Goal: Task Accomplishment & Management: Manage account settings

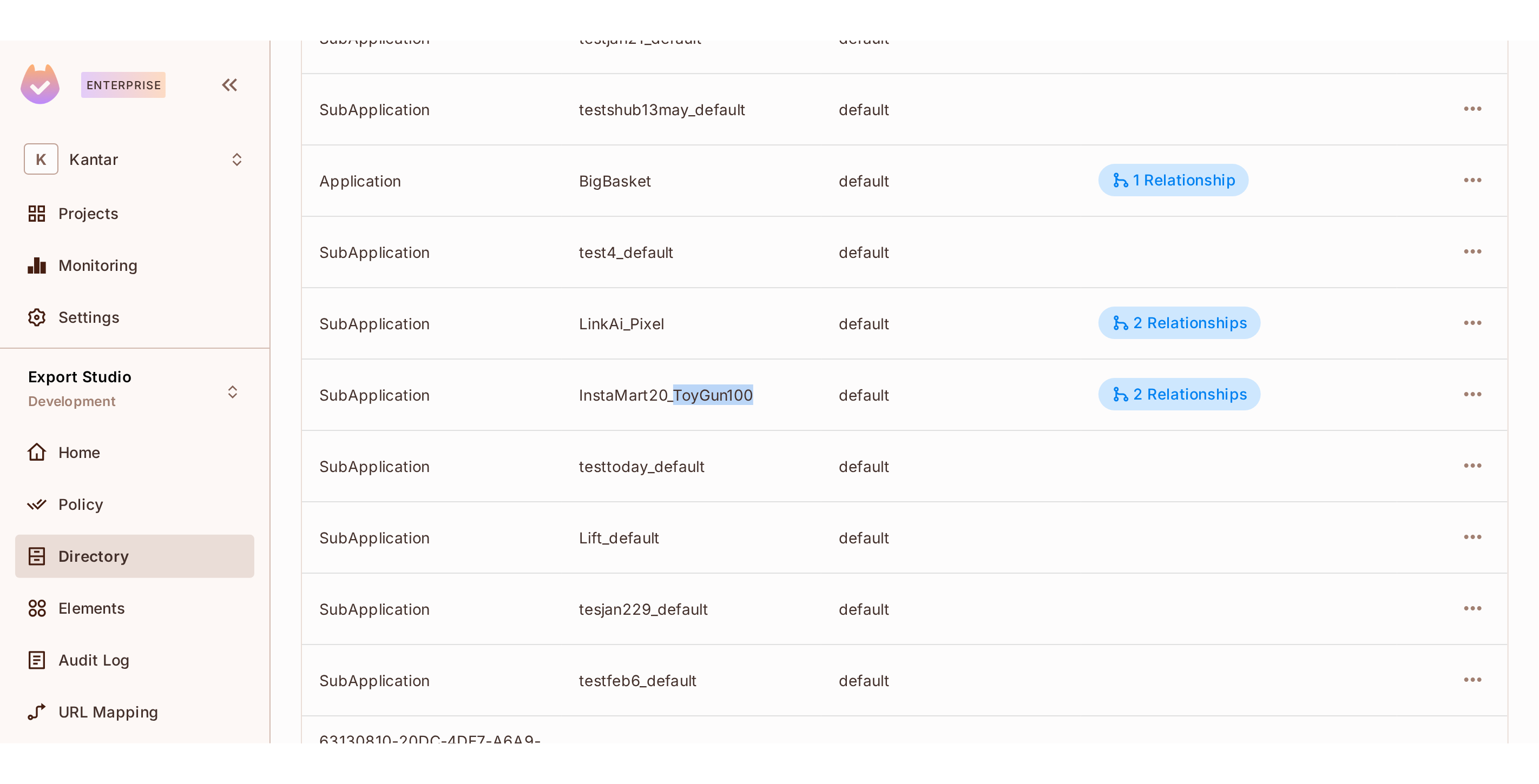
scroll to position [1494, 0]
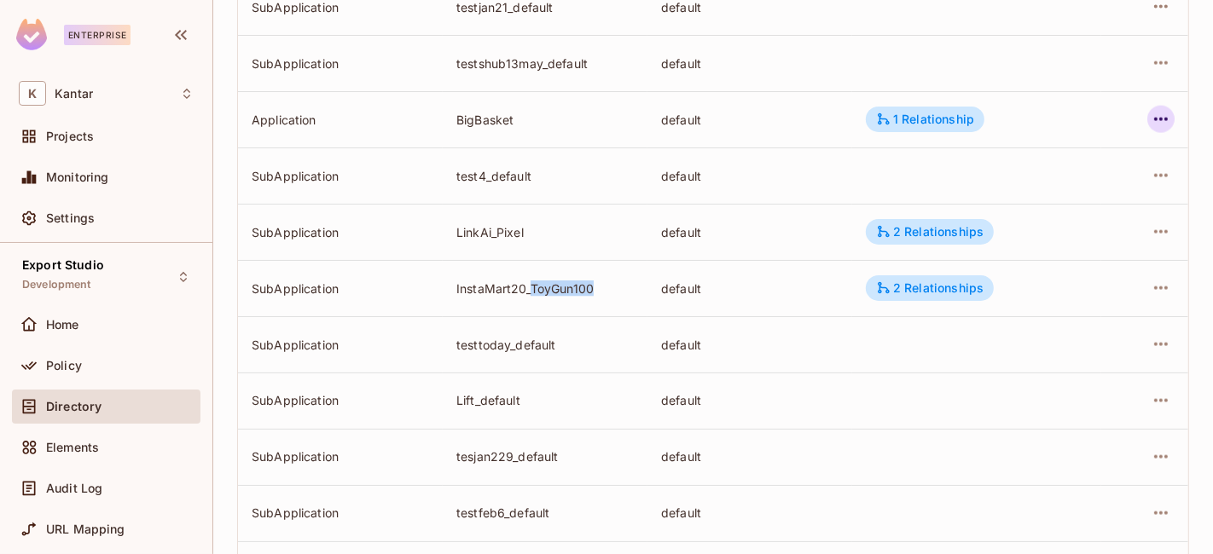
click at [1150, 115] on icon "button" at bounding box center [1160, 119] width 20 height 20
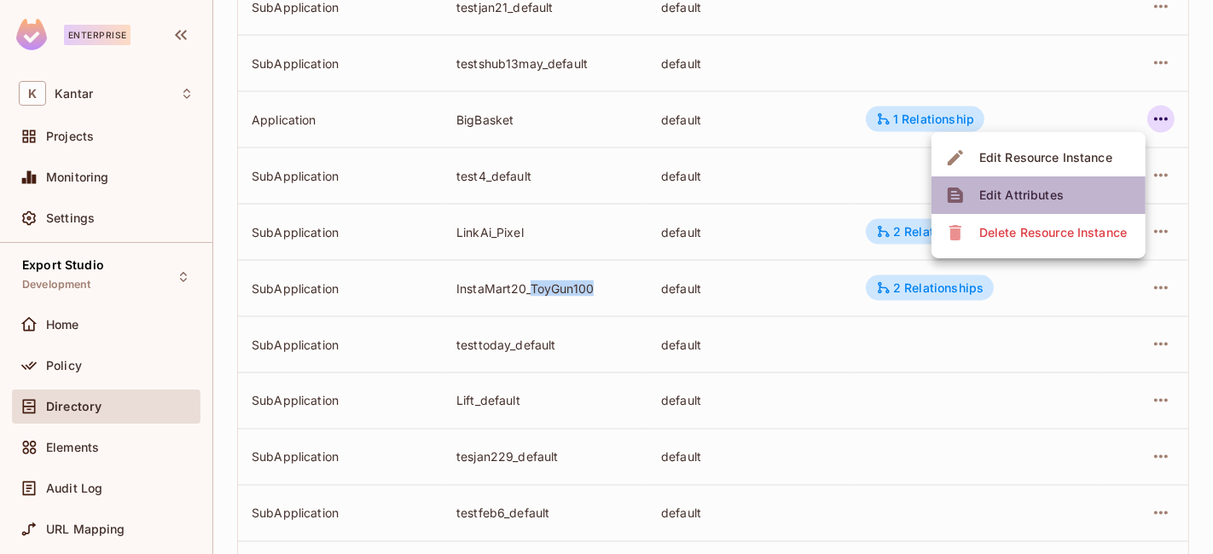
click at [1005, 192] on div "Edit Attributes" at bounding box center [1021, 195] width 84 height 17
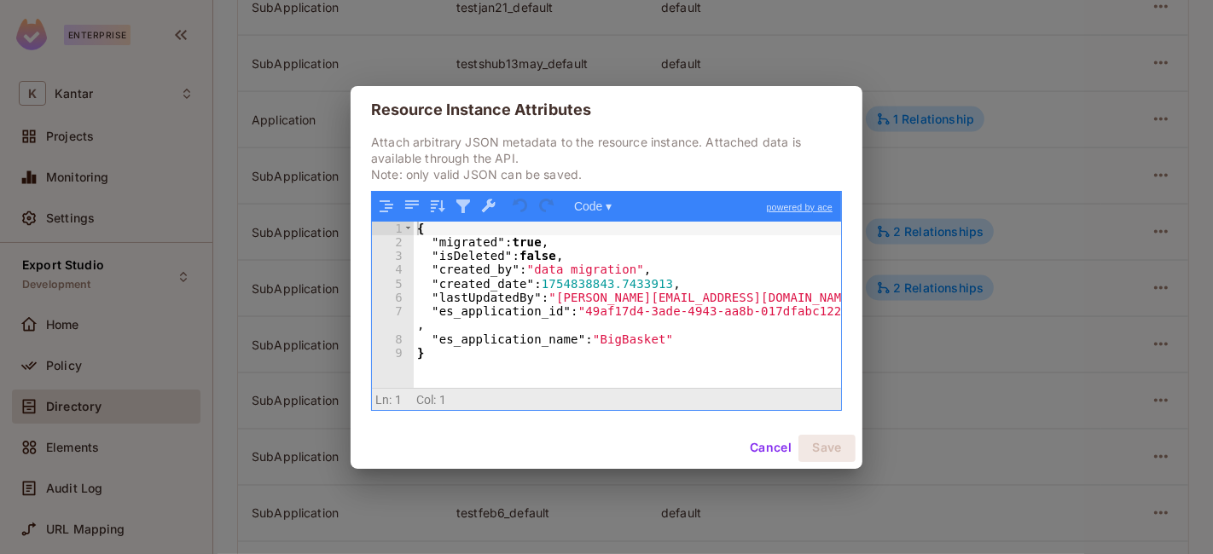
click at [762, 452] on button "Cancel" at bounding box center [770, 448] width 55 height 27
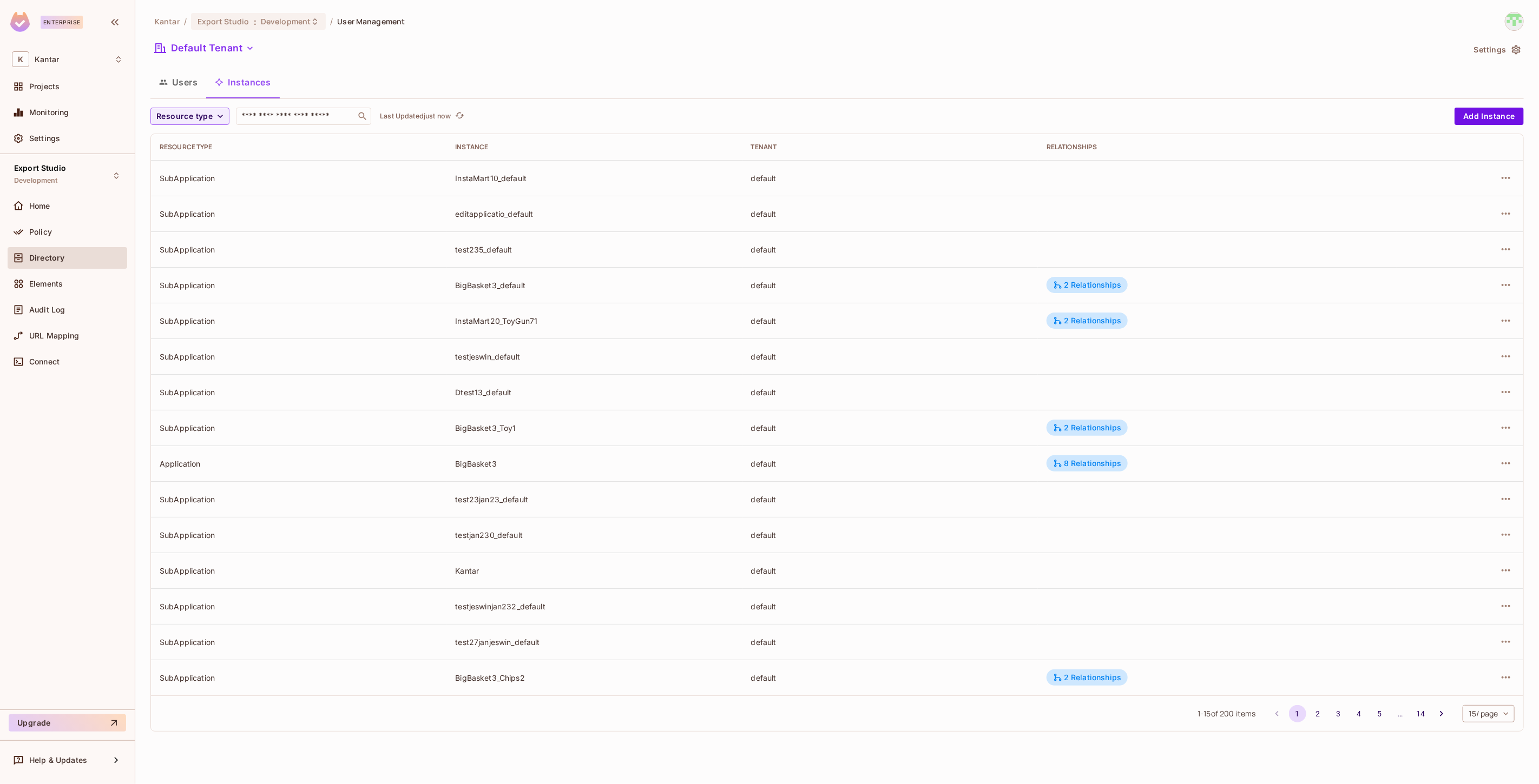
click at [1494, 705] on body "Enterprise K Kantar Projects Monitoring Settings Export Studio Development Home…" at bounding box center [769, 392] width 1539 height 784
click at [1490, 752] on li "100 / page" at bounding box center [1488, 760] width 54 height 23
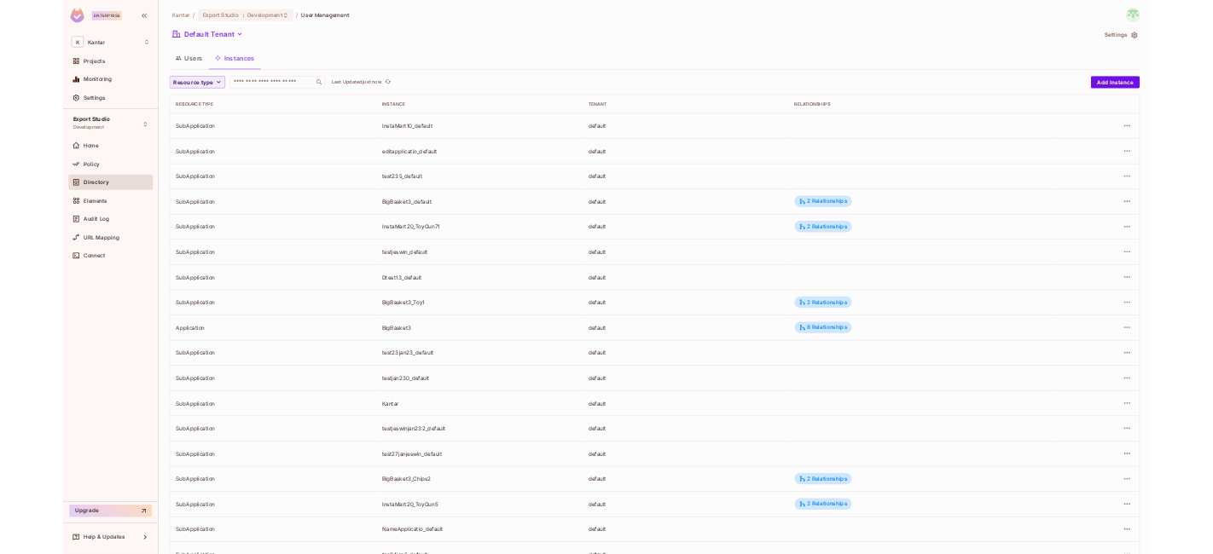
scroll to position [3825, 0]
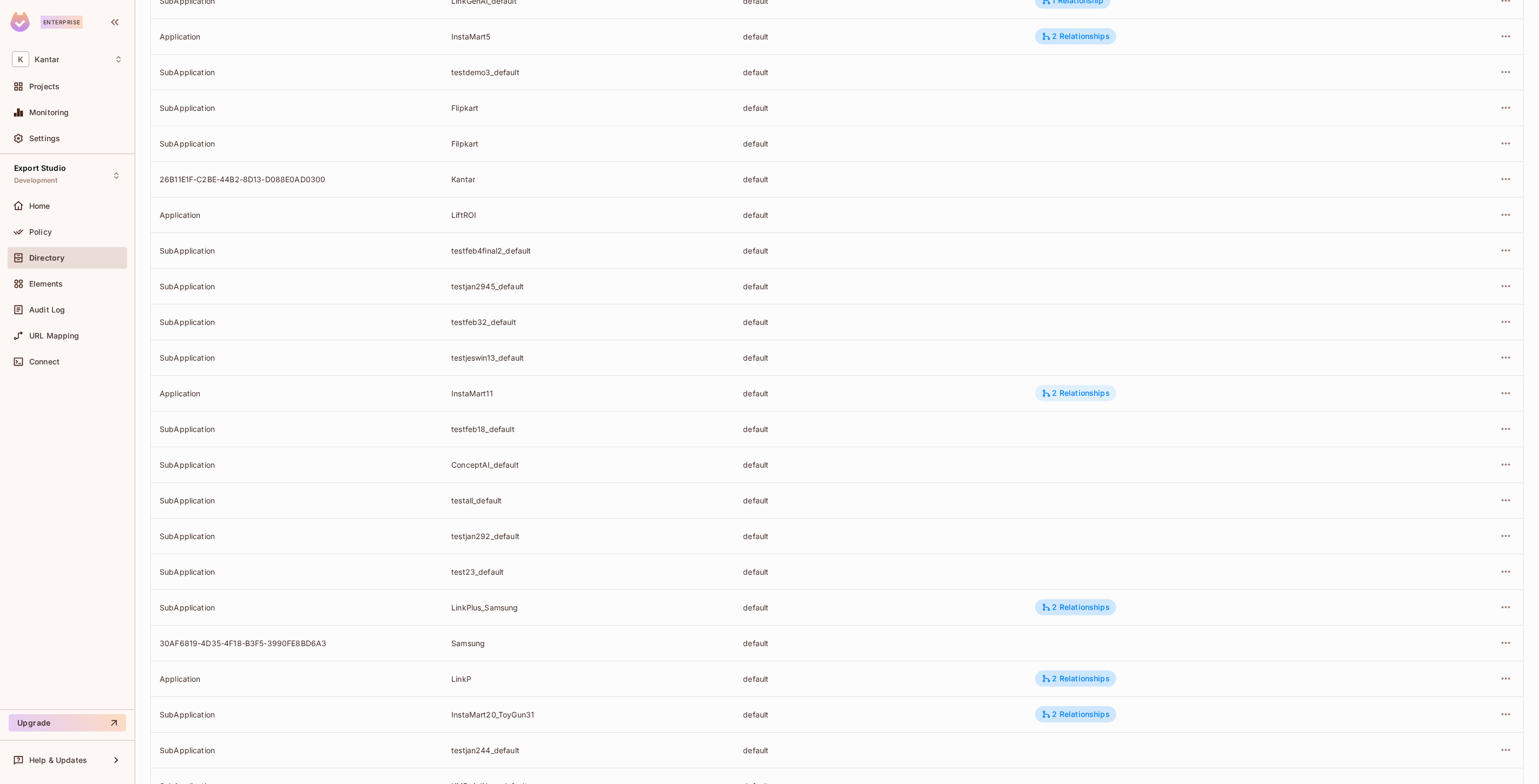
click at [1060, 390] on div "2 Relationships" at bounding box center [1075, 393] width 68 height 10
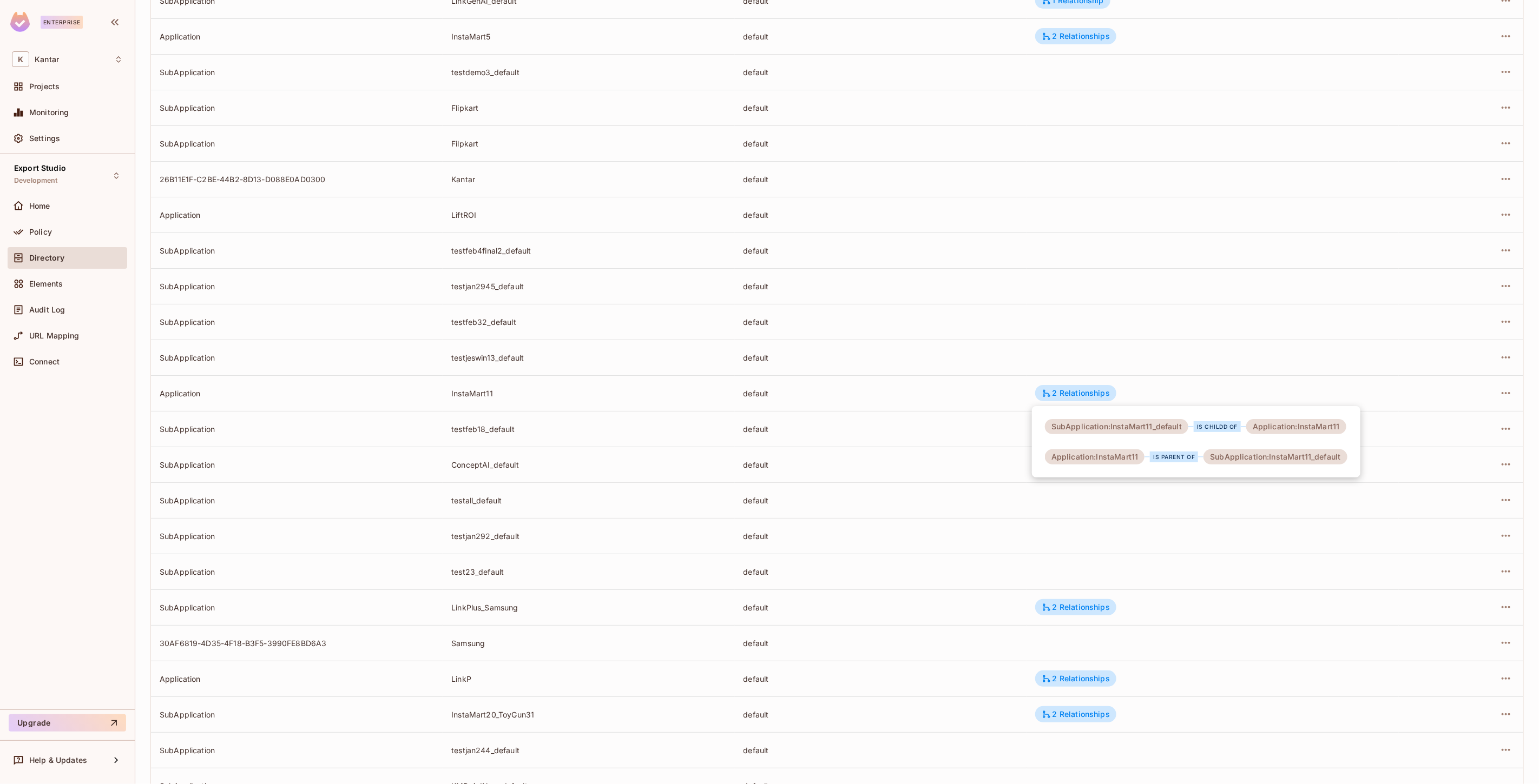
click at [1184, 392] on div at bounding box center [769, 392] width 1539 height 784
click at [1500, 395] on icon "button" at bounding box center [1506, 393] width 13 height 13
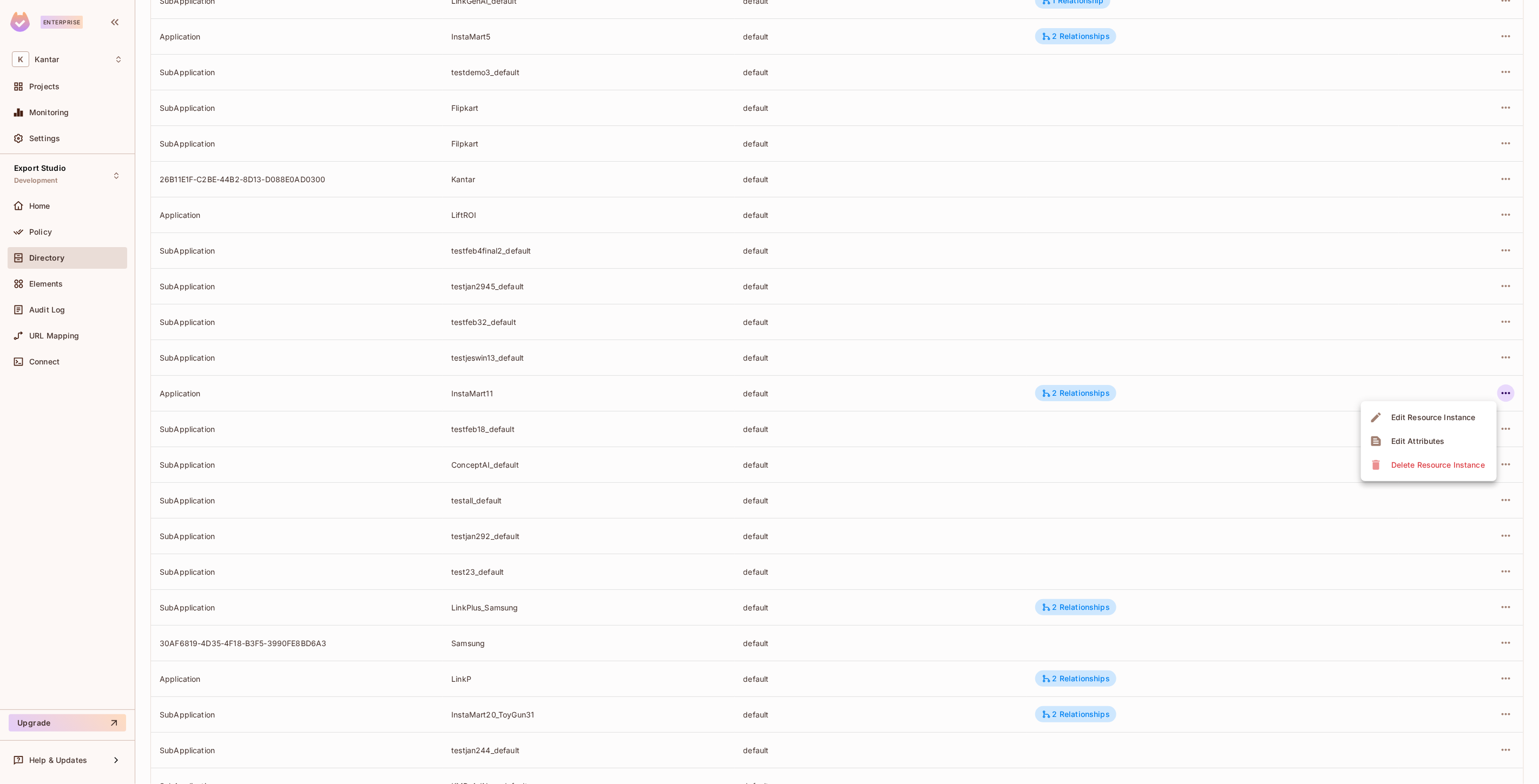
click at [1422, 436] on div "Edit Attributes" at bounding box center [1418, 441] width 53 height 11
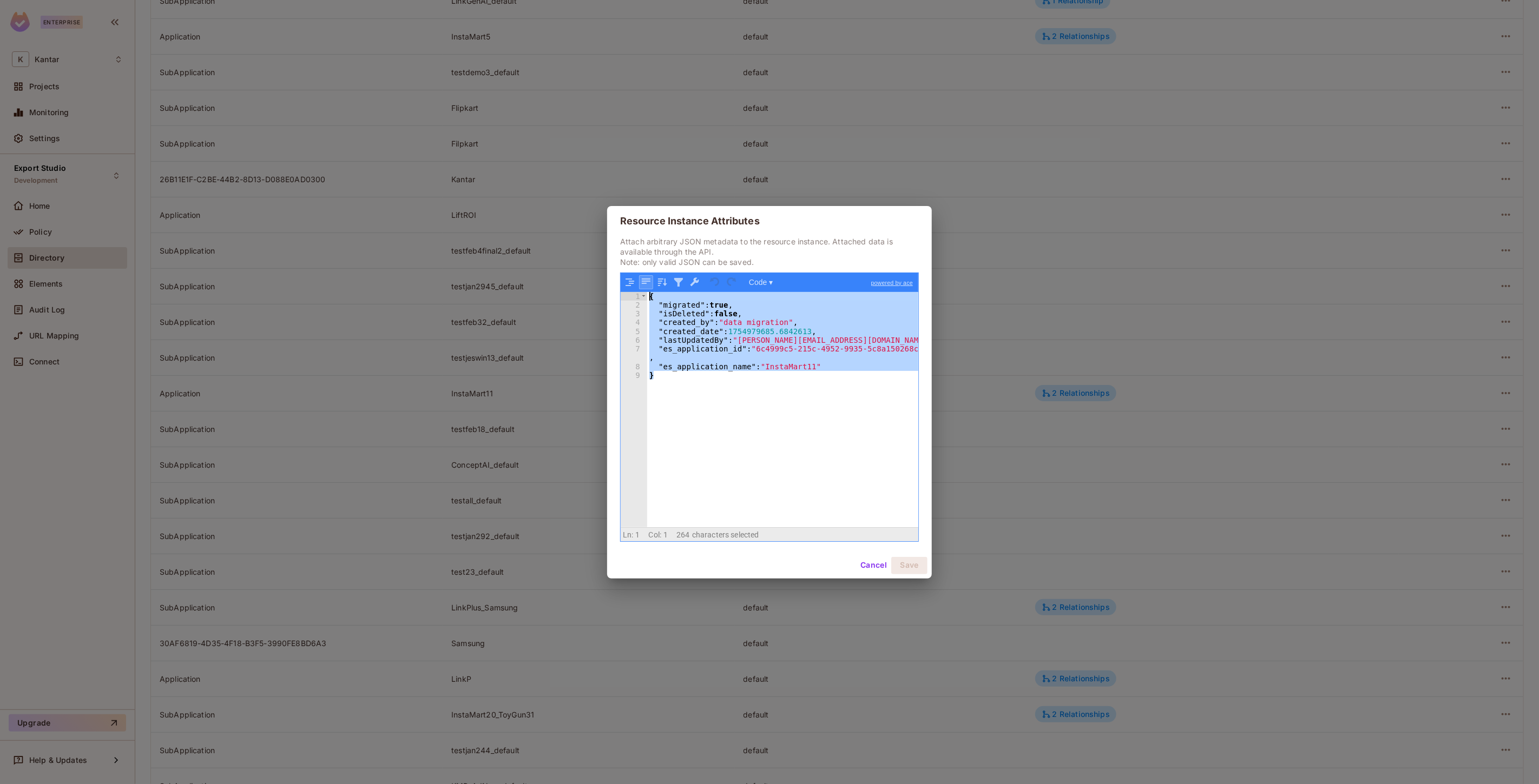
drag, startPoint x: 718, startPoint y: 394, endPoint x: 649, endPoint y: 288, distance: 126.5
click at [649, 288] on div "Code ▾ powered by ace 1 2 3 4 5 6 7 8 9 { "migrated" : true , "isDeleted" : fal…" at bounding box center [769, 407] width 299 height 270
click at [872, 568] on button "Cancel" at bounding box center [873, 565] width 35 height 17
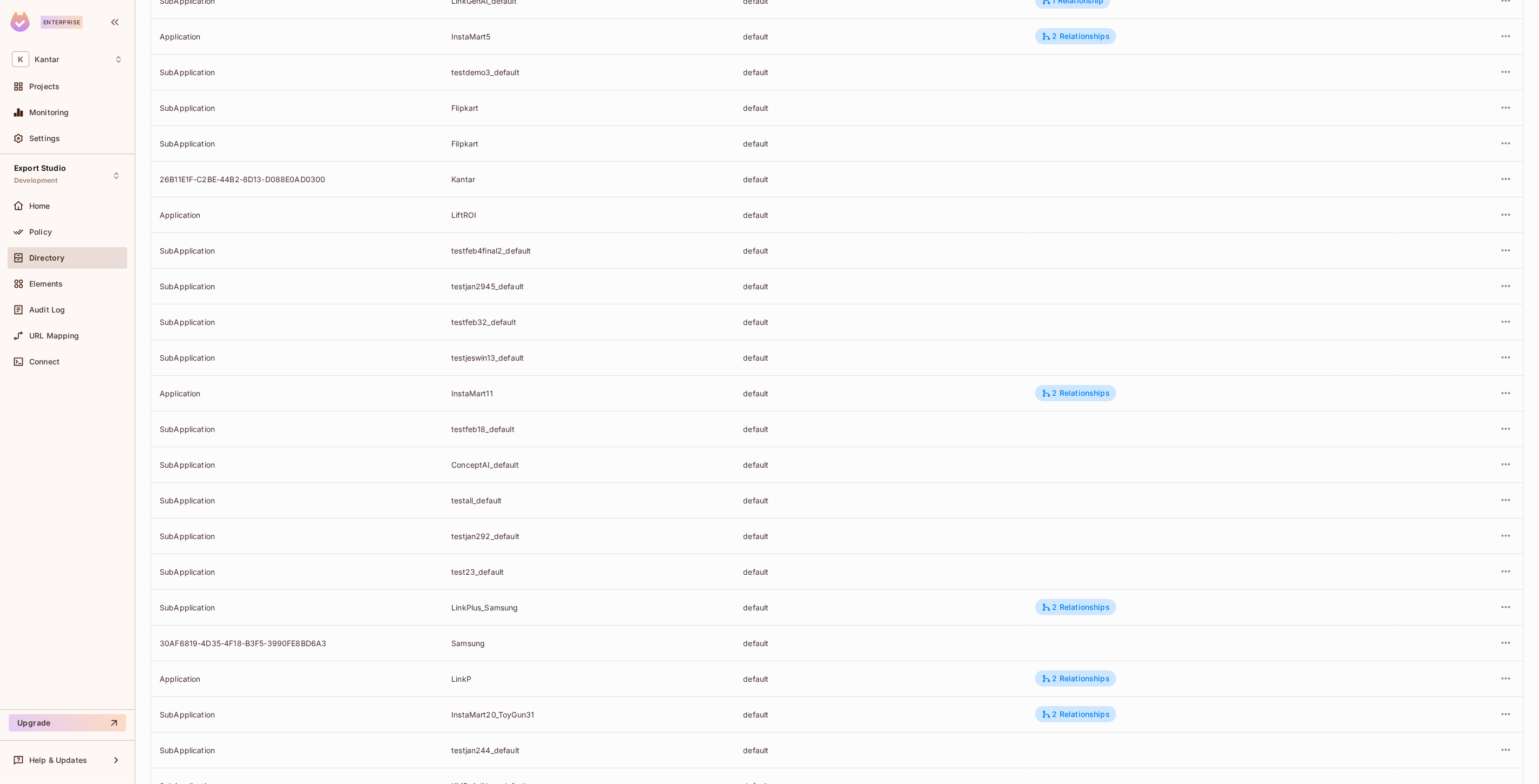
click at [483, 393] on div "InstaMart11" at bounding box center [588, 393] width 274 height 10
click at [482, 393] on div "InstaMart11" at bounding box center [588, 393] width 274 height 10
copy div "InstaMart11"
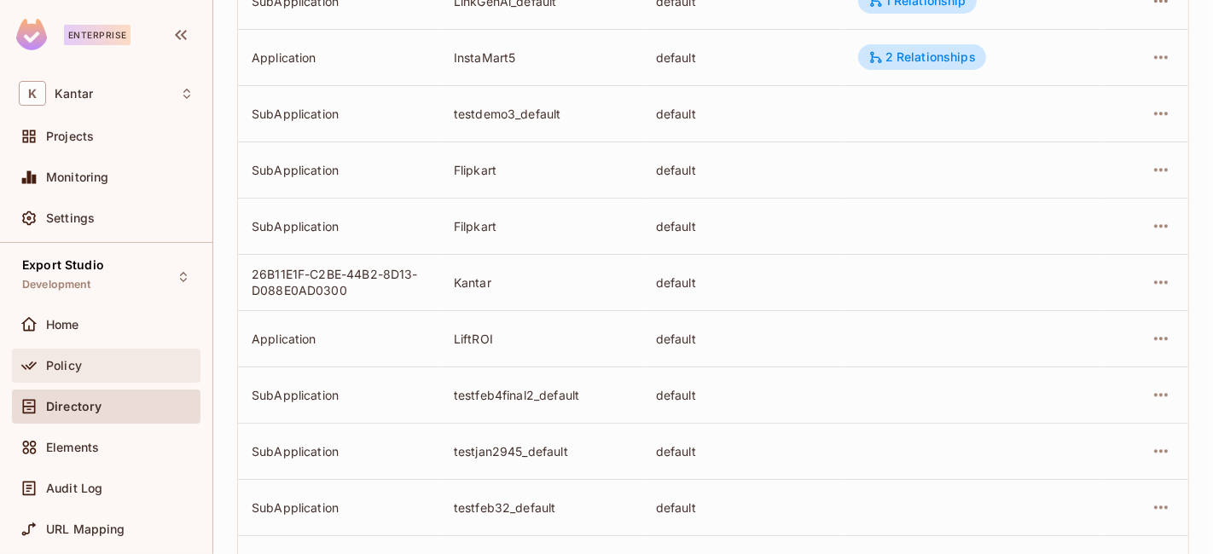
click at [78, 364] on span "Policy" at bounding box center [64, 366] width 36 height 14
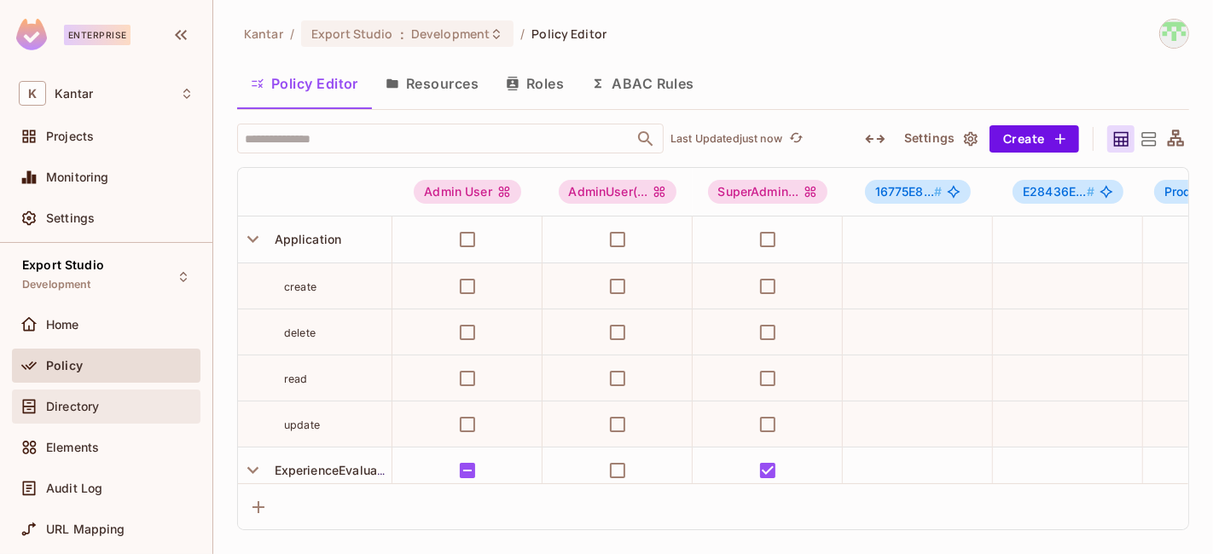
click at [102, 401] on div "Directory" at bounding box center [120, 407] width 148 height 14
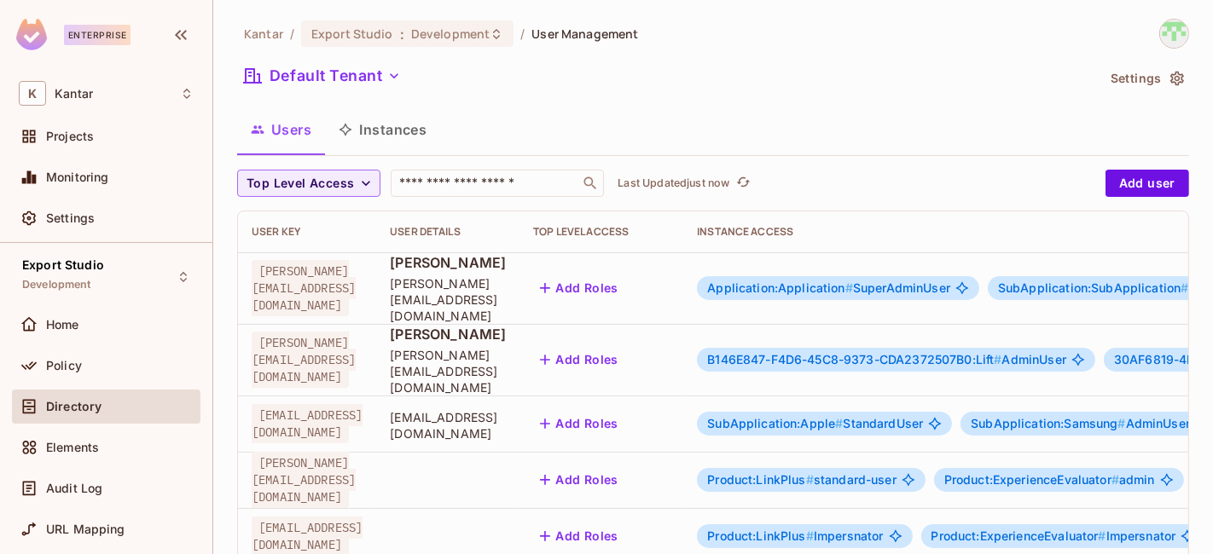
click at [853, 285] on span "Application:Application #" at bounding box center [780, 288] width 146 height 14
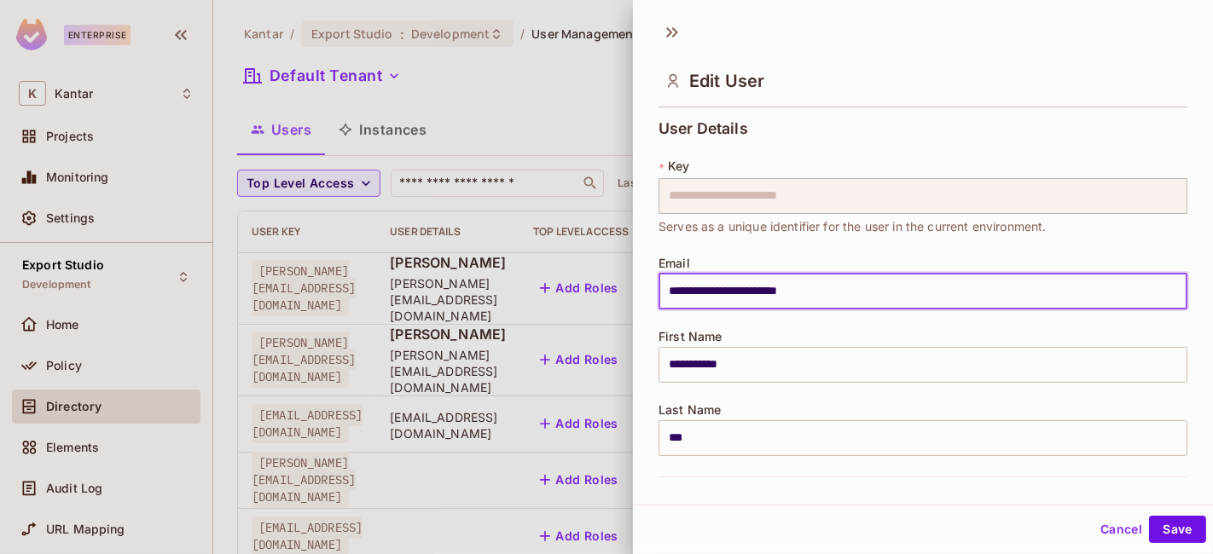
click at [979, 284] on input "**********" at bounding box center [922, 292] width 529 height 36
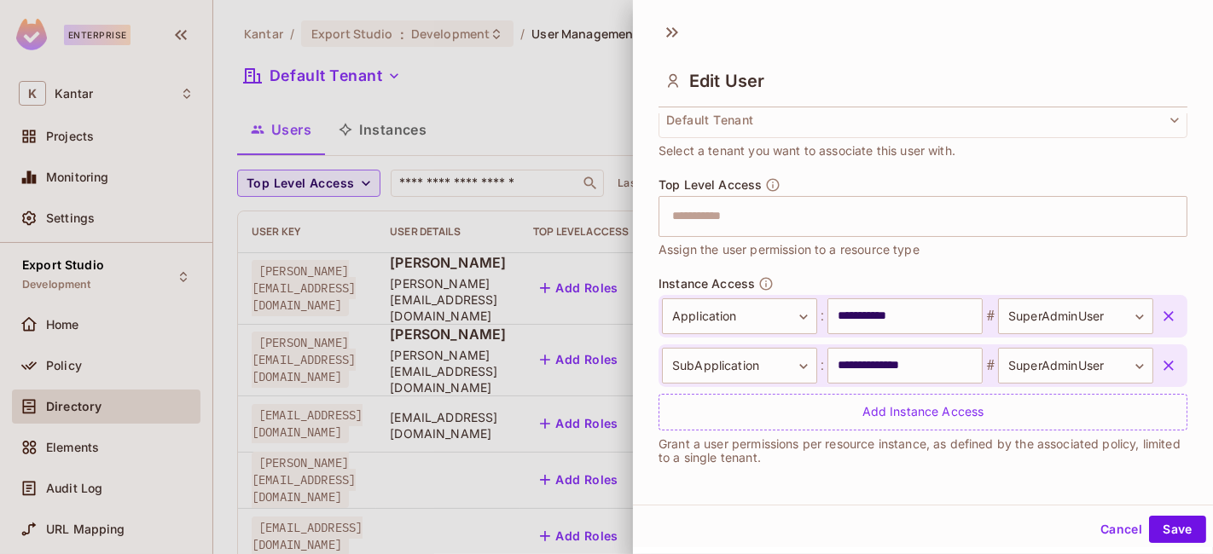
scroll to position [450, 0]
click at [1099, 532] on button "Cancel" at bounding box center [1120, 529] width 55 height 27
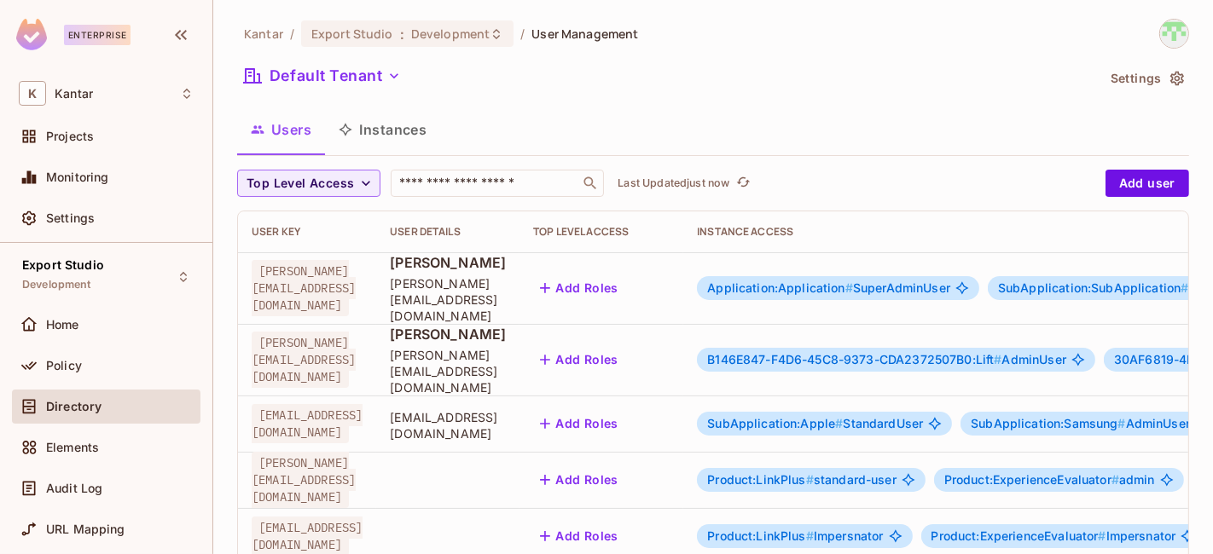
click at [986, 352] on span "B146E847-F4D6-45C8-9373-CDA2372507B0:Lift #" at bounding box center [854, 359] width 294 height 14
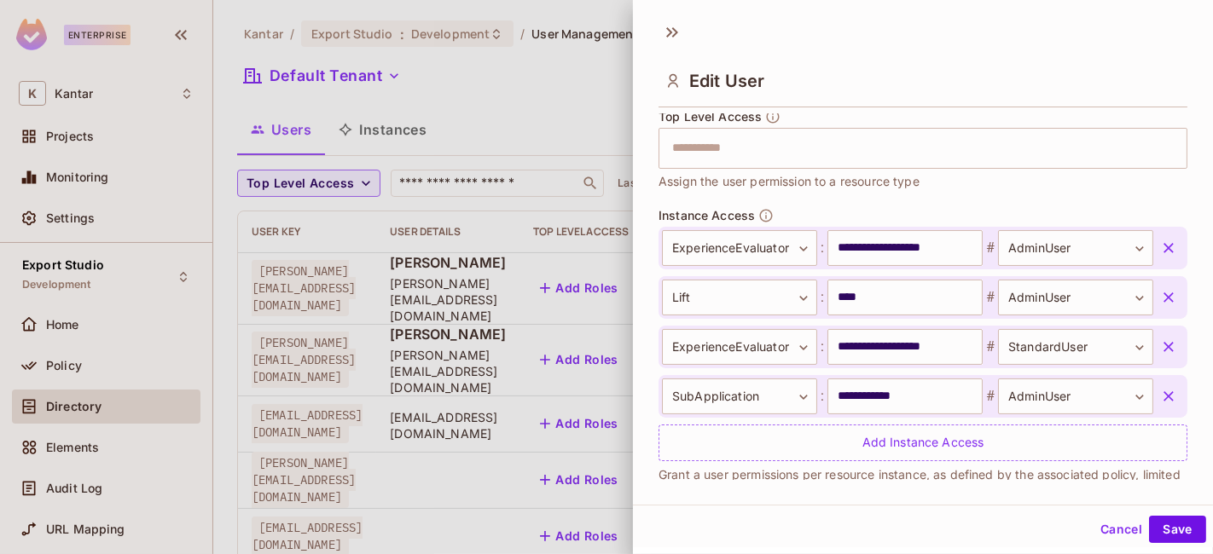
scroll to position [548, 0]
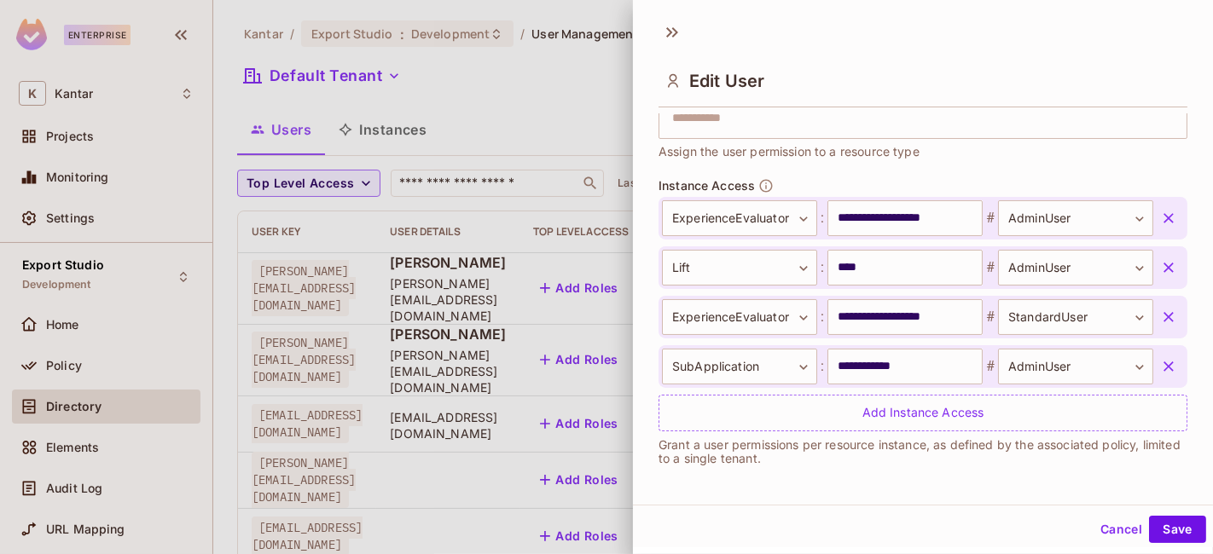
click at [1163, 213] on icon "button" at bounding box center [1168, 218] width 10 height 10
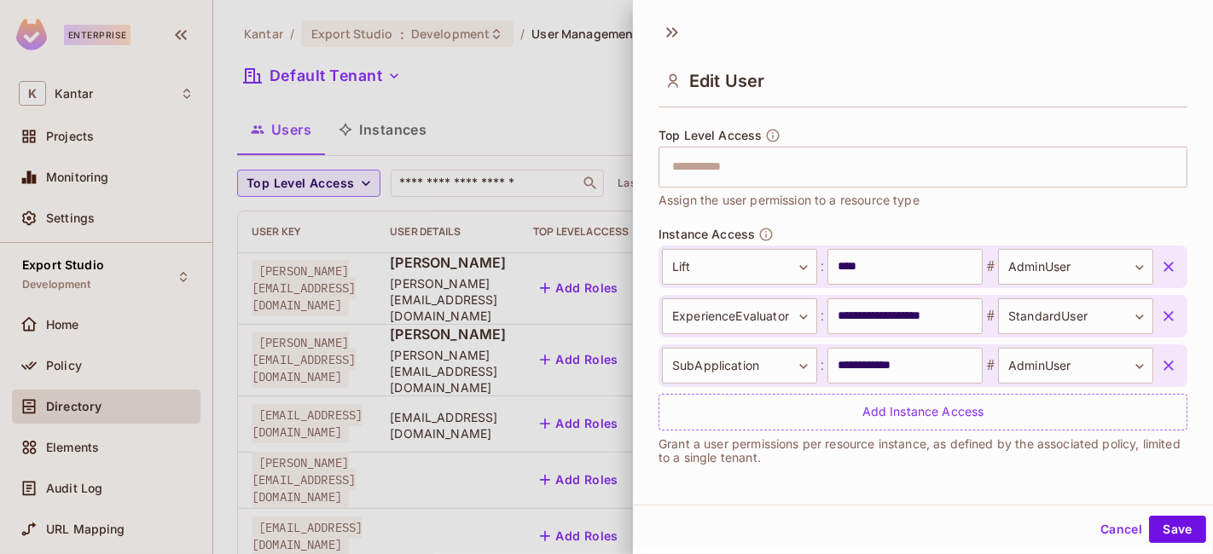
click at [1153, 263] on button "button" at bounding box center [1168, 267] width 31 height 31
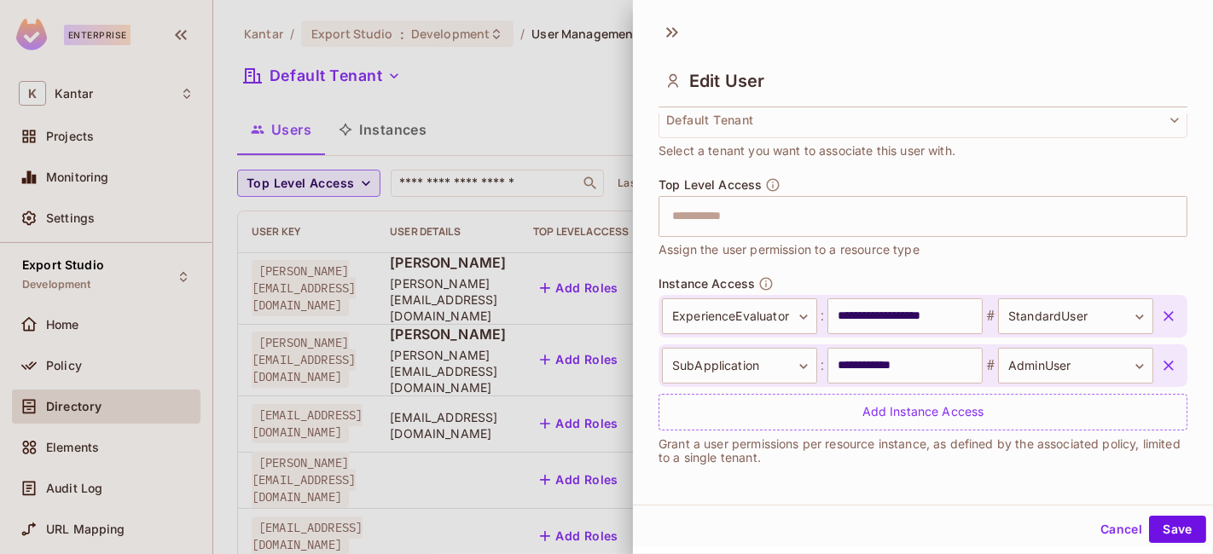
click at [1160, 317] on icon "button" at bounding box center [1168, 316] width 17 height 17
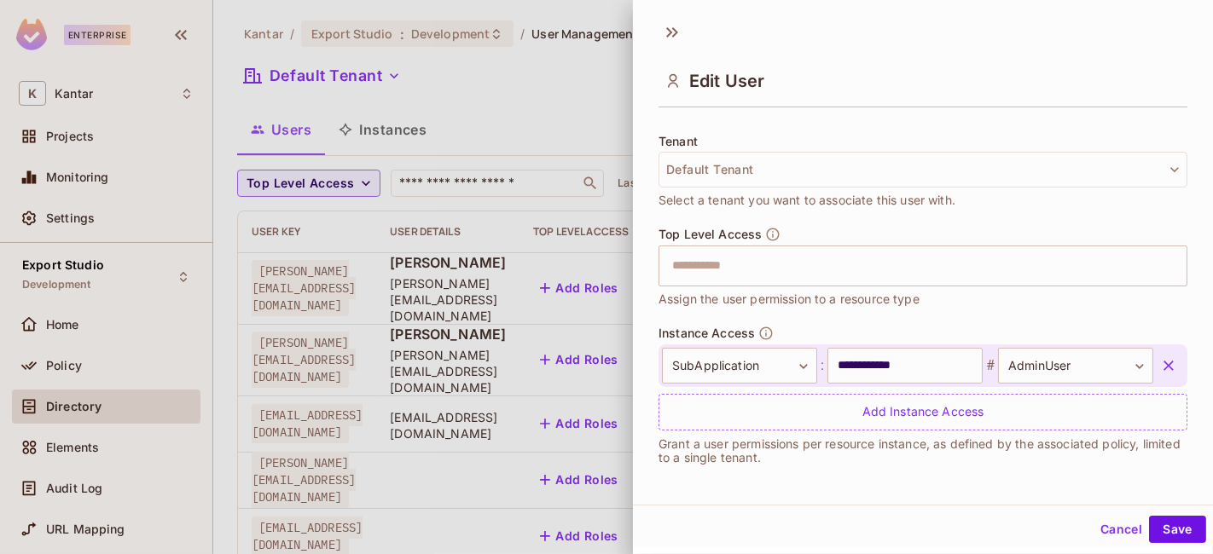
click at [1160, 369] on icon "button" at bounding box center [1168, 365] width 17 height 17
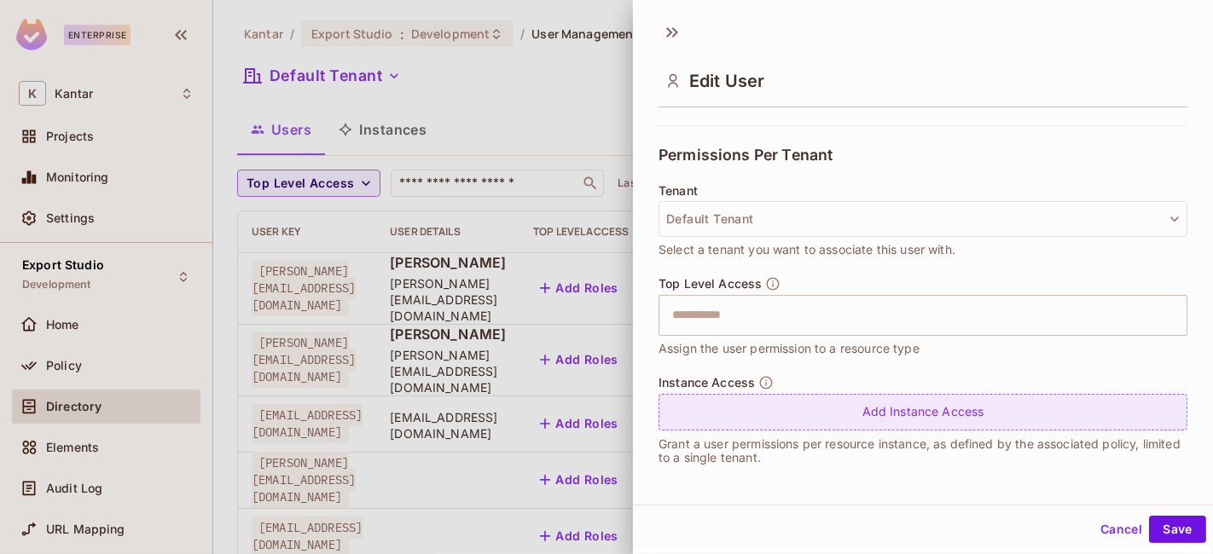
click at [1018, 420] on div "Add Instance Access" at bounding box center [922, 412] width 529 height 37
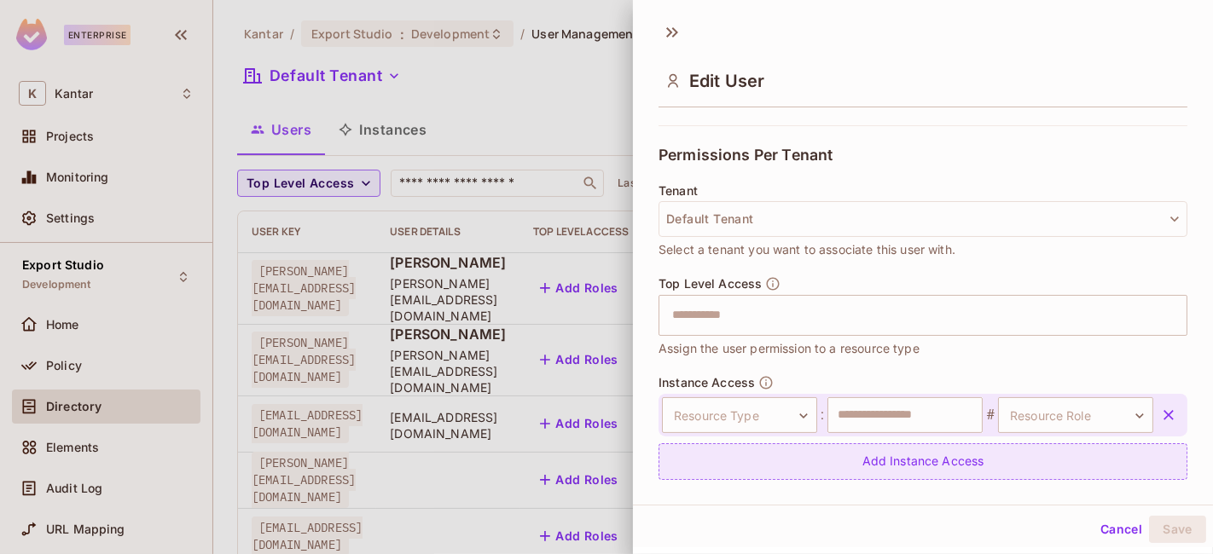
scroll to position [401, 0]
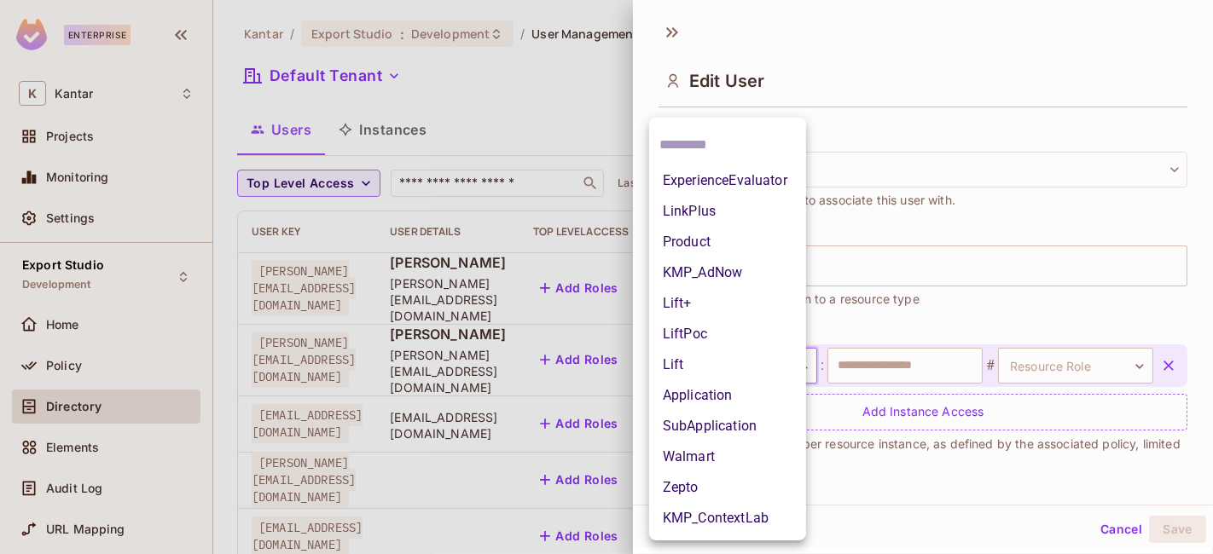
click at [748, 357] on body "Enterprise K Kantar Projects Monitoring Settings Export Studio Development Home…" at bounding box center [606, 277] width 1213 height 554
click at [720, 392] on li "Application" at bounding box center [727, 395] width 157 height 31
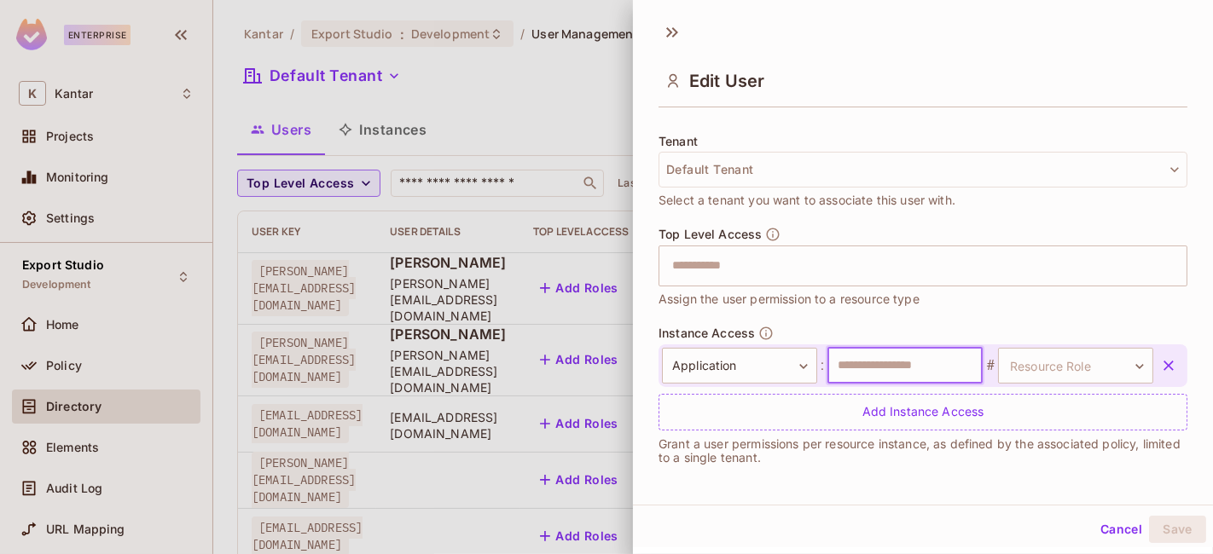
click at [896, 360] on input "text" at bounding box center [904, 366] width 155 height 36
type input "**********"
click at [1062, 367] on body "Enterprise K Kantar Projects Monitoring Settings Export Studio Development Home…" at bounding box center [606, 277] width 1213 height 554
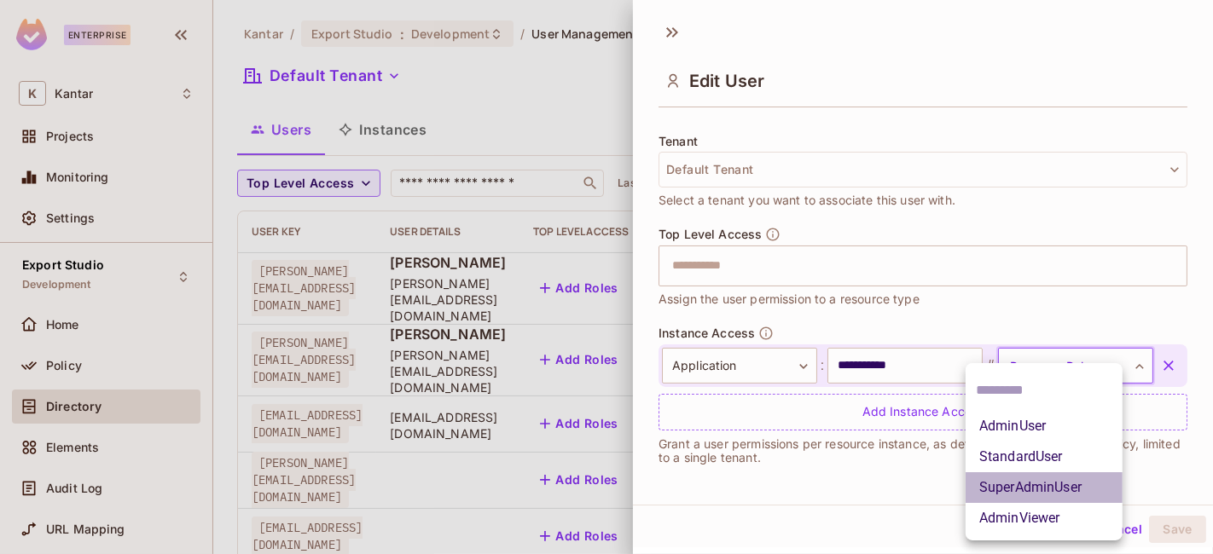
click at [1029, 494] on li "SuperAdminUser" at bounding box center [1043, 487] width 157 height 31
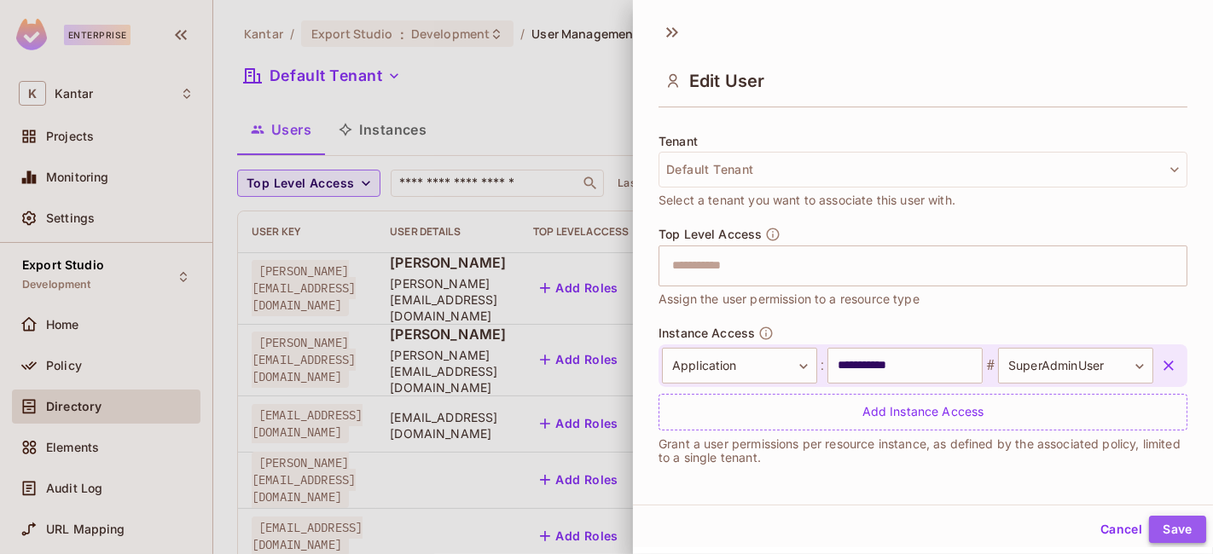
click at [1158, 525] on button "Save" at bounding box center [1177, 529] width 57 height 27
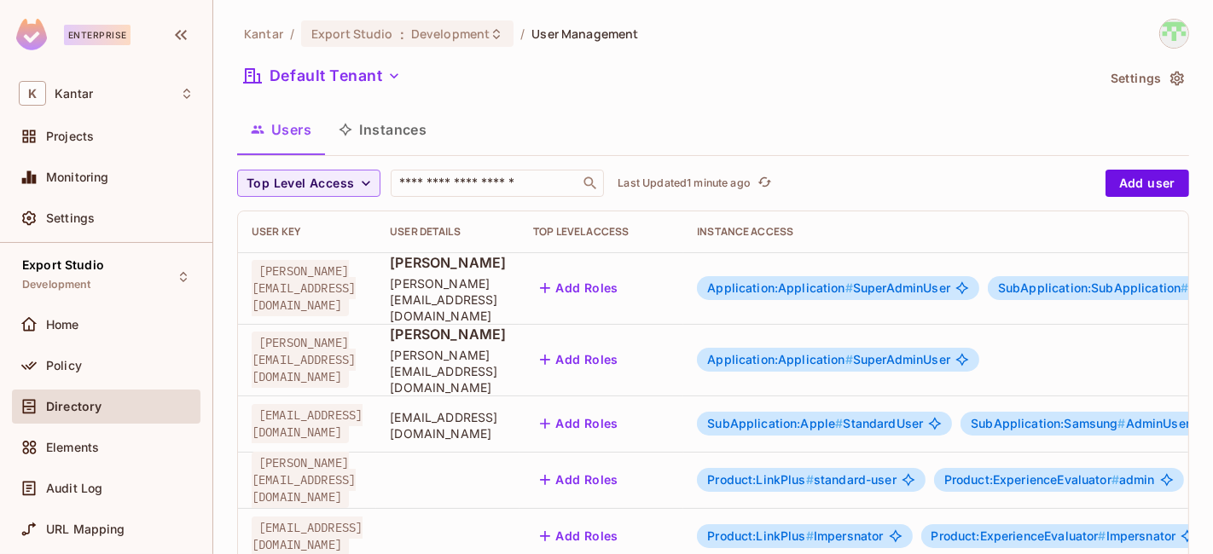
click at [853, 352] on span "Application:Application #" at bounding box center [780, 359] width 146 height 14
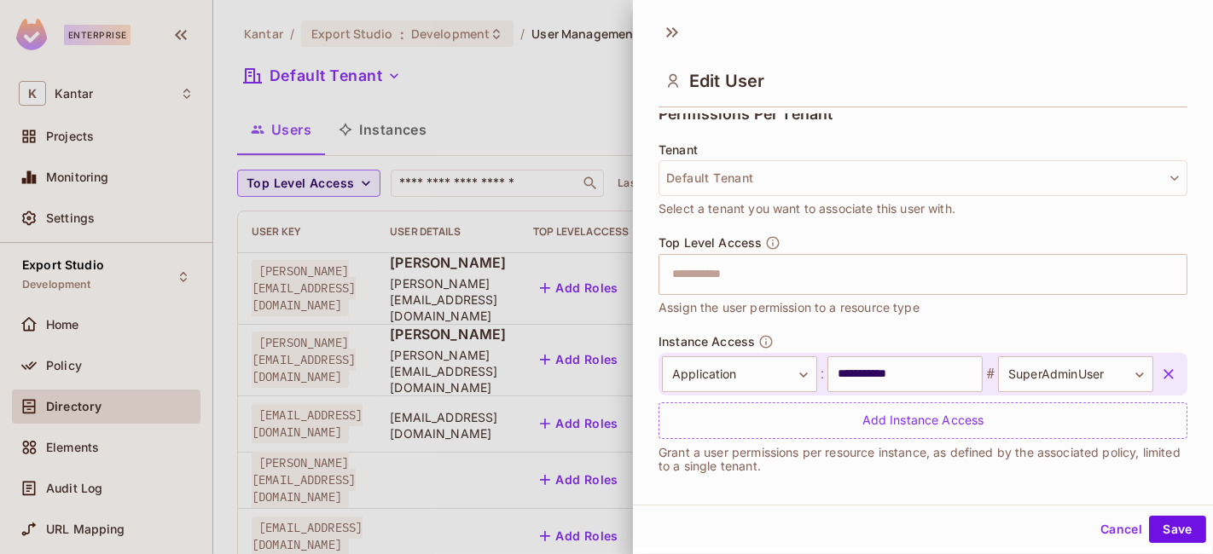
scroll to position [400, 0]
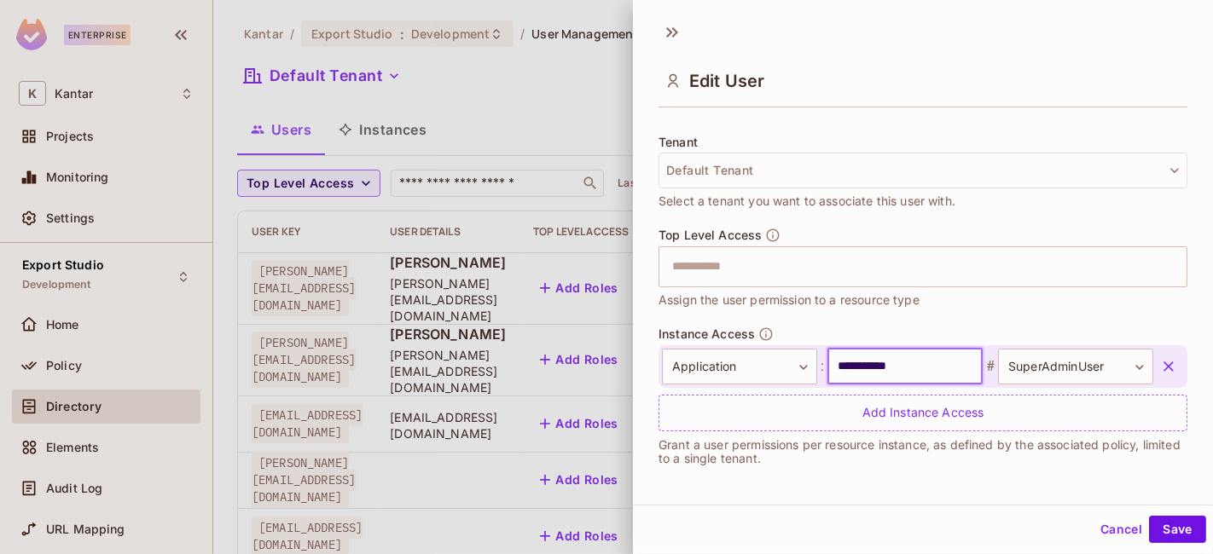
click at [861, 359] on input "**********" at bounding box center [904, 367] width 155 height 36
click at [894, 478] on div "**********" at bounding box center [922, 405] width 529 height 156
click at [1101, 530] on button "Cancel" at bounding box center [1120, 529] width 55 height 27
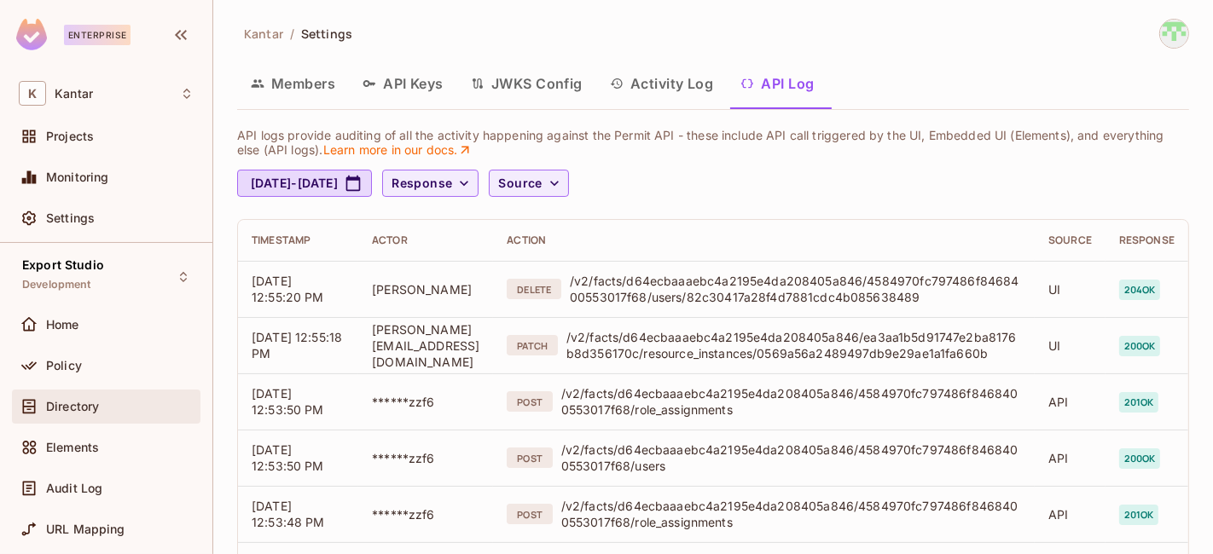
click at [55, 405] on span "Directory" at bounding box center [72, 407] width 53 height 14
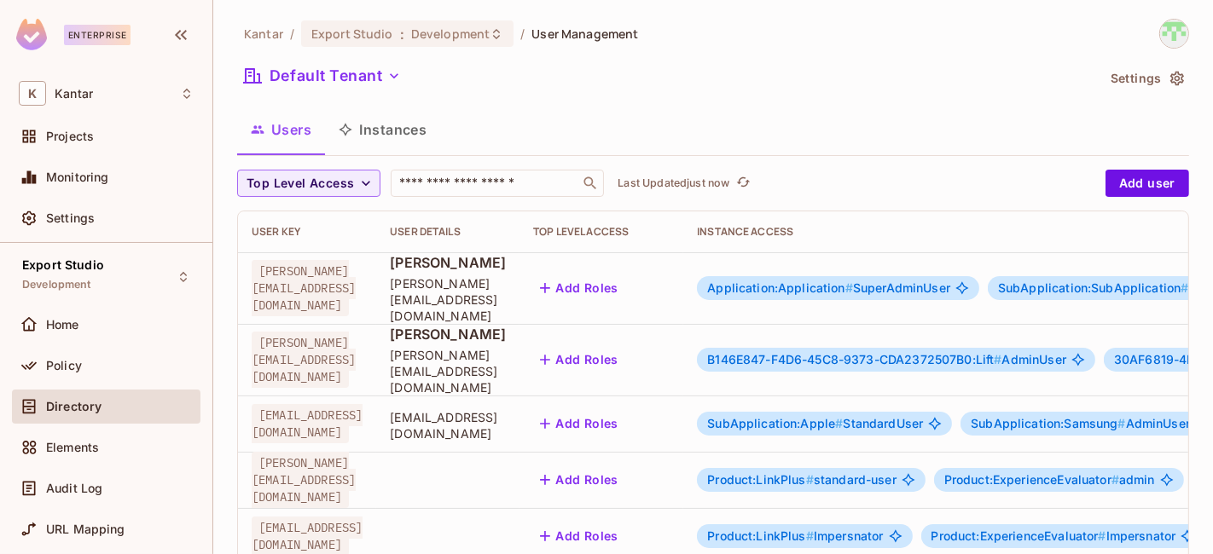
click at [1001, 352] on span "B146E847-F4D6-45C8-9373-CDA2372507B0:Lift #" at bounding box center [854, 359] width 294 height 14
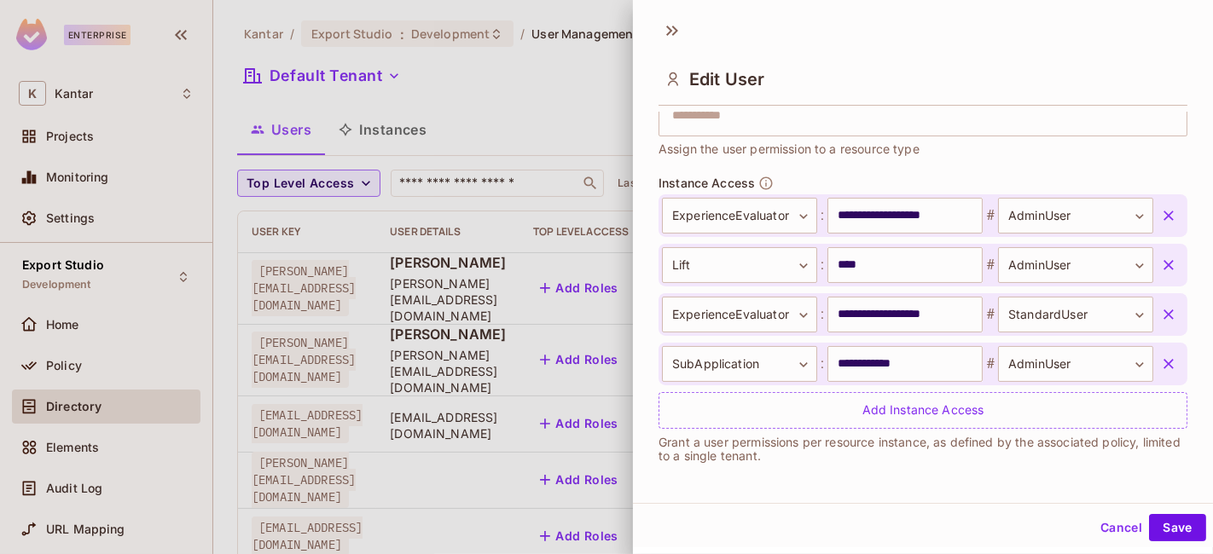
scroll to position [2, 0]
click at [1112, 517] on button "Cancel" at bounding box center [1120, 527] width 55 height 27
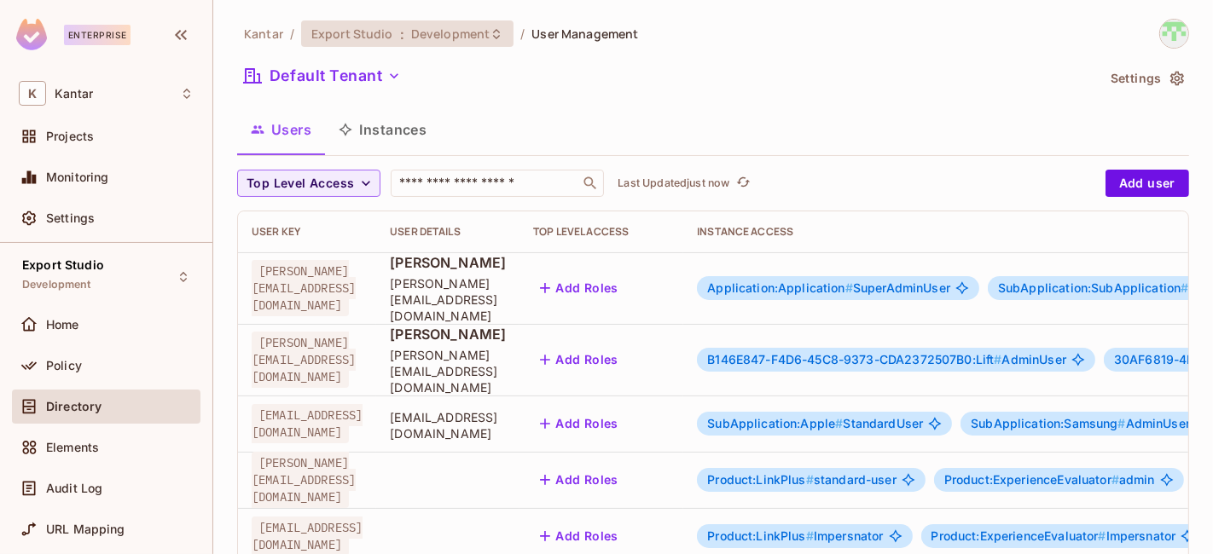
click at [419, 34] on span "Development" at bounding box center [450, 34] width 78 height 16
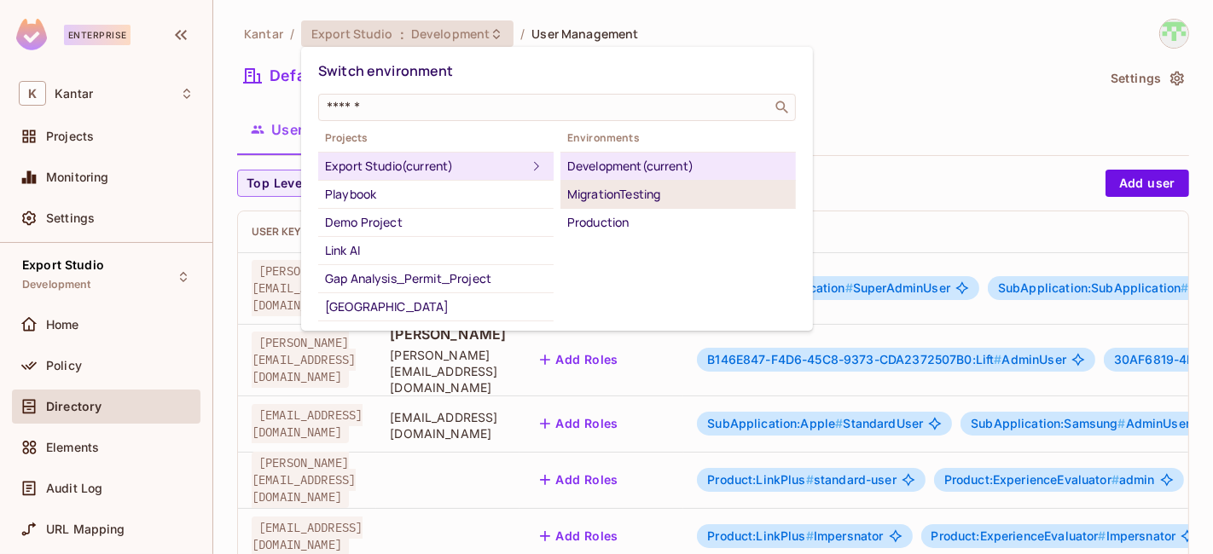
click at [626, 194] on div "MigrationTesting" at bounding box center [678, 194] width 222 height 20
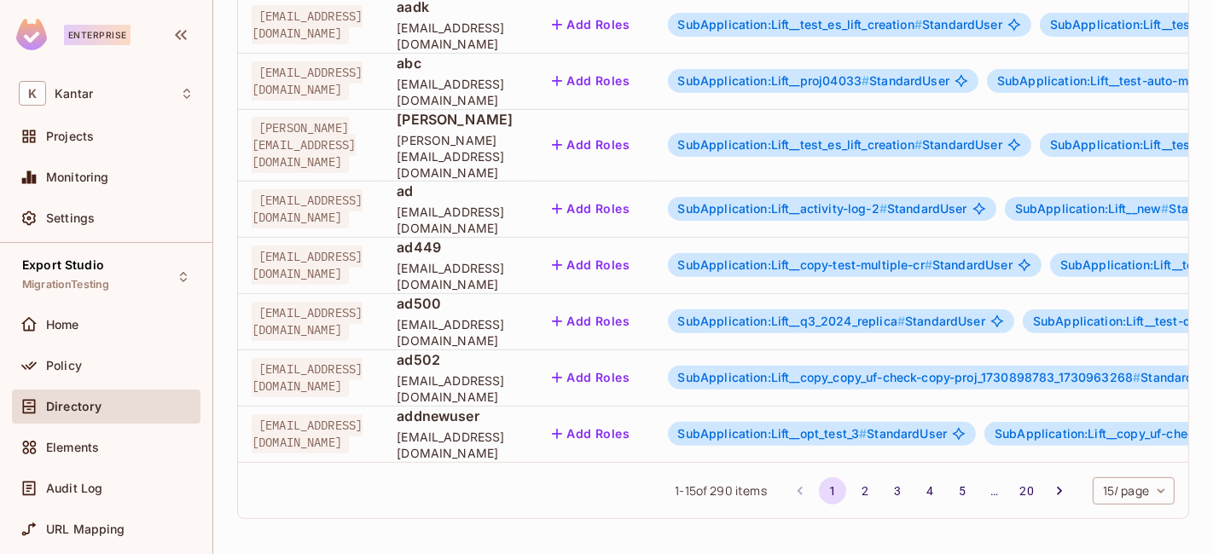
scroll to position [0, 0]
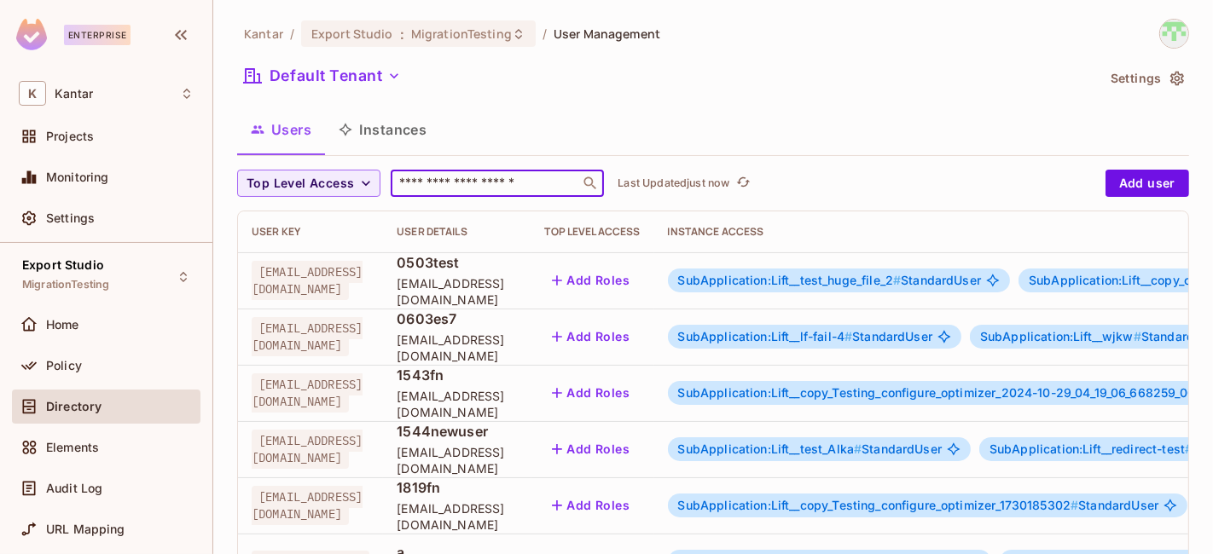
click at [432, 183] on input "text" at bounding box center [485, 183] width 179 height 17
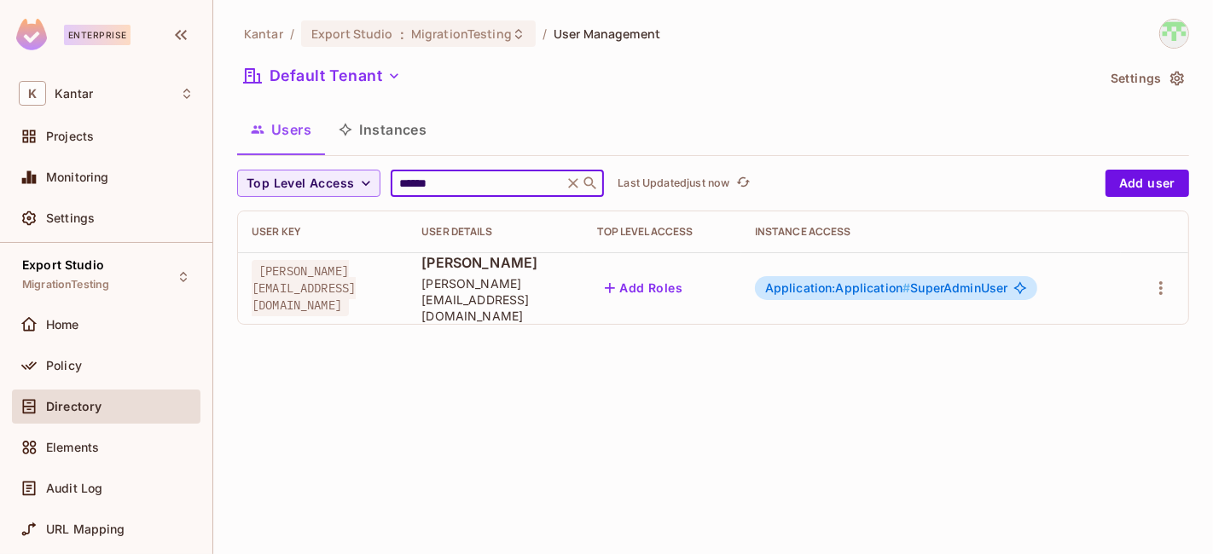
type input "******"
click at [976, 281] on span "Application:Application # SuperAdminUser" at bounding box center [886, 288] width 243 height 14
click at [906, 281] on span "Application:Application #" at bounding box center [838, 288] width 146 height 14
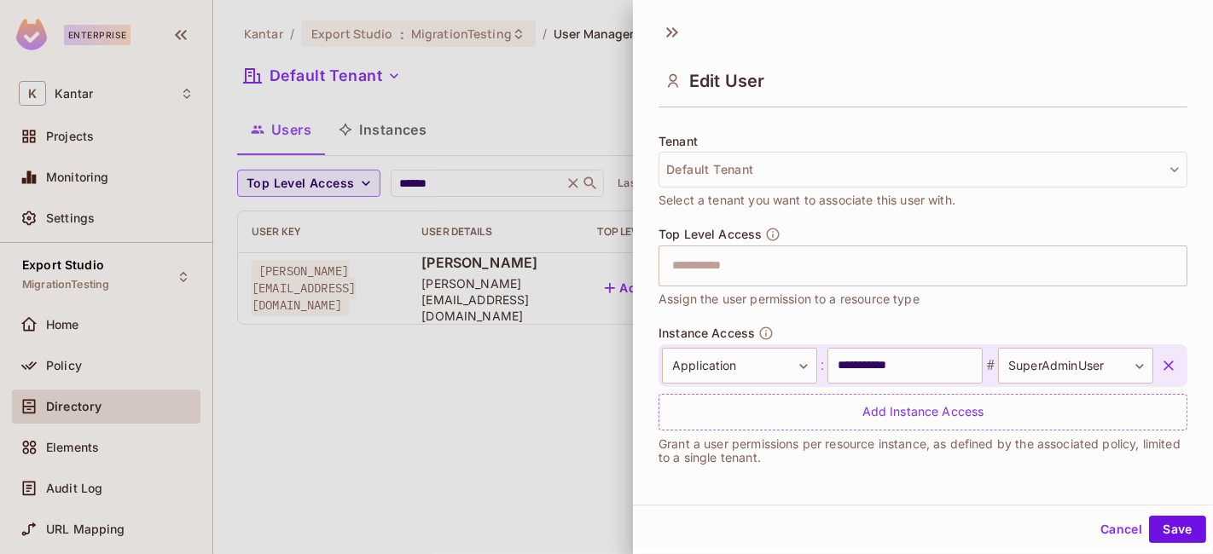
scroll to position [401, 0]
click at [830, 369] on input "**********" at bounding box center [904, 366] width 155 height 36
click at [521, 391] on div at bounding box center [606, 277] width 1213 height 554
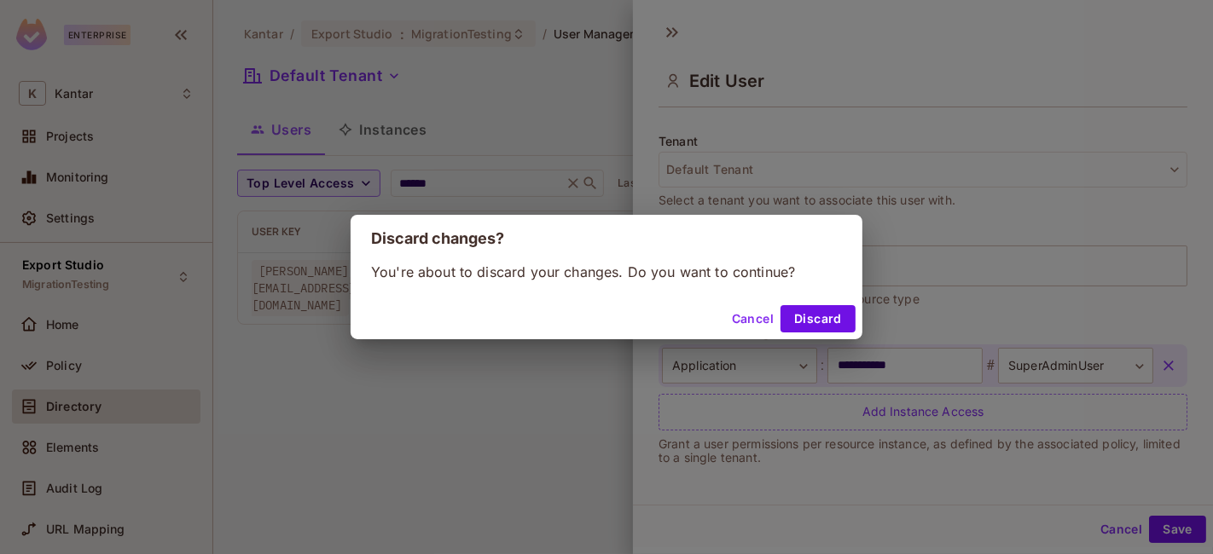
click at [744, 321] on button "Cancel" at bounding box center [752, 318] width 55 height 27
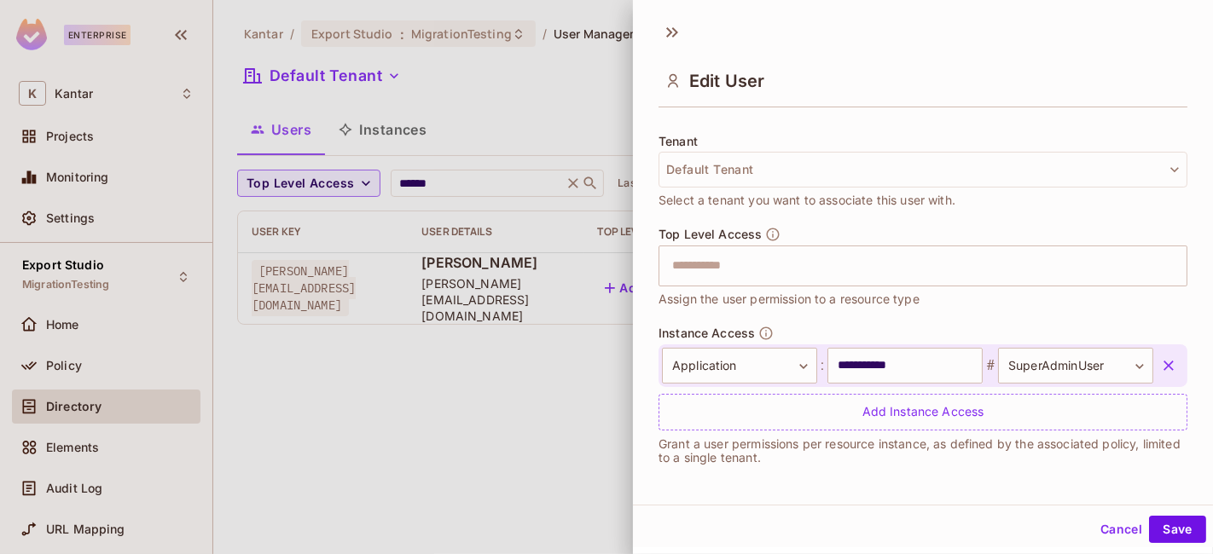
click at [479, 115] on div at bounding box center [606, 277] width 1213 height 554
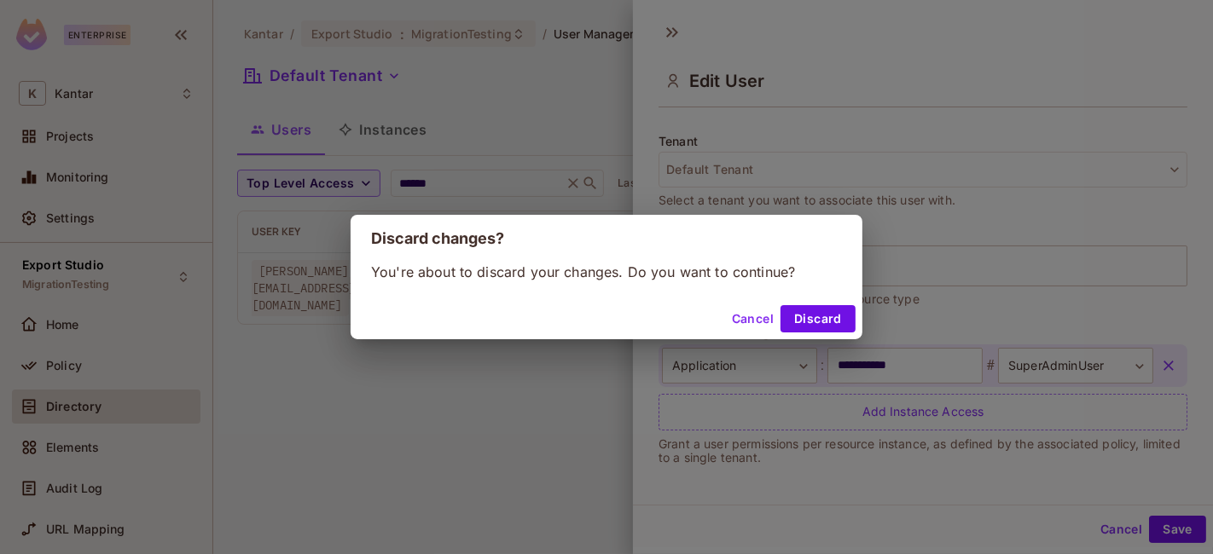
click at [772, 306] on button "Cancel" at bounding box center [752, 318] width 55 height 27
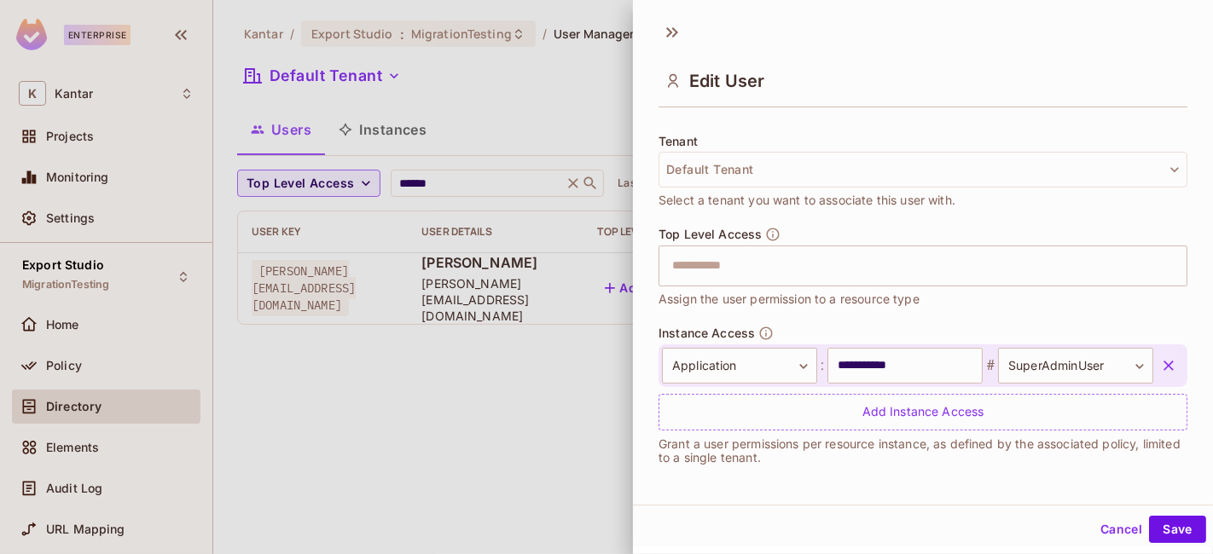
click at [1094, 535] on button "Cancel" at bounding box center [1120, 529] width 55 height 27
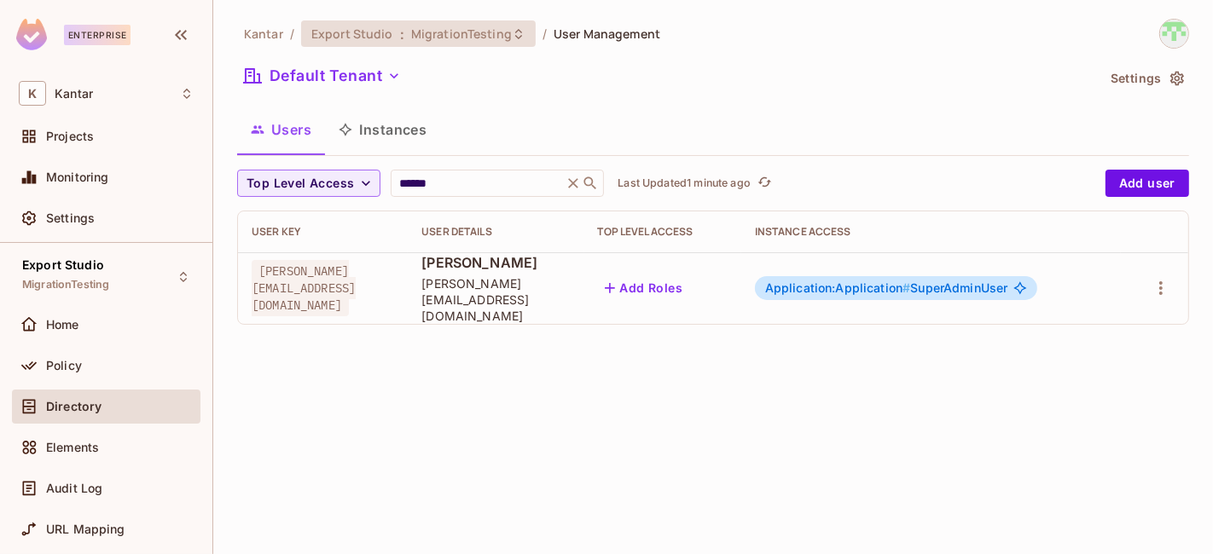
click at [339, 33] on span "Export Studio" at bounding box center [352, 34] width 82 height 16
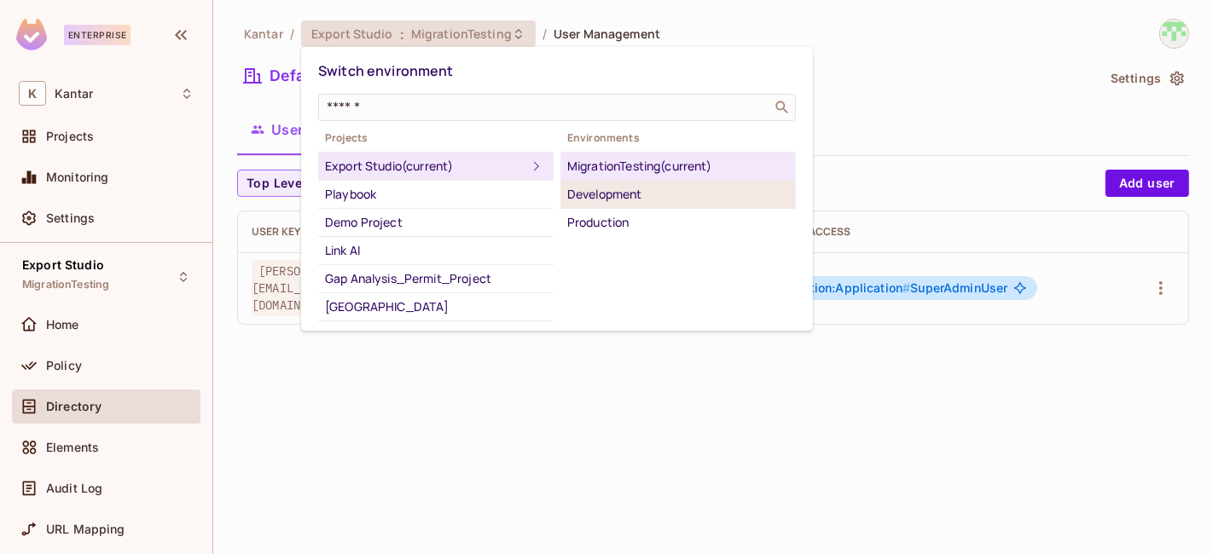
click at [617, 194] on div "Development" at bounding box center [678, 194] width 222 height 20
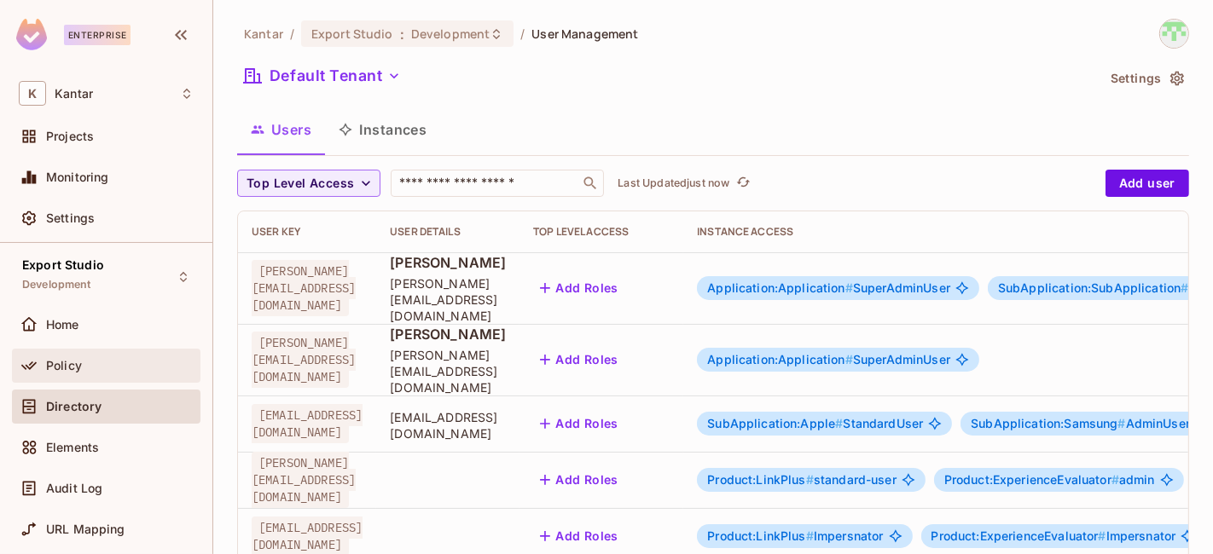
click at [94, 377] on div "Policy" at bounding box center [106, 366] width 188 height 34
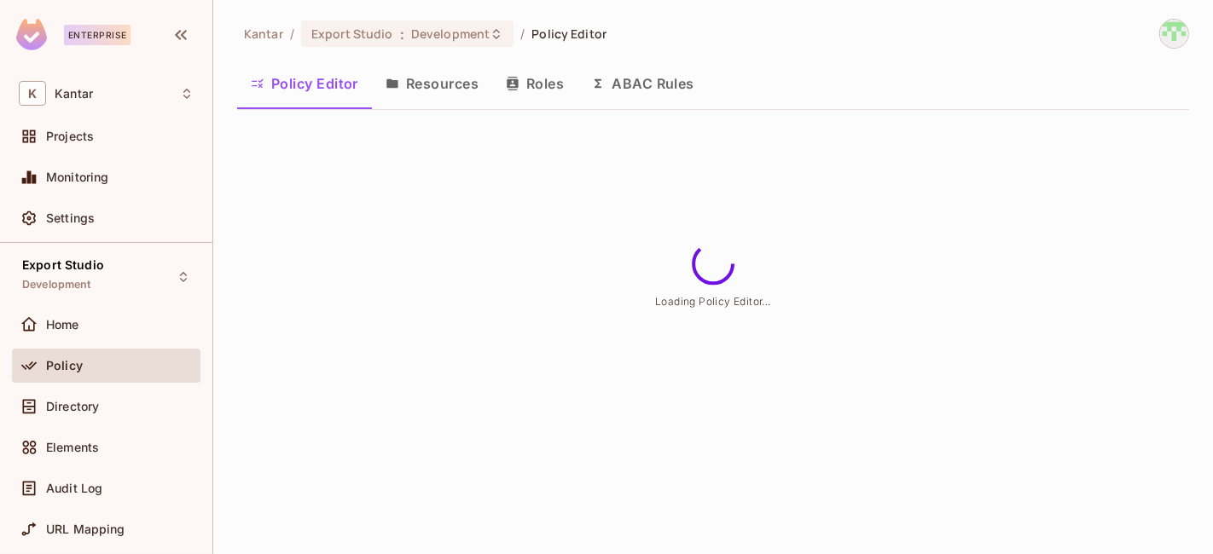
click at [444, 85] on button "Resources" at bounding box center [432, 83] width 120 height 43
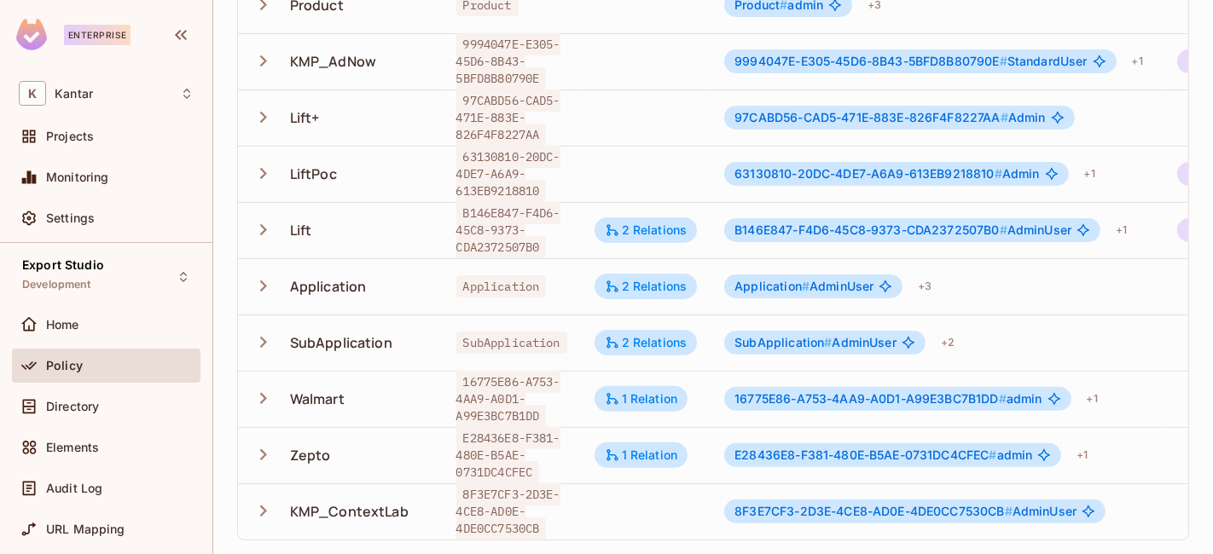
scroll to position [355, 0]
click at [268, 275] on icon "button" at bounding box center [263, 286] width 23 height 23
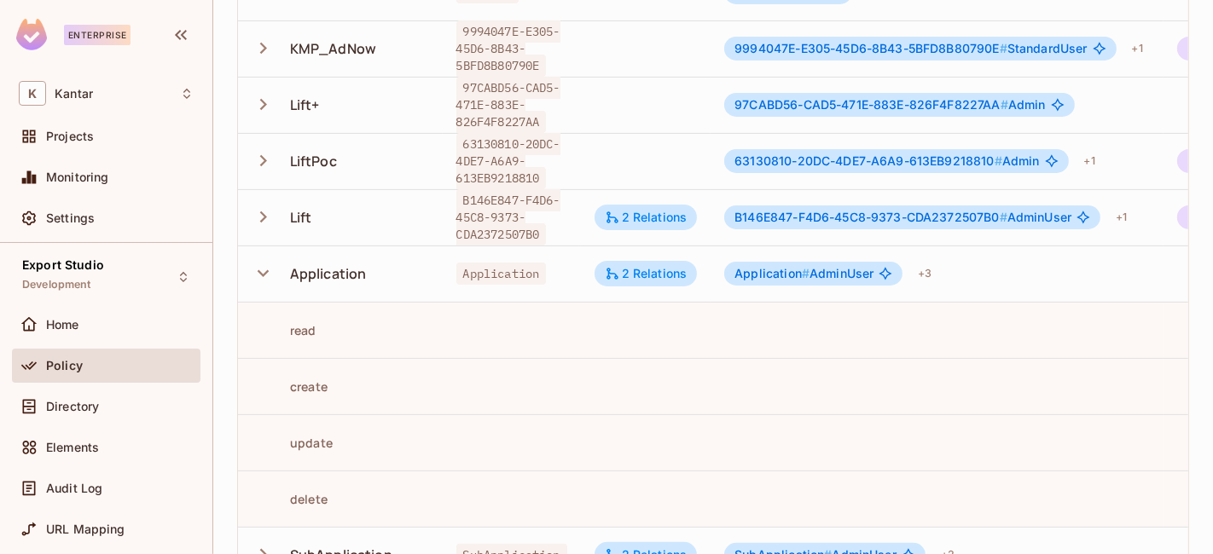
click at [268, 271] on icon "button" at bounding box center [263, 273] width 23 height 23
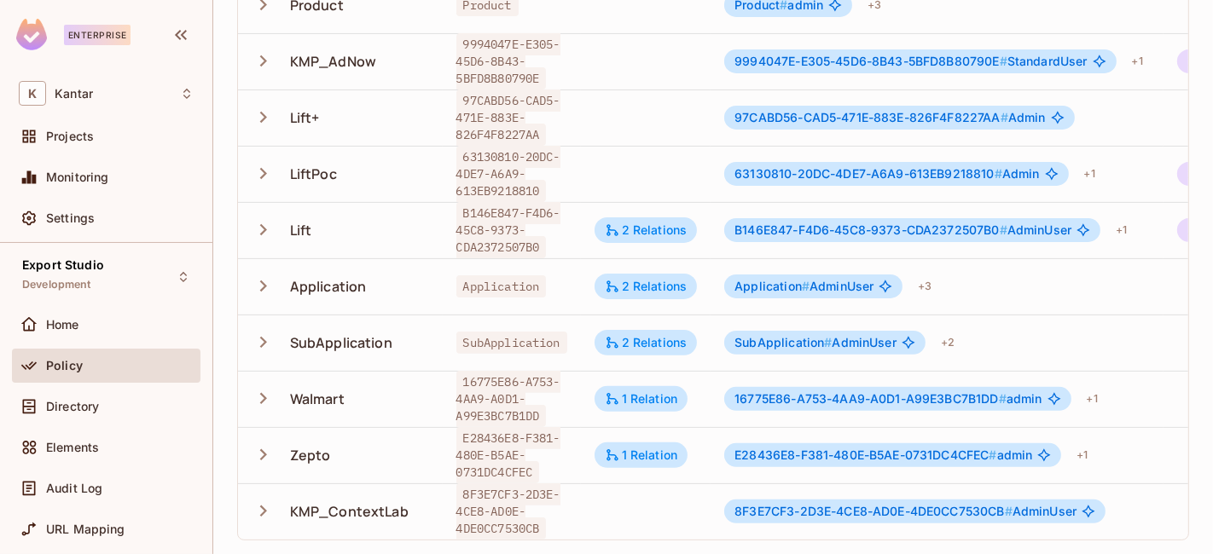
click at [268, 275] on icon "button" at bounding box center [263, 286] width 23 height 23
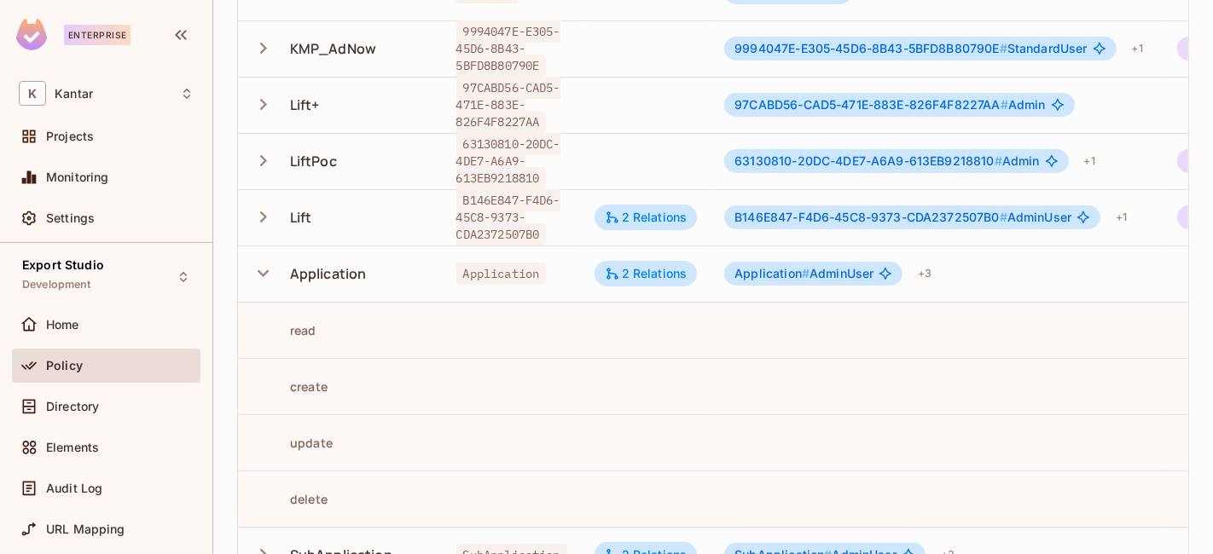
click at [265, 271] on icon "button" at bounding box center [263, 273] width 11 height 7
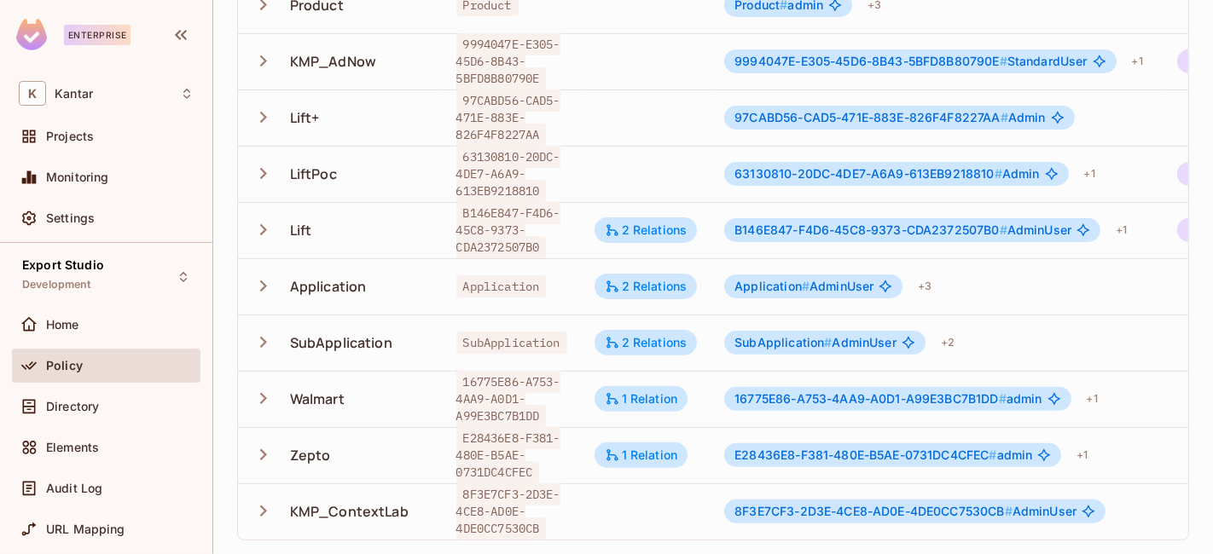
click at [265, 281] on icon "button" at bounding box center [263, 286] width 7 height 11
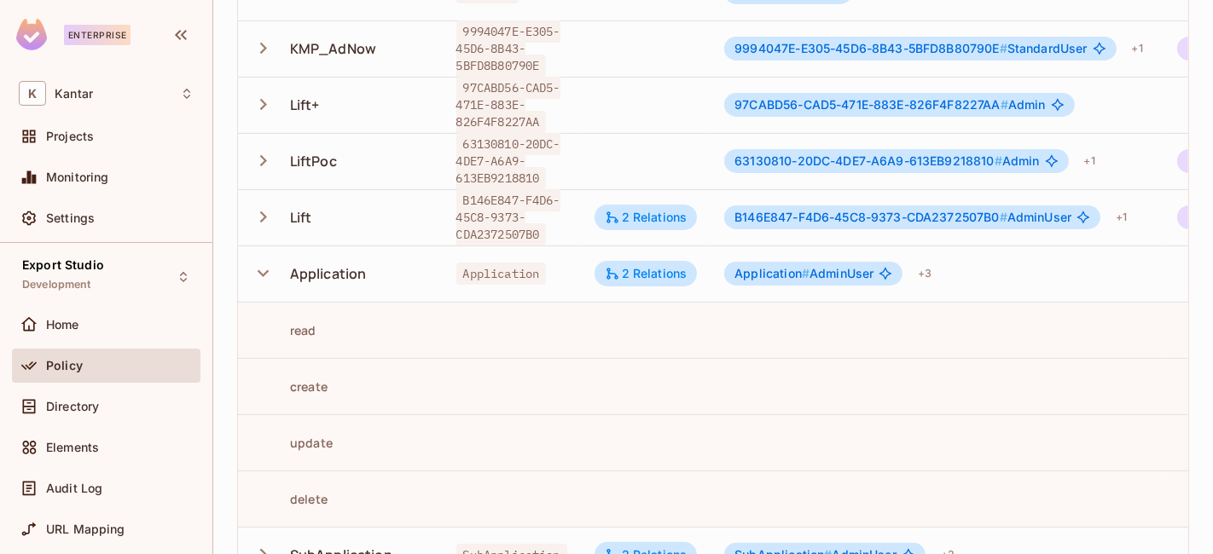
click at [265, 271] on icon "button" at bounding box center [263, 273] width 11 height 7
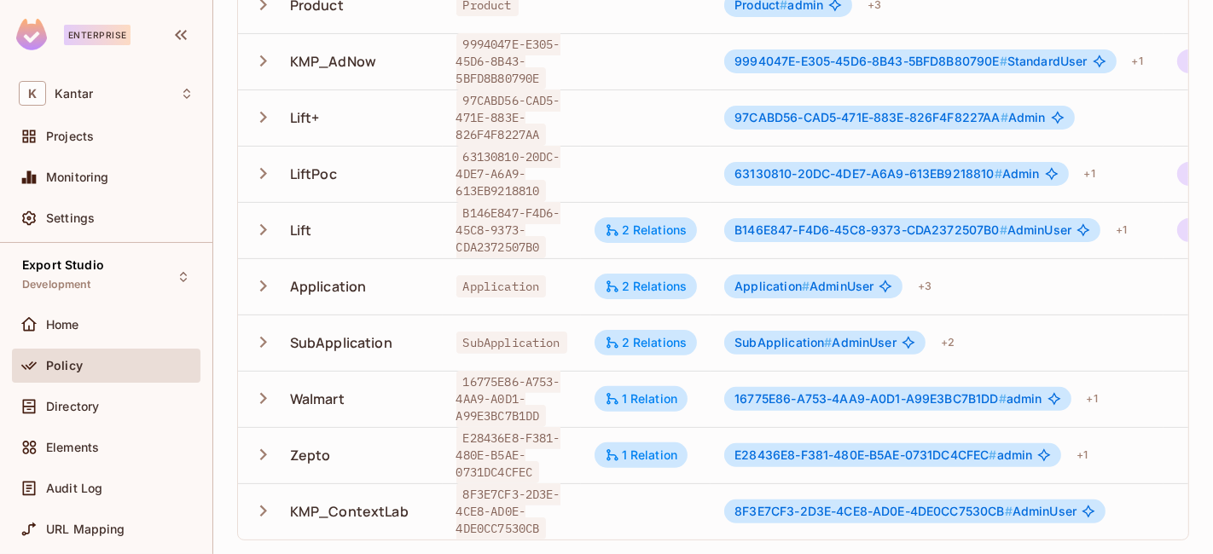
click at [257, 276] on icon "button" at bounding box center [263, 286] width 23 height 23
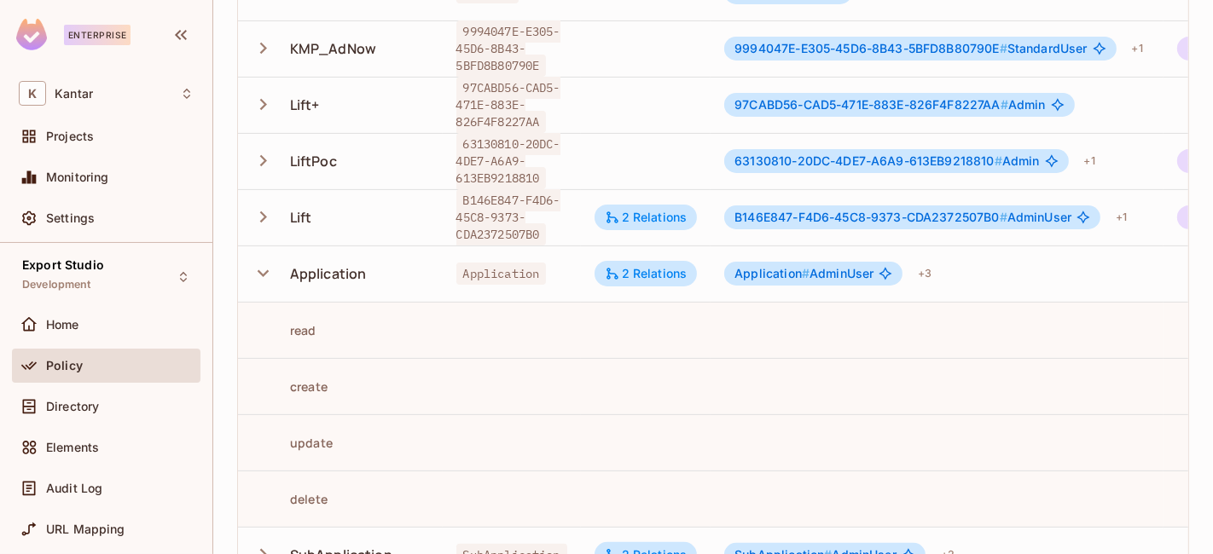
scroll to position [400, 0]
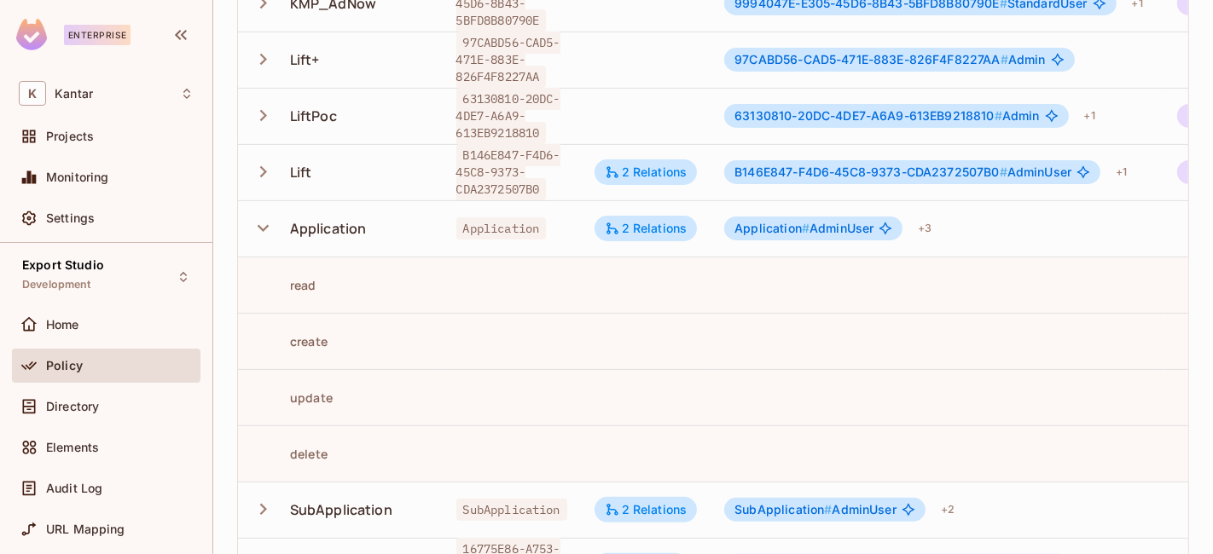
click at [258, 232] on icon "button" at bounding box center [263, 228] width 23 height 23
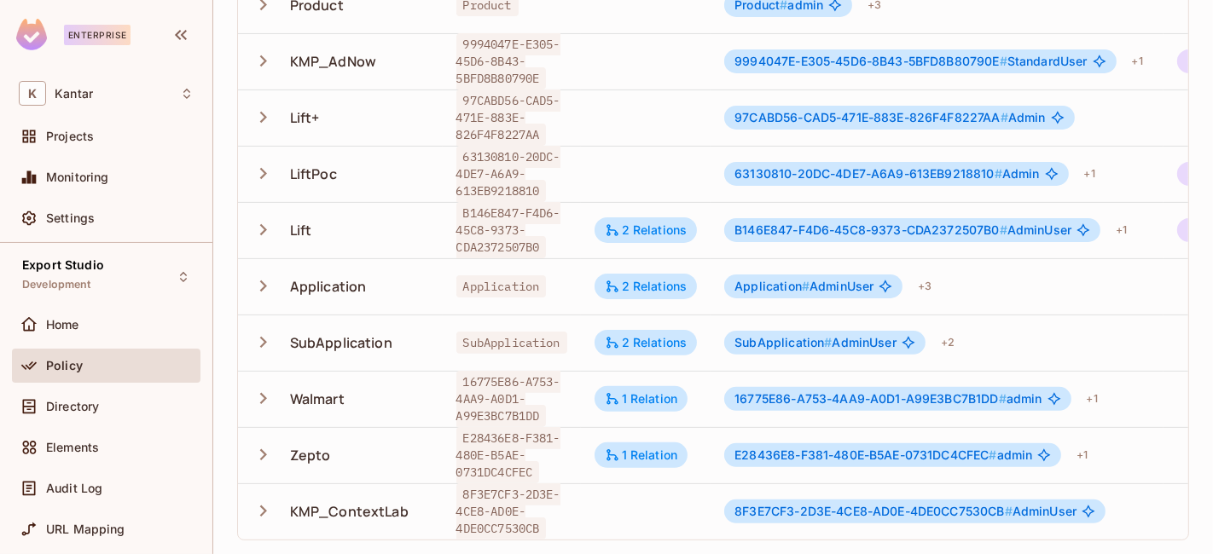
click at [761, 279] on span "Application #" at bounding box center [771, 286] width 75 height 14
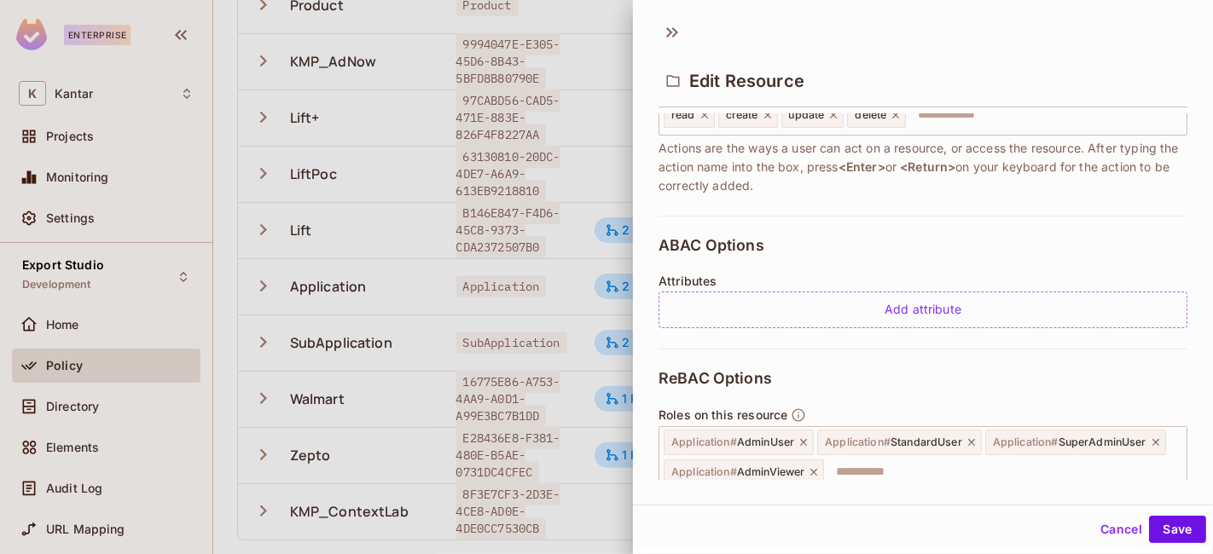
scroll to position [286, 0]
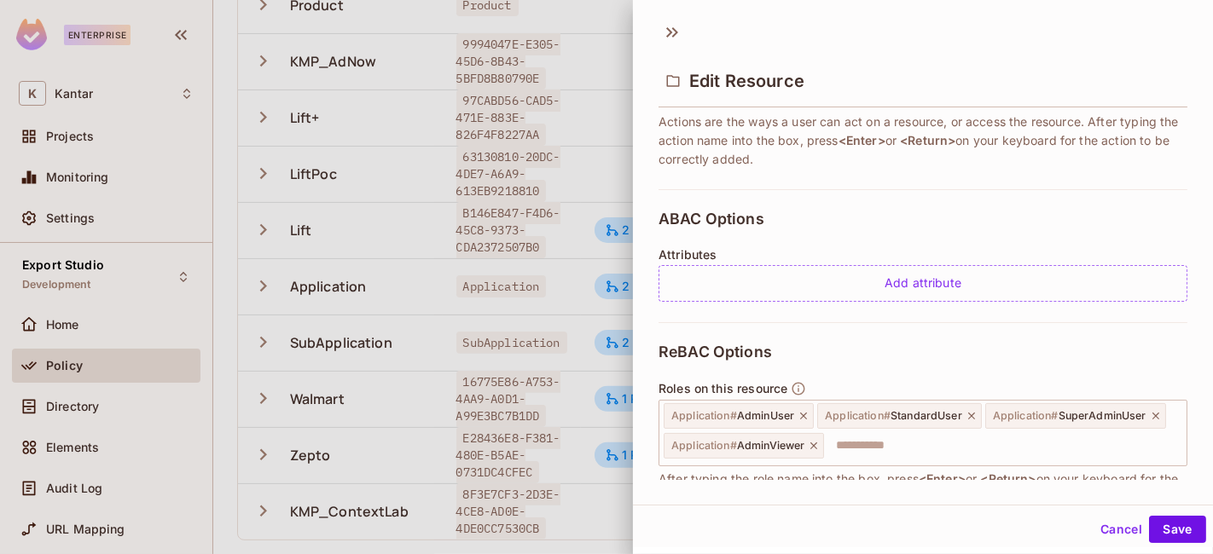
click at [1113, 536] on button "Cancel" at bounding box center [1120, 529] width 55 height 27
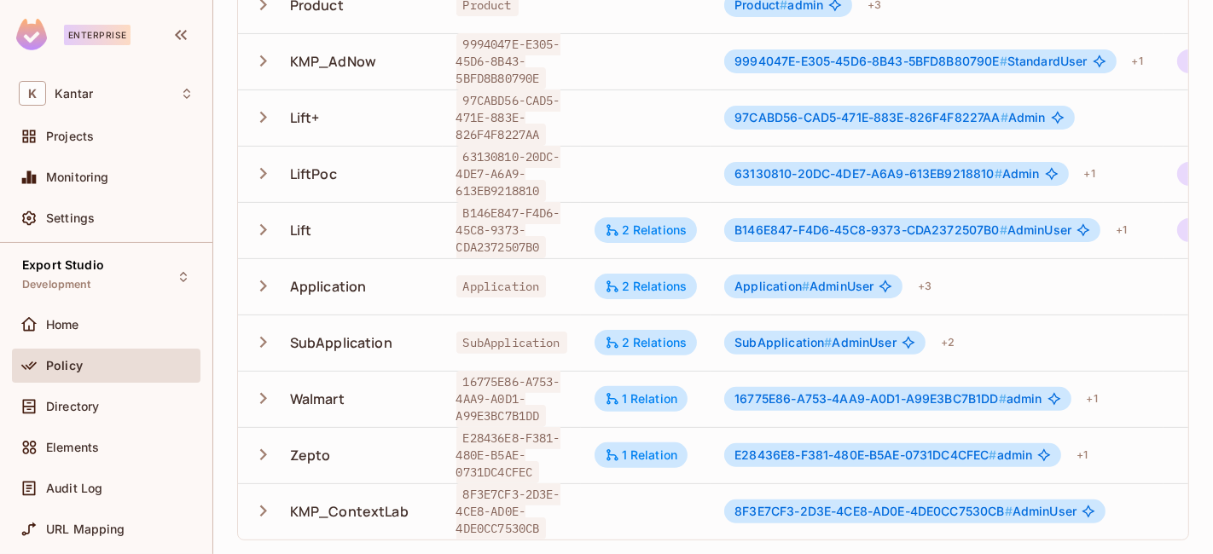
click at [258, 275] on icon "button" at bounding box center [263, 286] width 23 height 23
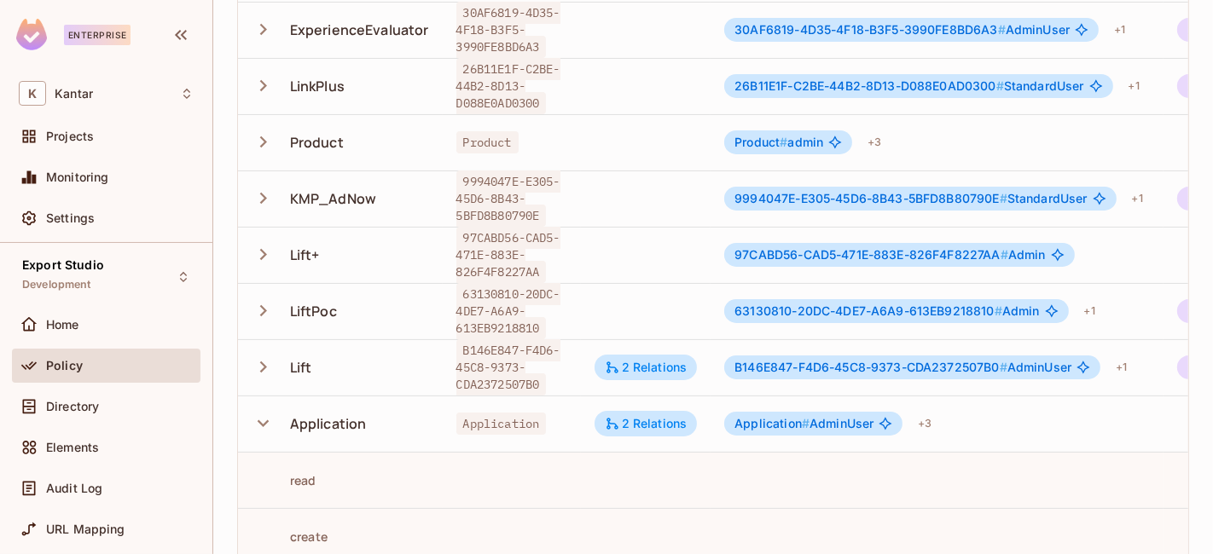
scroll to position [0, 0]
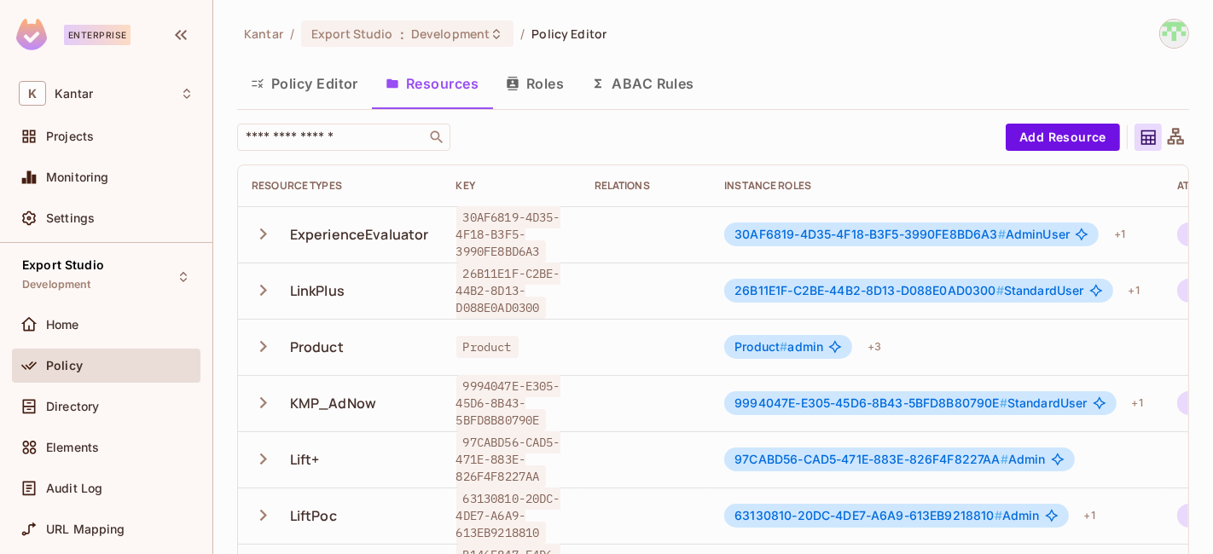
click at [1165, 133] on icon at bounding box center [1175, 137] width 21 height 21
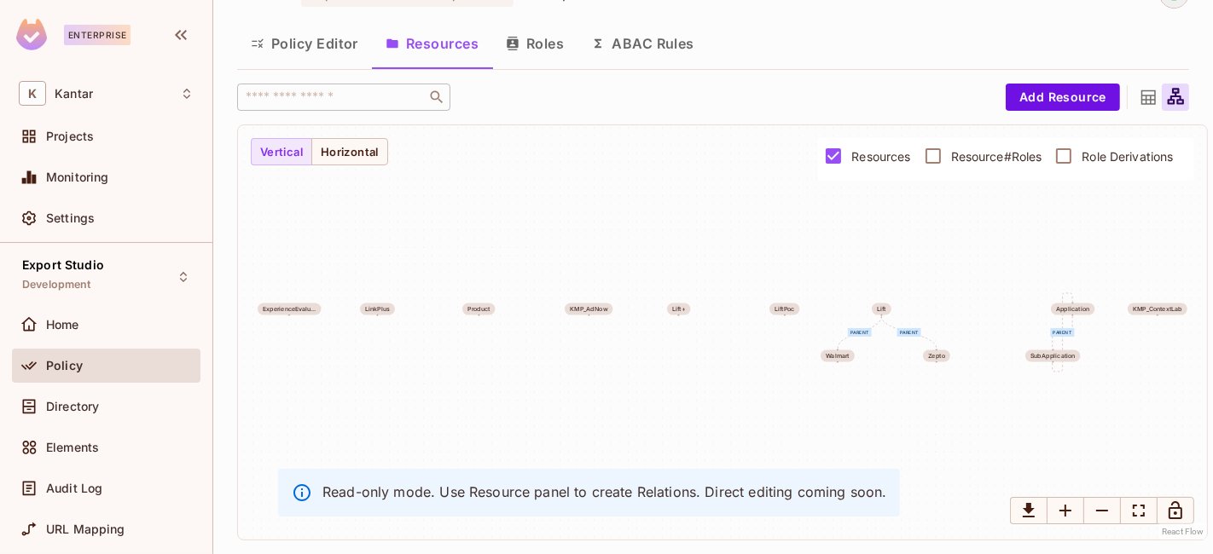
scroll to position [53, 0]
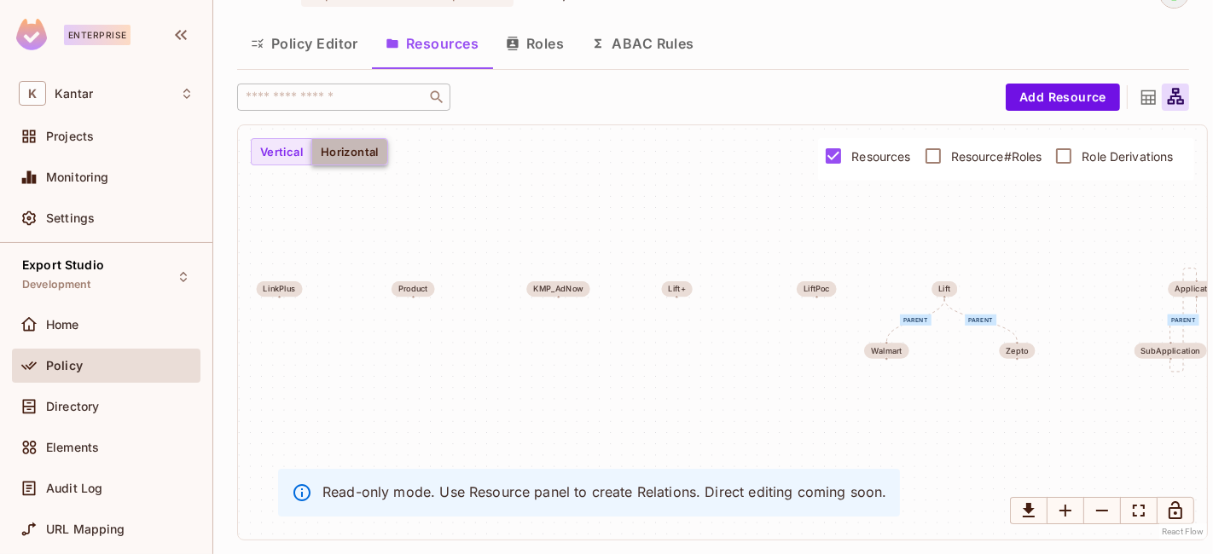
click at [347, 138] on button "Horizontal" at bounding box center [349, 151] width 77 height 27
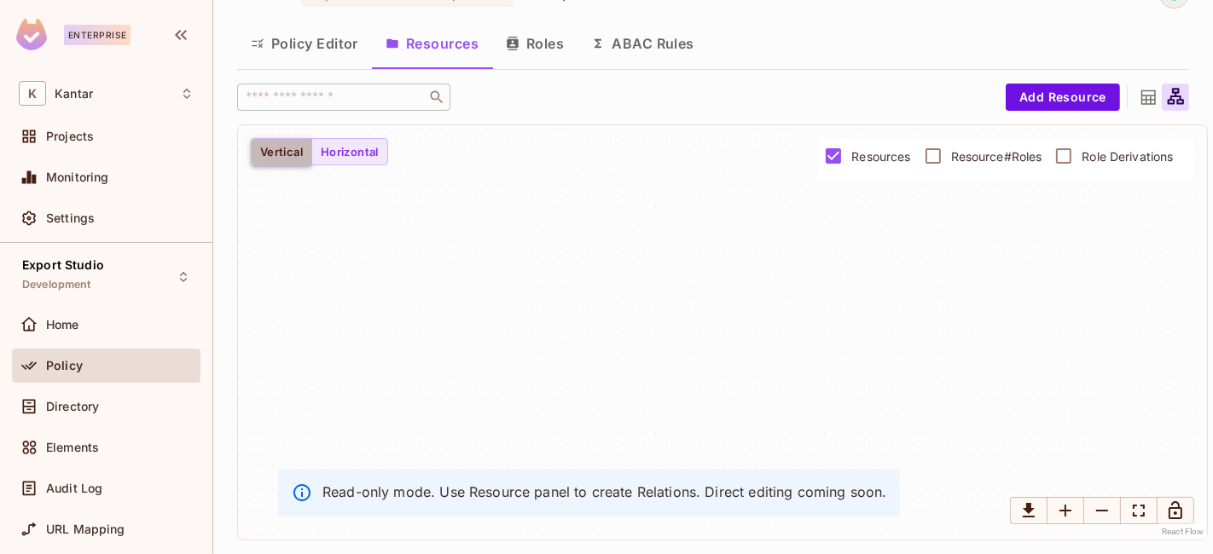
click at [270, 138] on button "Vertical" at bounding box center [281, 151] width 61 height 27
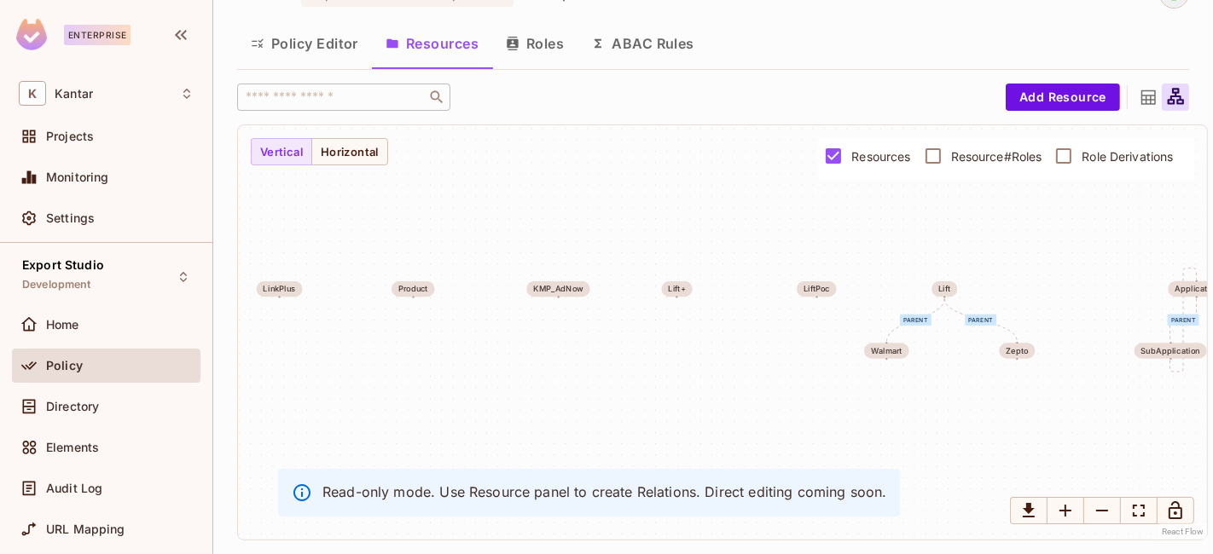
click at [1141, 90] on icon at bounding box center [1148, 97] width 14 height 14
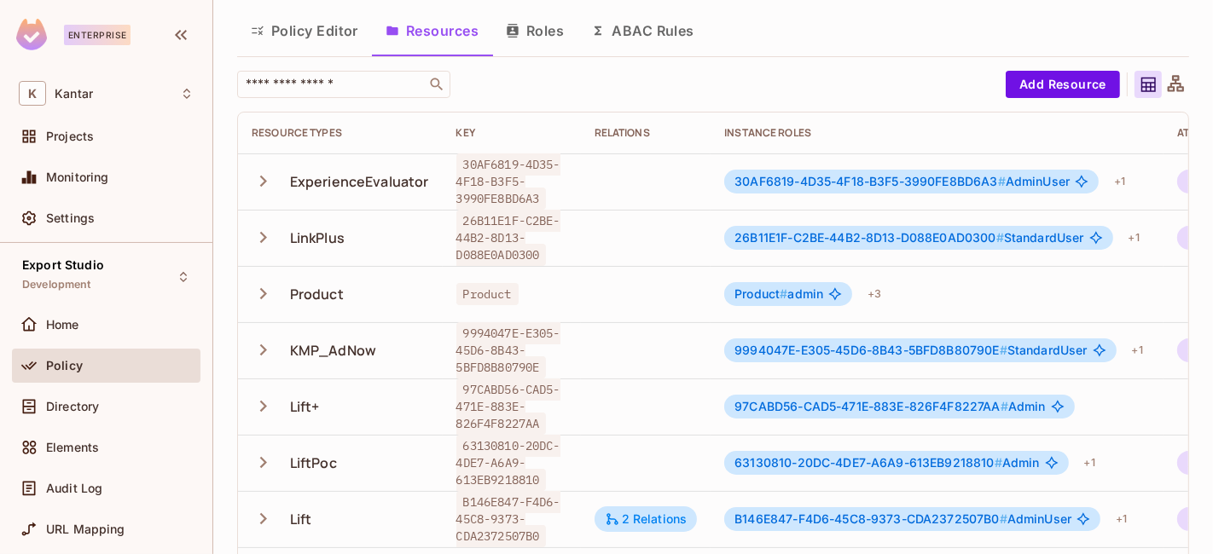
scroll to position [0, 3]
click at [328, 22] on button "Policy Editor" at bounding box center [304, 30] width 135 height 43
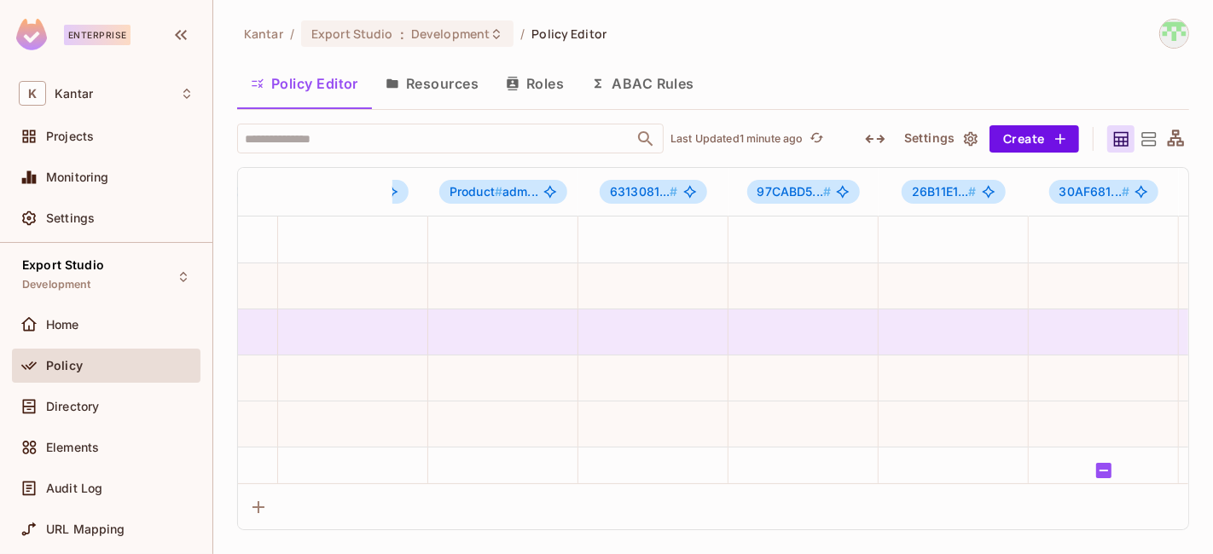
scroll to position [0, 711]
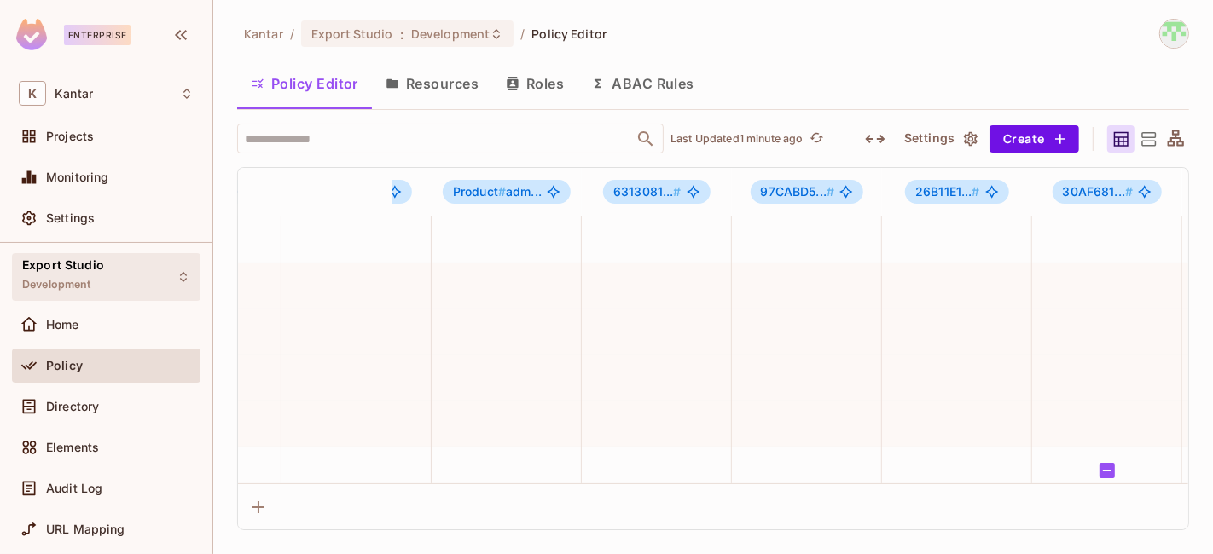
click at [88, 271] on span "Export Studio" at bounding box center [63, 265] width 82 height 14
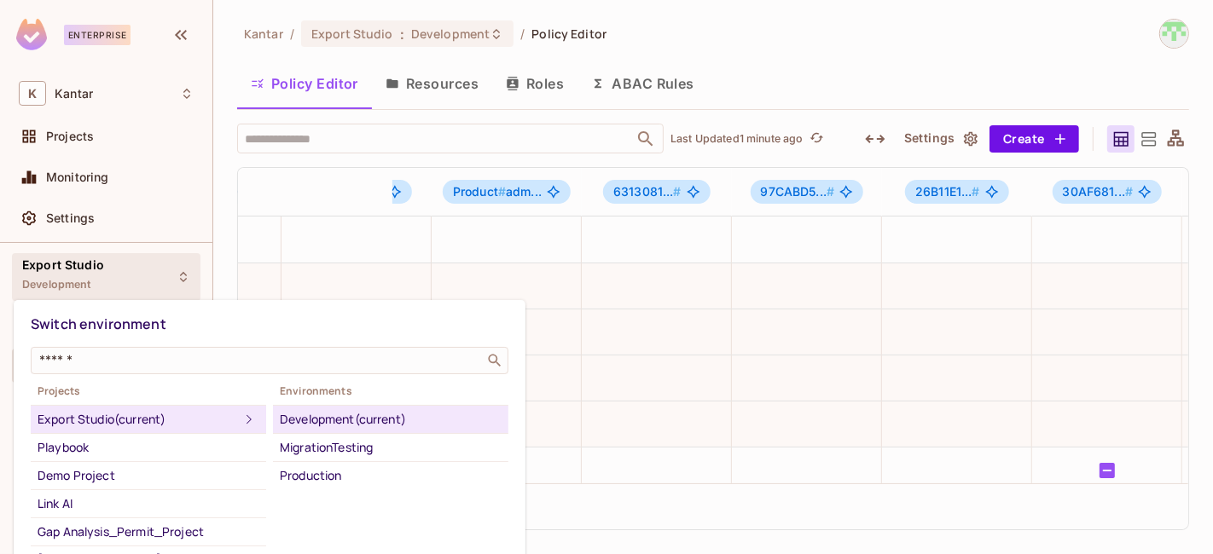
click at [88, 315] on span "Switch environment" at bounding box center [99, 324] width 136 height 19
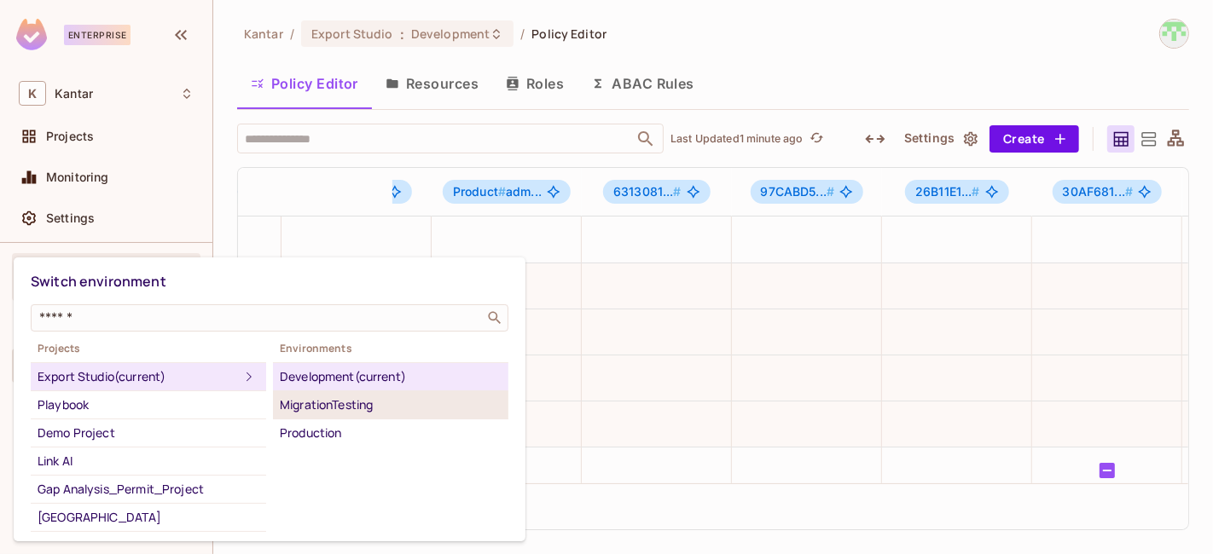
click at [350, 407] on div "MigrationTesting" at bounding box center [391, 405] width 222 height 20
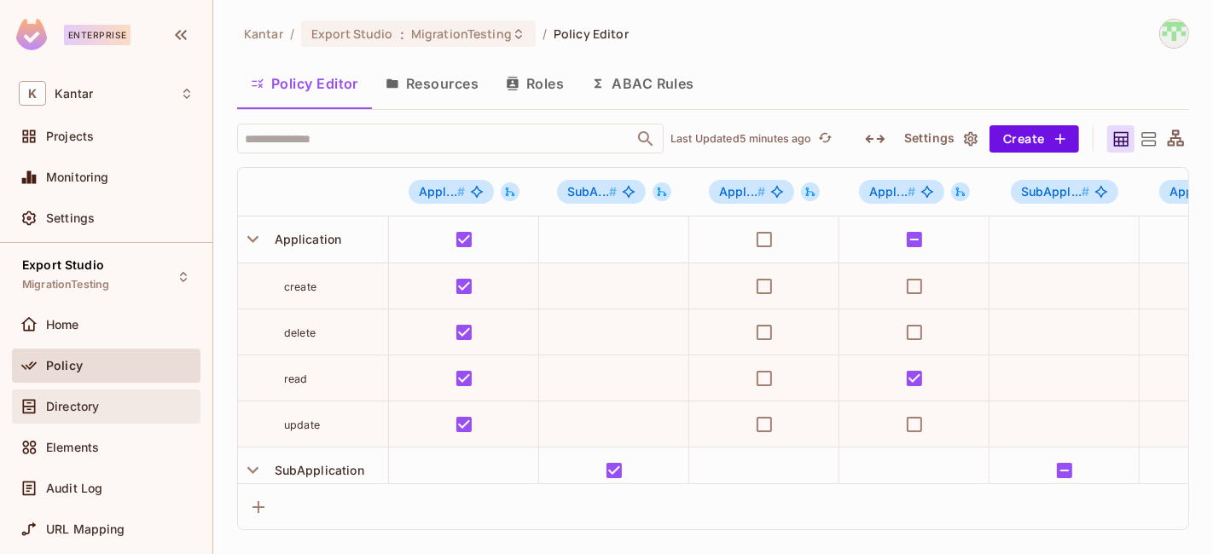
click at [97, 408] on span "Directory" at bounding box center [72, 407] width 53 height 14
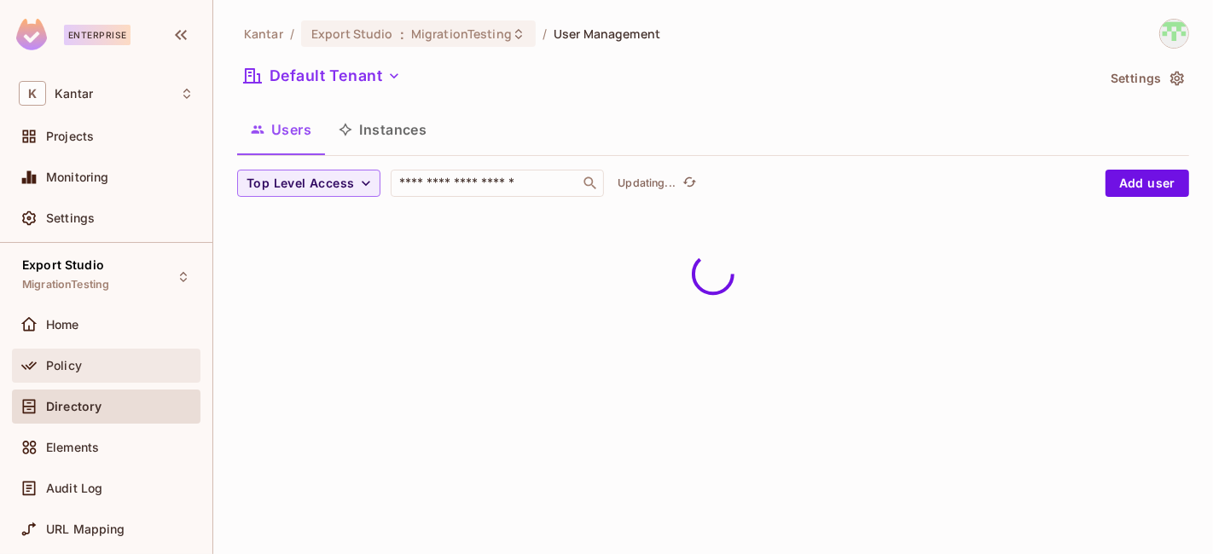
click at [70, 367] on span "Policy" at bounding box center [64, 366] width 36 height 14
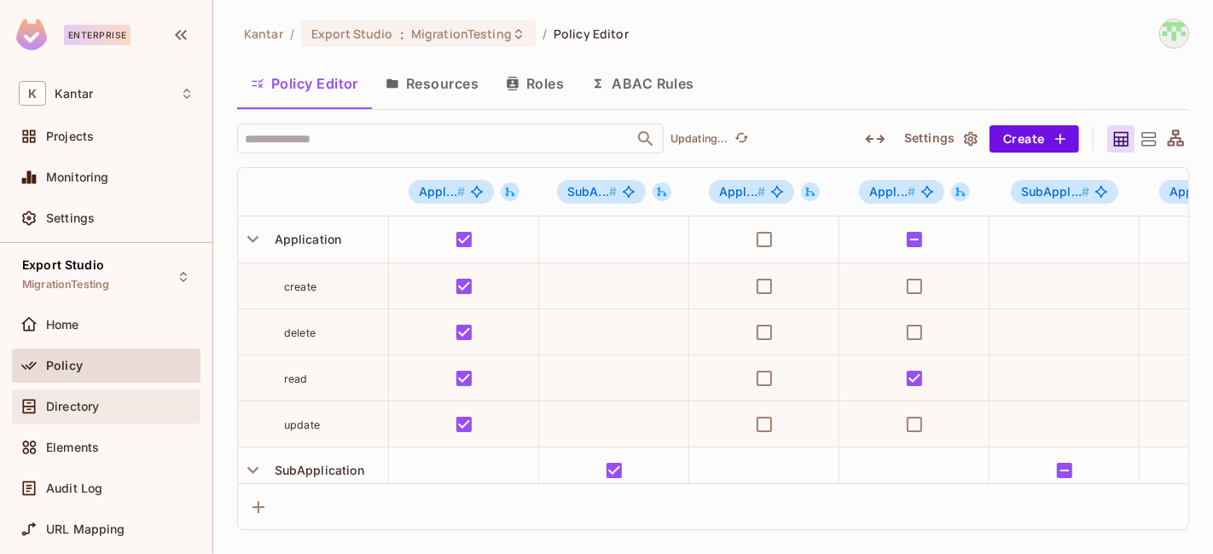
click at [89, 402] on span "Directory" at bounding box center [72, 407] width 53 height 14
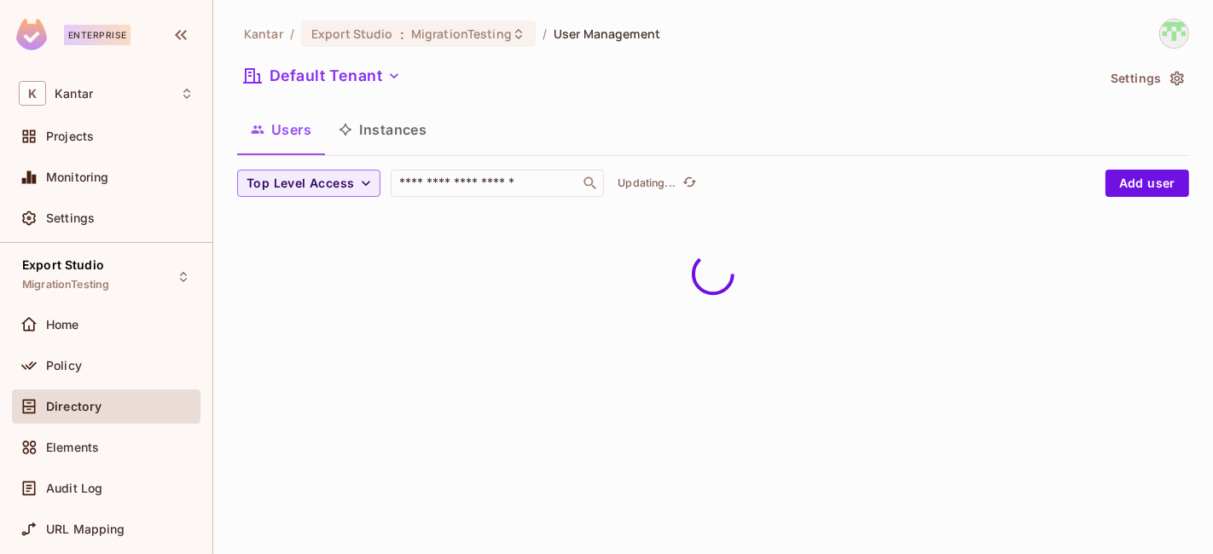
click at [402, 151] on div "Users Instances" at bounding box center [713, 131] width 952 height 47
click at [388, 132] on button "Instances" at bounding box center [382, 129] width 115 height 43
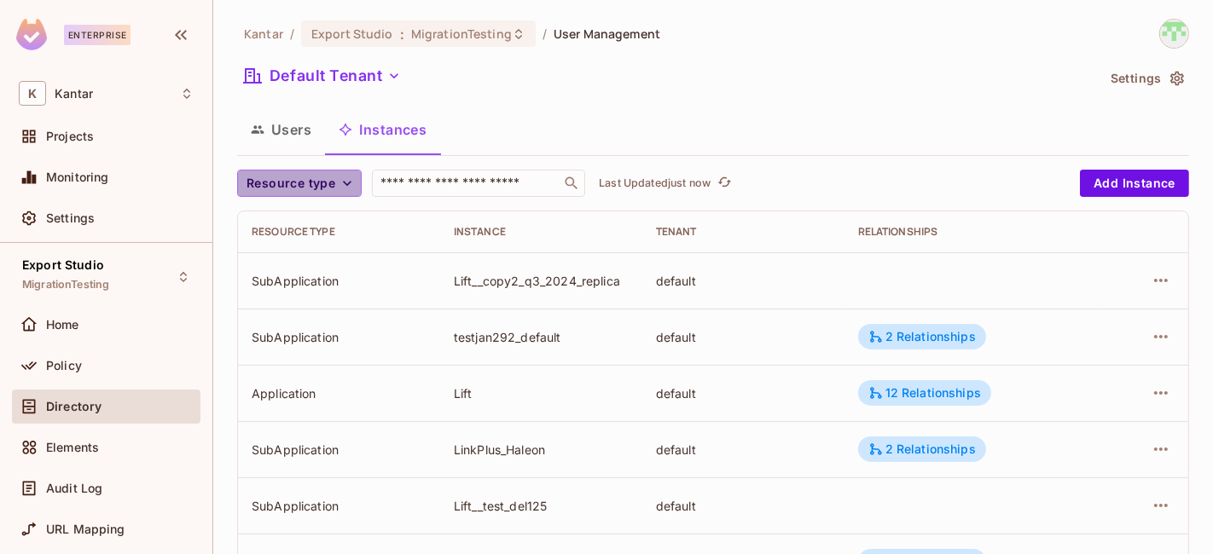
click at [315, 191] on span "Resource type" at bounding box center [290, 183] width 89 height 21
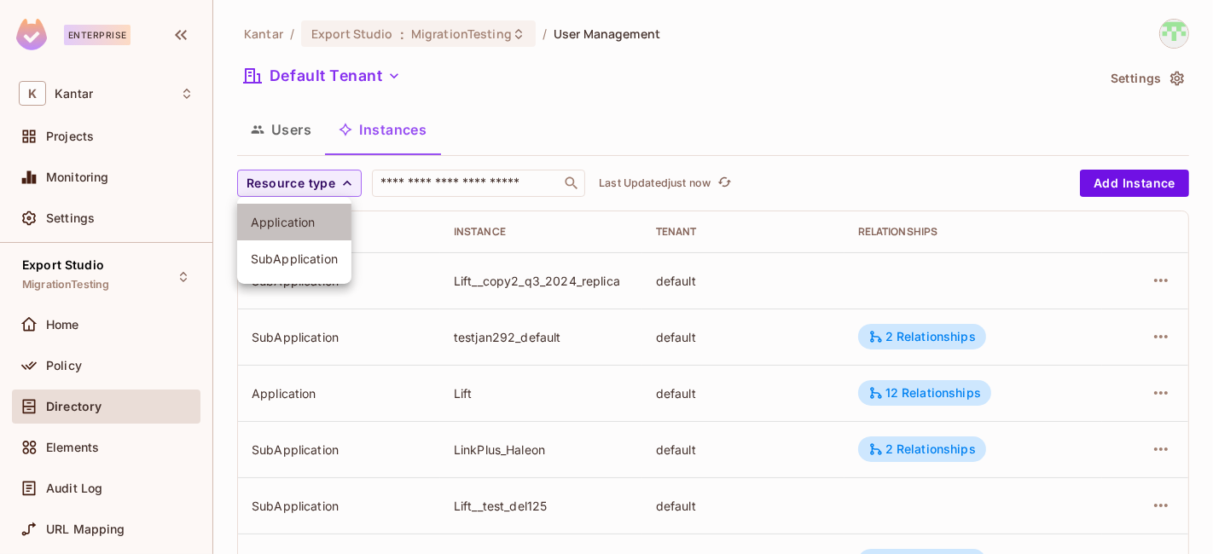
click at [298, 211] on li "Application" at bounding box center [294, 222] width 114 height 37
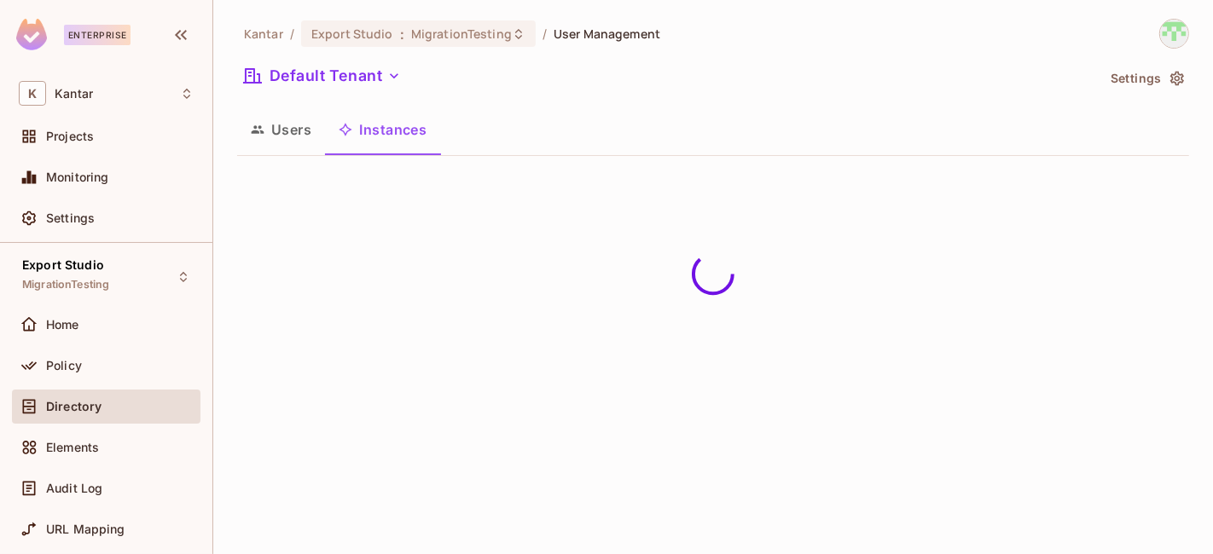
click at [686, 92] on div "Default Tenant" at bounding box center [666, 78] width 858 height 32
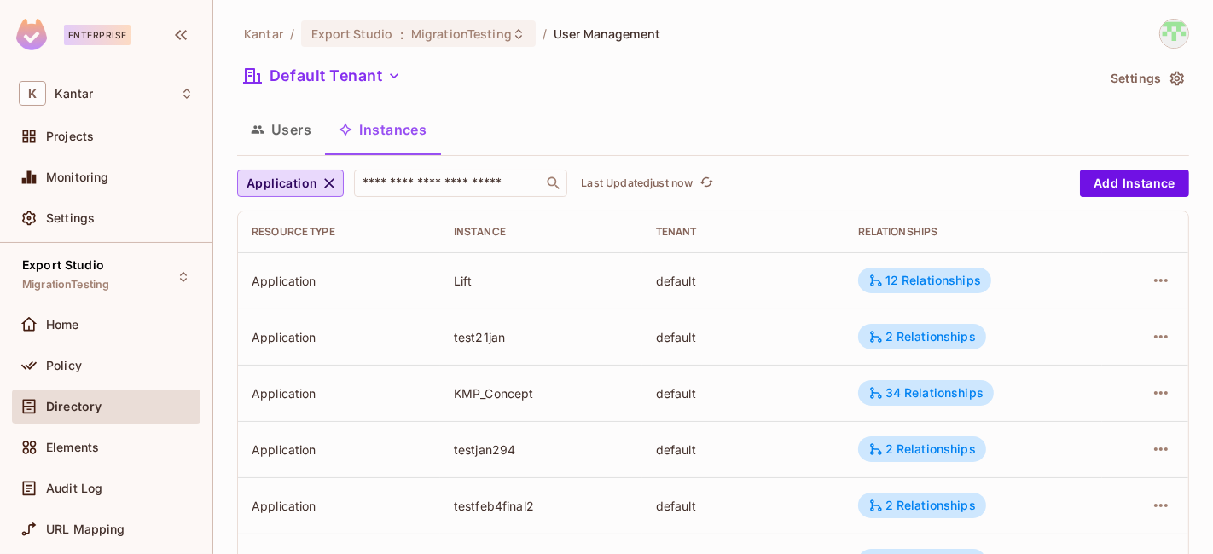
scroll to position [635, 0]
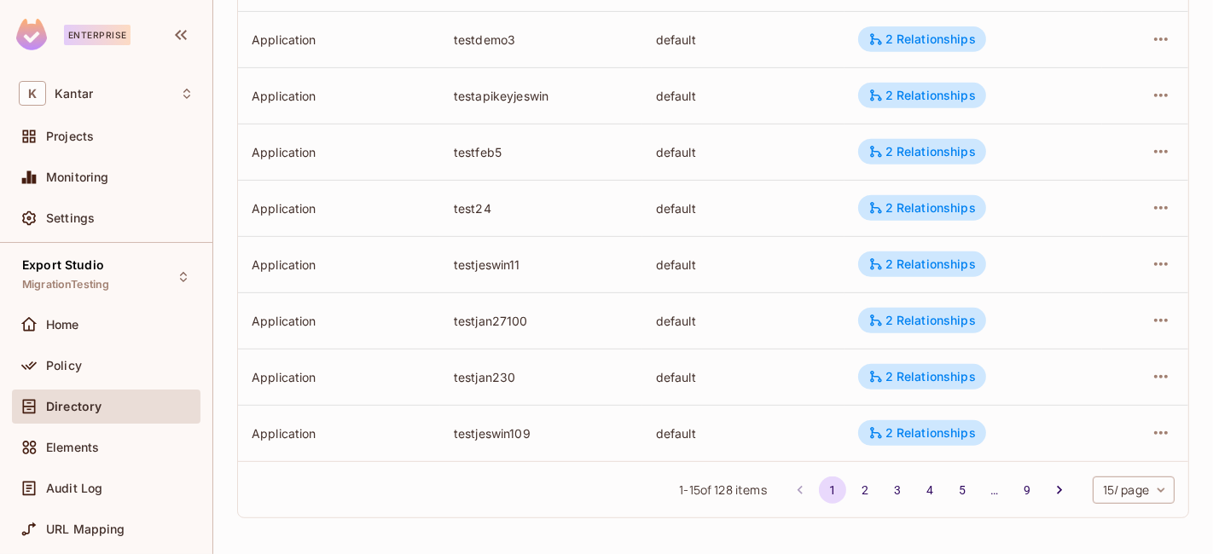
click at [1108, 495] on body "Enterprise K Kantar Projects Monitoring Settings Export Studio MigrationTesting…" at bounding box center [606, 277] width 1213 height 554
click at [1096, 517] on li "100 / page" at bounding box center [1116, 516] width 85 height 36
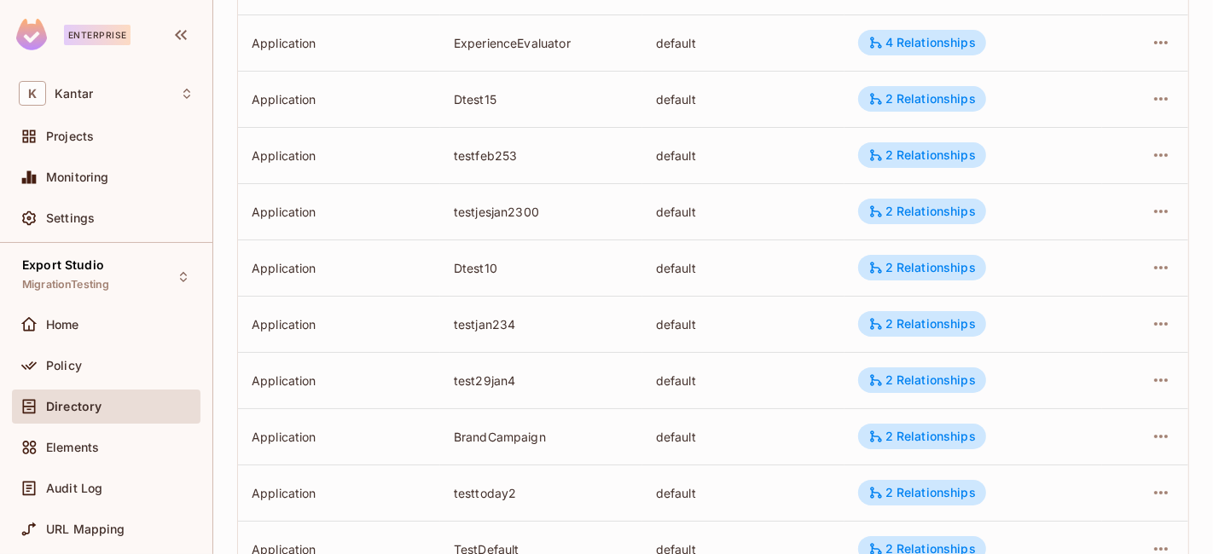
scroll to position [5419, 0]
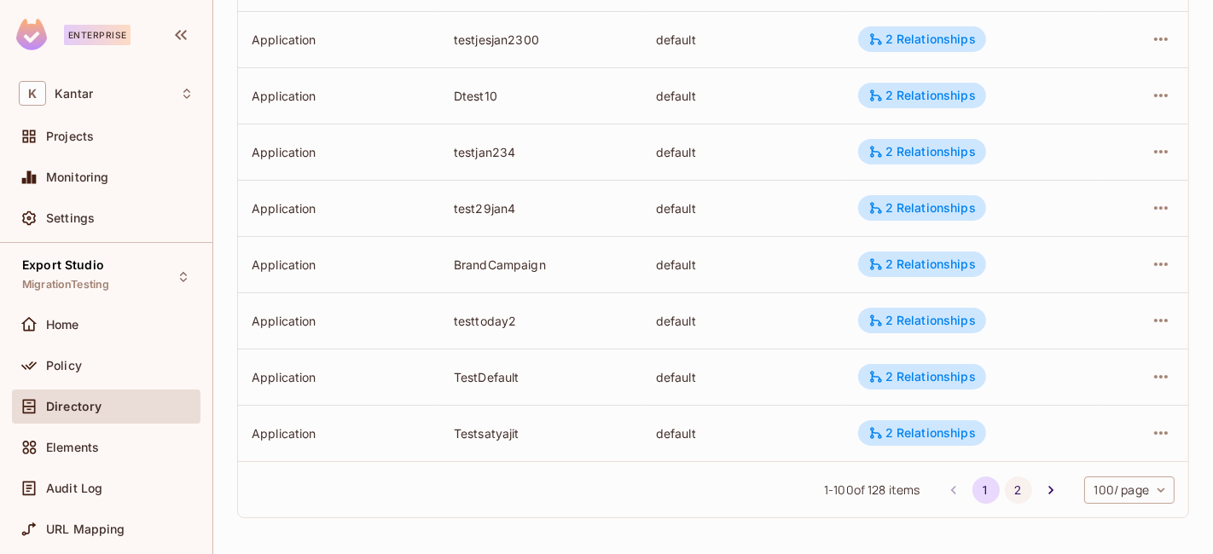
click at [1005, 495] on button "2" at bounding box center [1018, 490] width 27 height 27
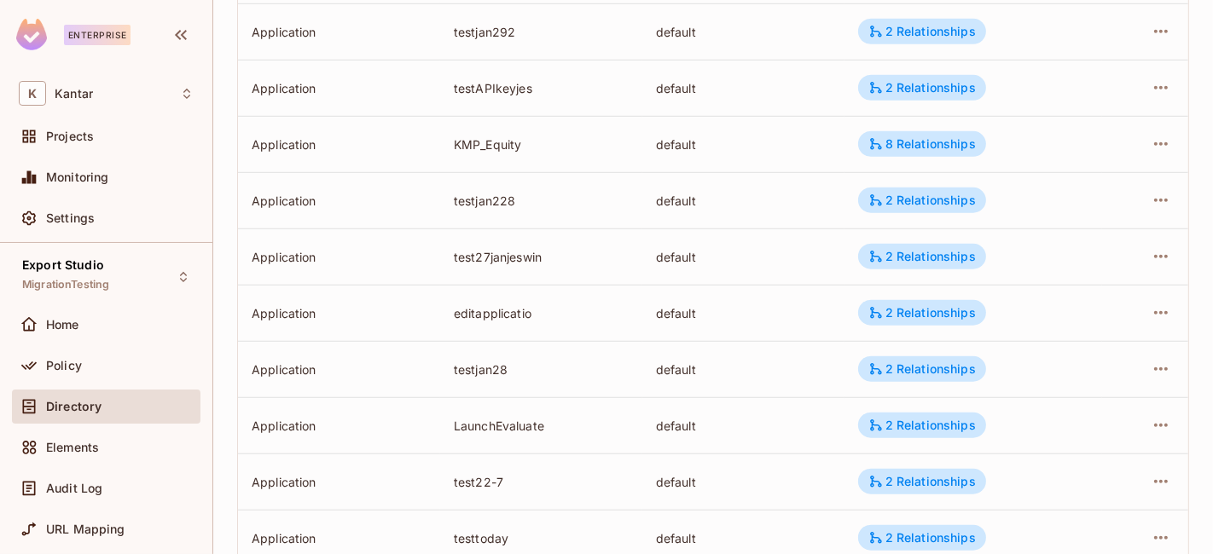
scroll to position [1367, 0]
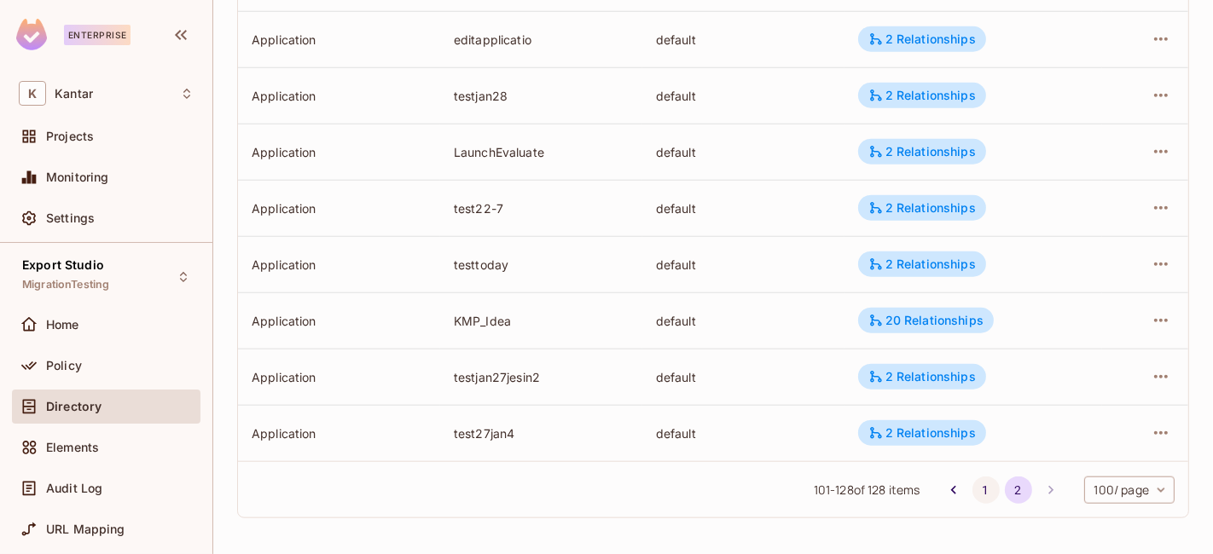
click at [972, 489] on button "1" at bounding box center [985, 490] width 27 height 27
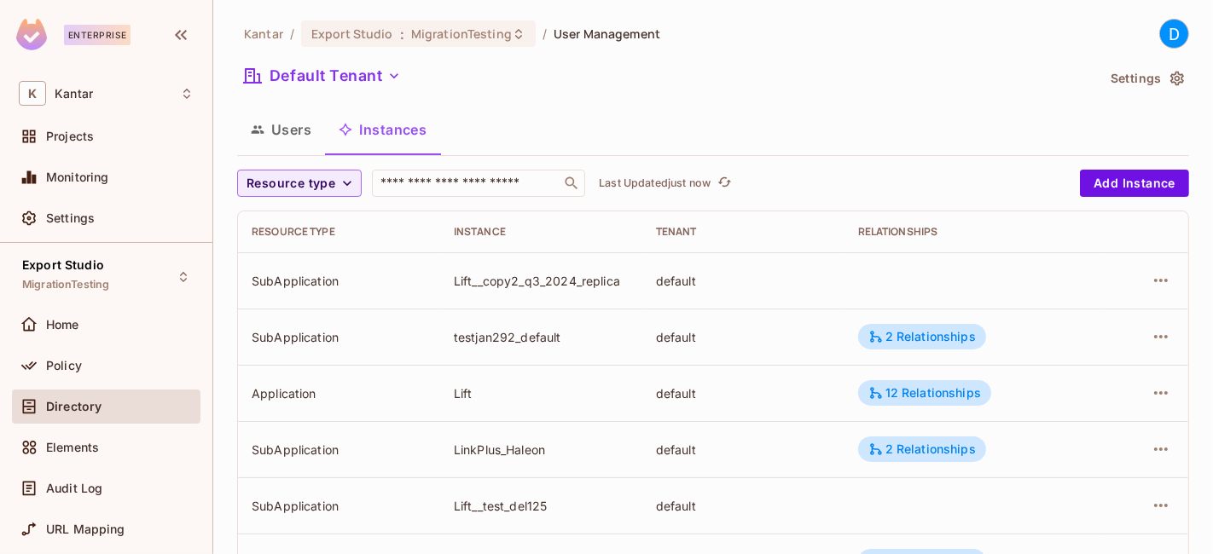
scroll to position [635, 0]
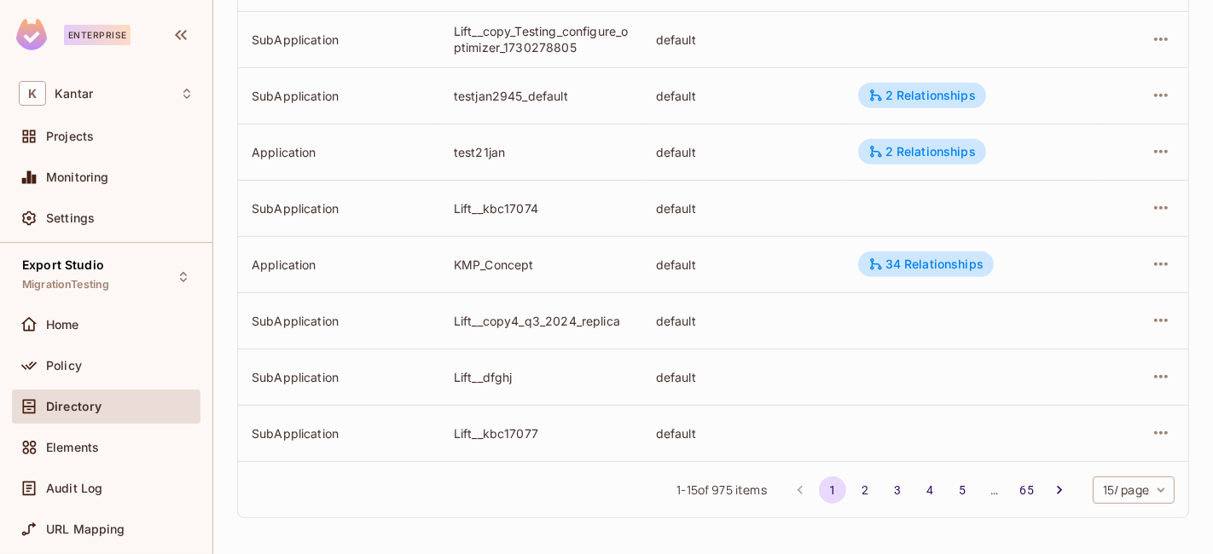
click at [1107, 488] on body "Enterprise K Kantar Projects Monitoring Settings Export Studio MigrationTesting…" at bounding box center [606, 277] width 1213 height 554
click at [1091, 512] on li "100 / page" at bounding box center [1116, 516] width 85 height 36
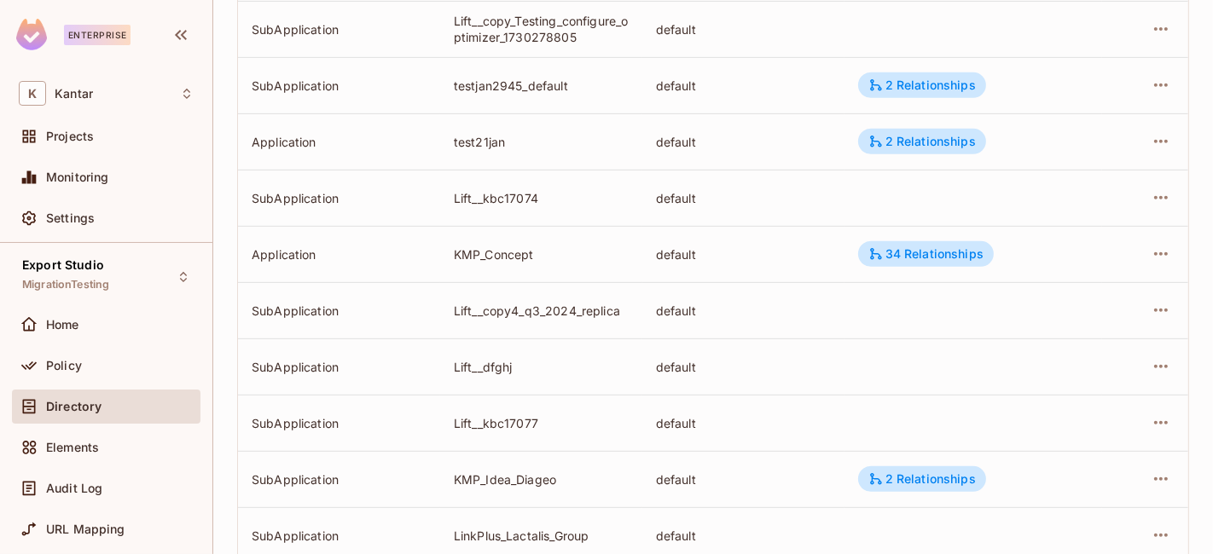
scroll to position [0, 0]
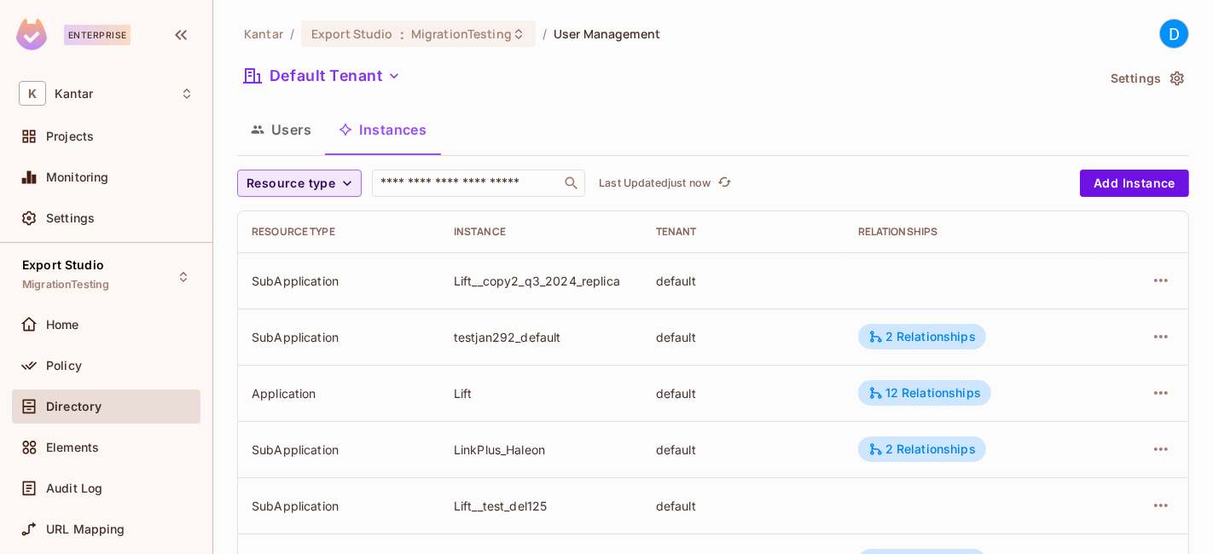
click at [281, 183] on span "Resource type" at bounding box center [290, 183] width 89 height 21
click at [304, 254] on span "SubApplication" at bounding box center [294, 259] width 87 height 16
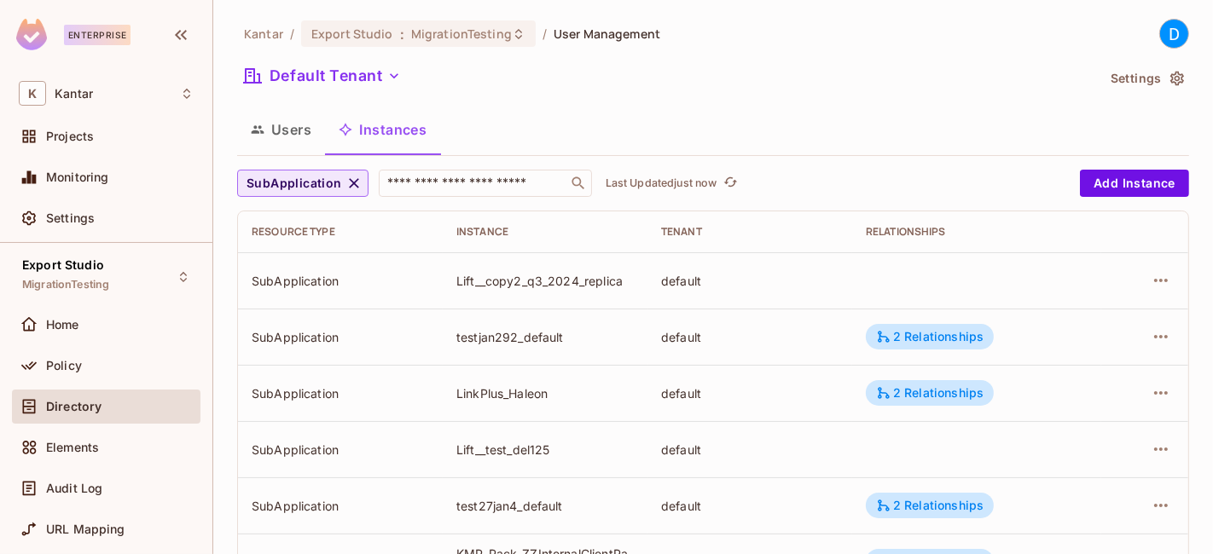
click at [356, 182] on icon "button" at bounding box center [353, 183] width 17 height 17
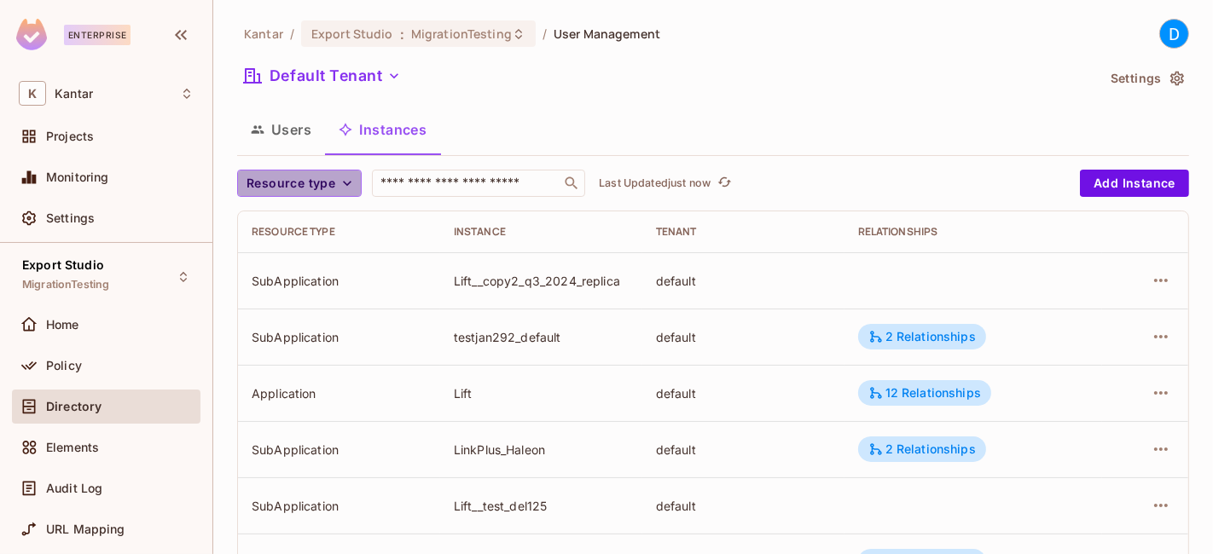
click at [316, 186] on span "Resource type" at bounding box center [290, 183] width 89 height 21
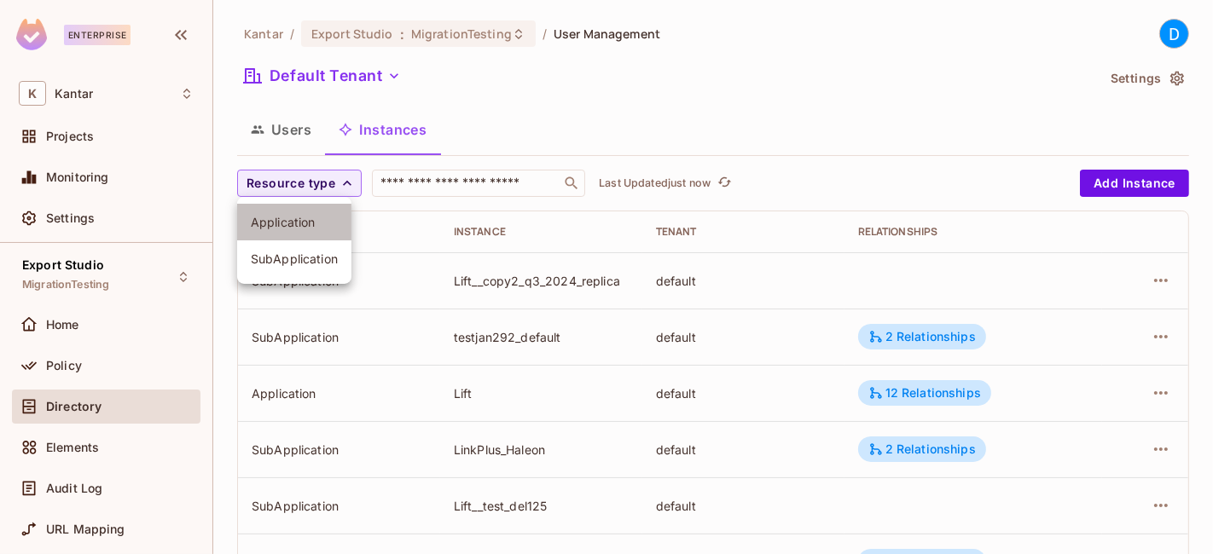
click at [318, 233] on li "Application" at bounding box center [294, 222] width 114 height 37
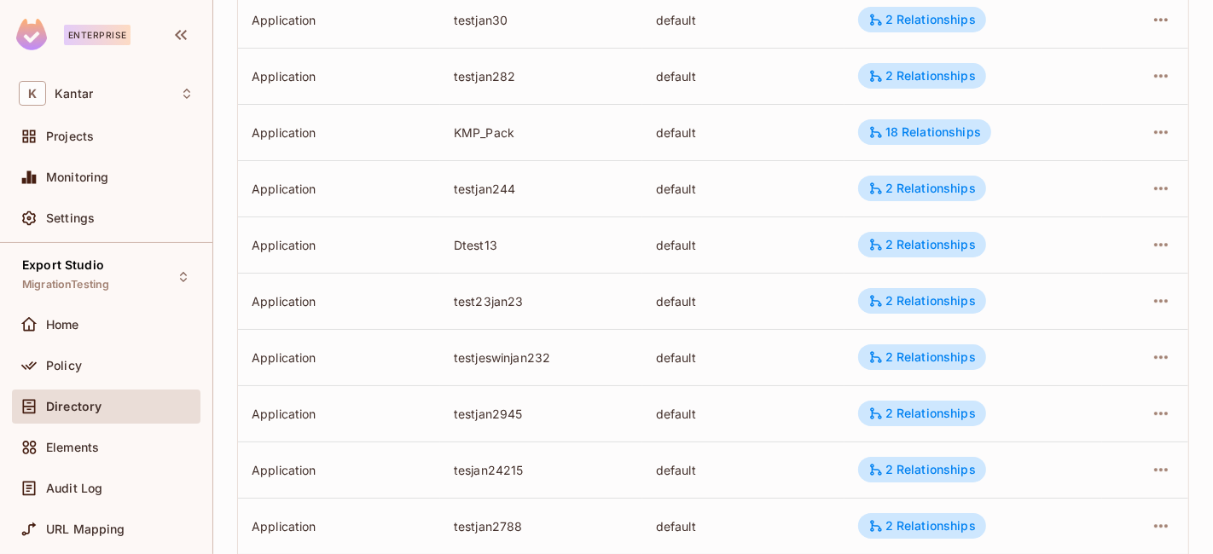
scroll to position [5419, 0]
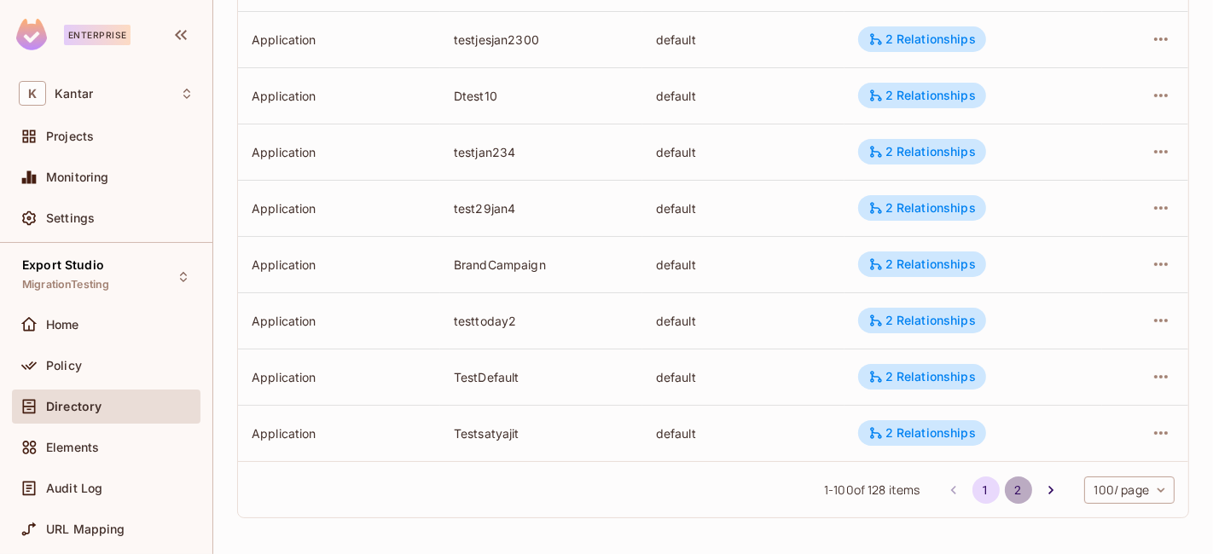
click at [1005, 487] on button "2" at bounding box center [1018, 490] width 27 height 27
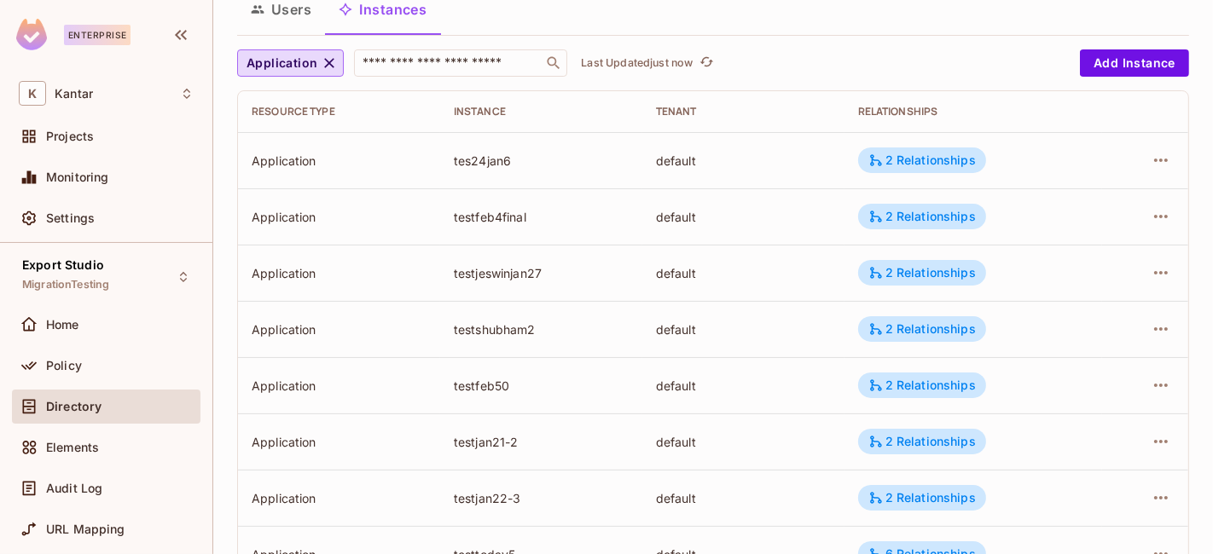
scroll to position [0, 0]
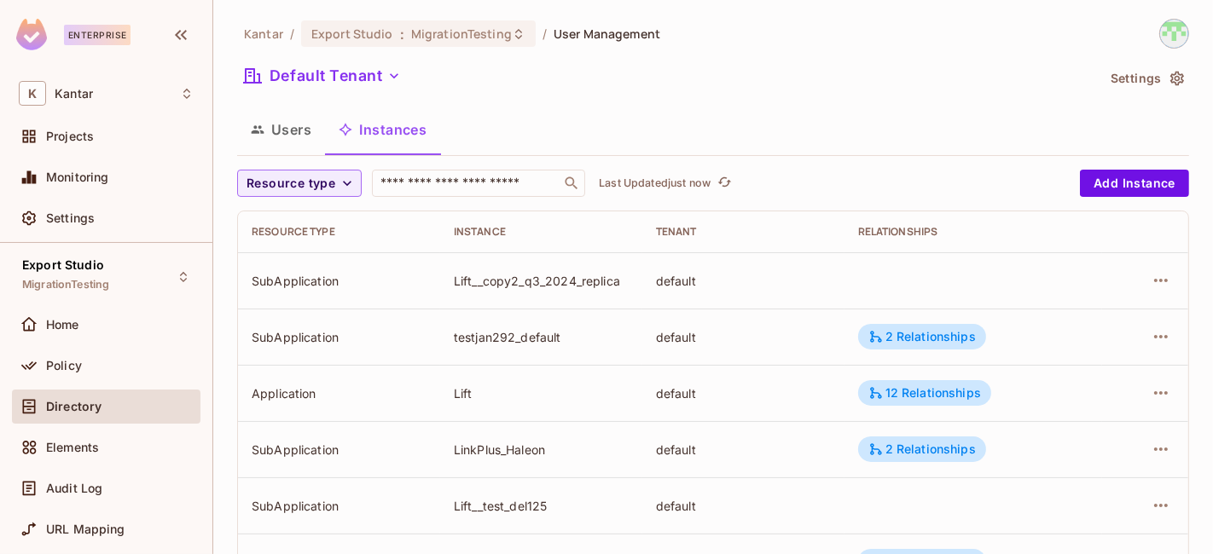
click at [882, 94] on div "Default Tenant" at bounding box center [666, 78] width 858 height 32
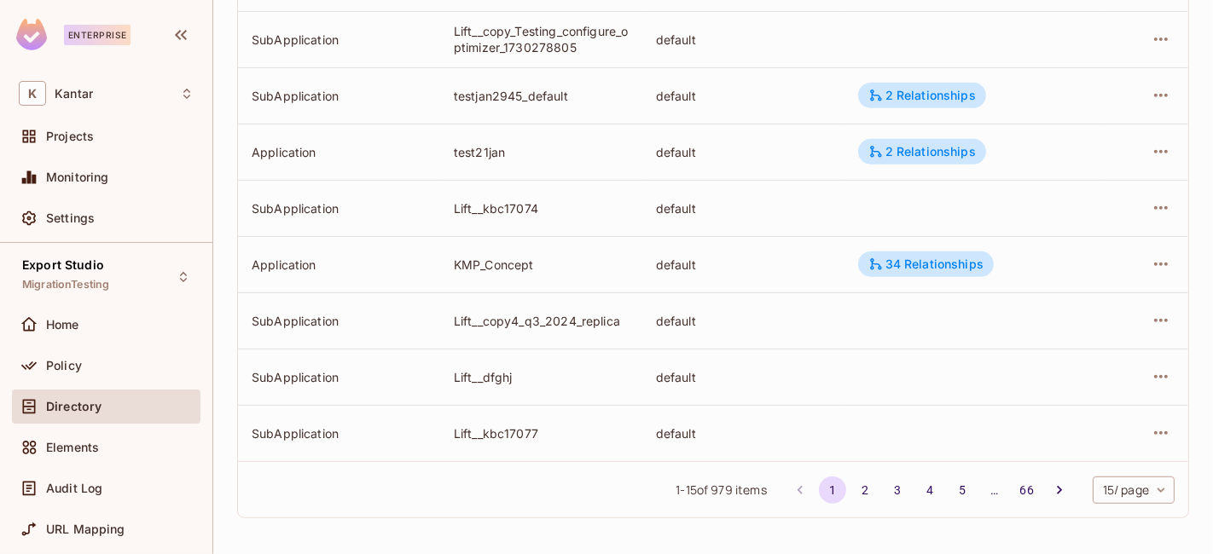
click at [1105, 484] on body "Enterprise K Kantar Projects Monitoring Settings Export Studio MigrationTesting…" at bounding box center [606, 277] width 1213 height 554
click at [1100, 510] on li "100 / page" at bounding box center [1116, 516] width 85 height 36
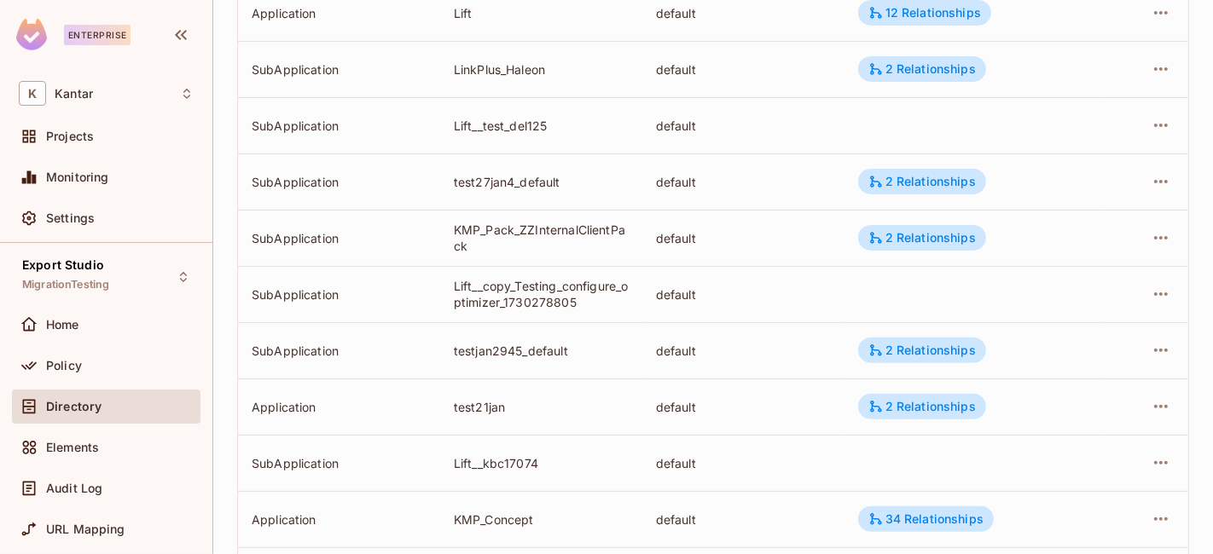
scroll to position [0, 0]
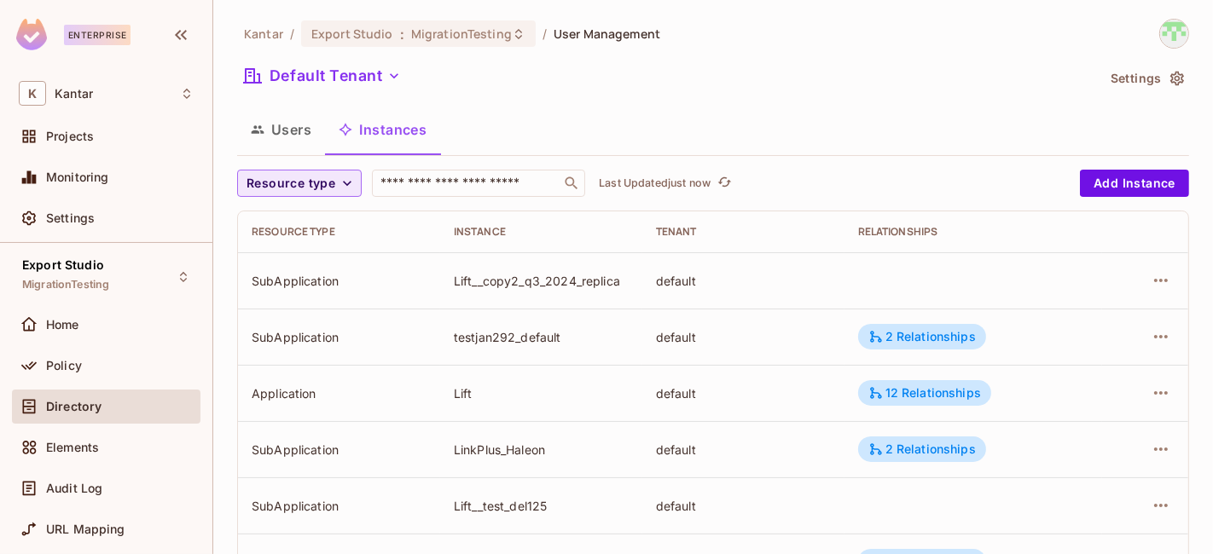
click at [336, 191] on button "Resource type" at bounding box center [299, 183] width 124 height 27
click at [304, 225] on span "Application" at bounding box center [294, 222] width 87 height 16
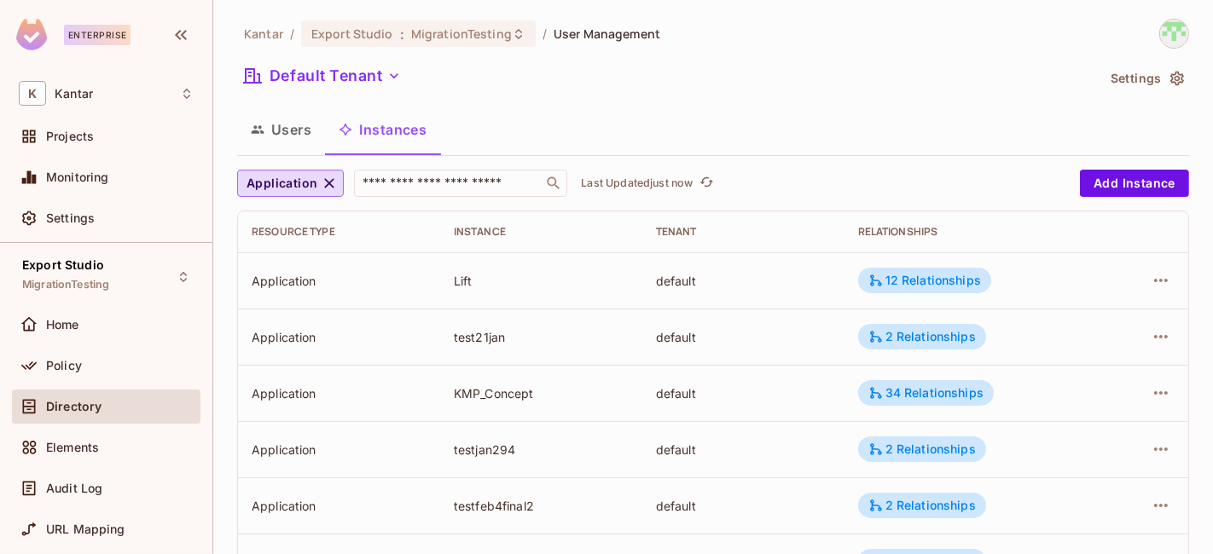
scroll to position [2704, 0]
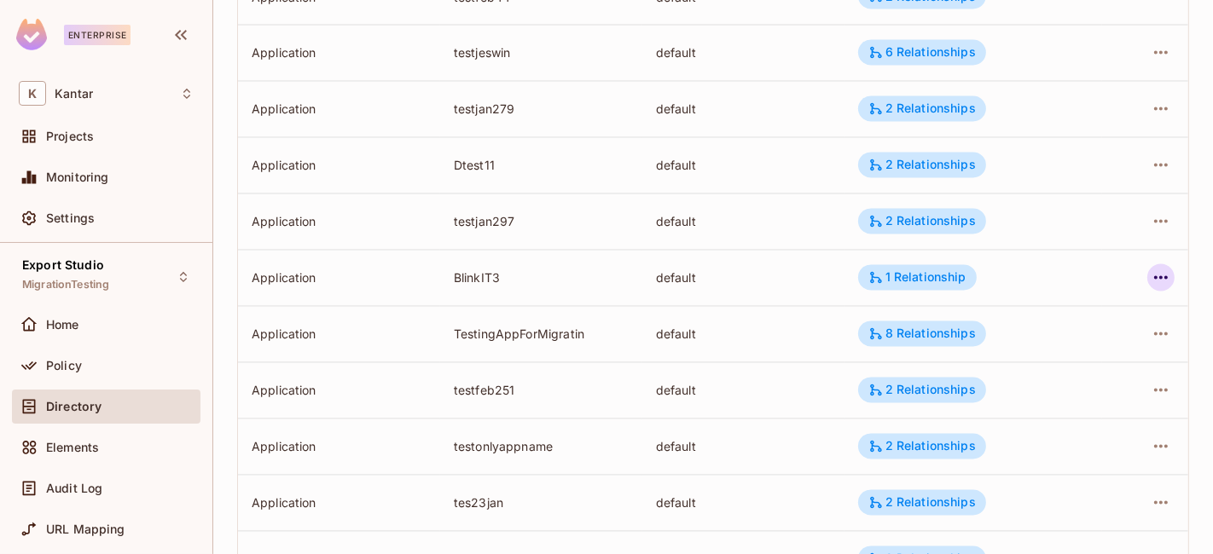
click at [1155, 274] on icon "button" at bounding box center [1160, 278] width 20 height 20
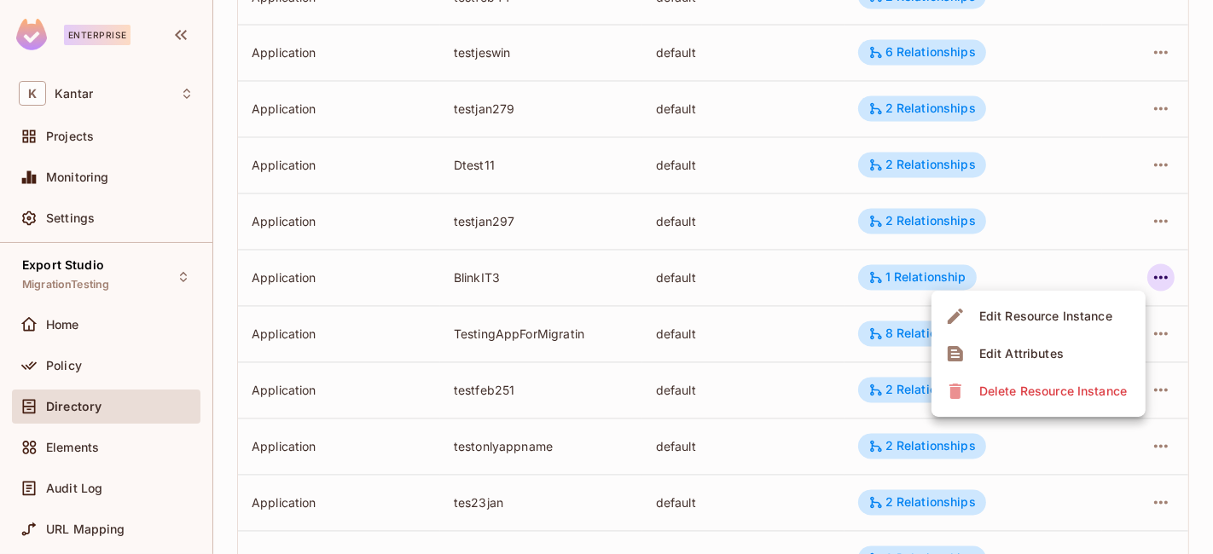
click at [888, 274] on div at bounding box center [606, 277] width 1213 height 554
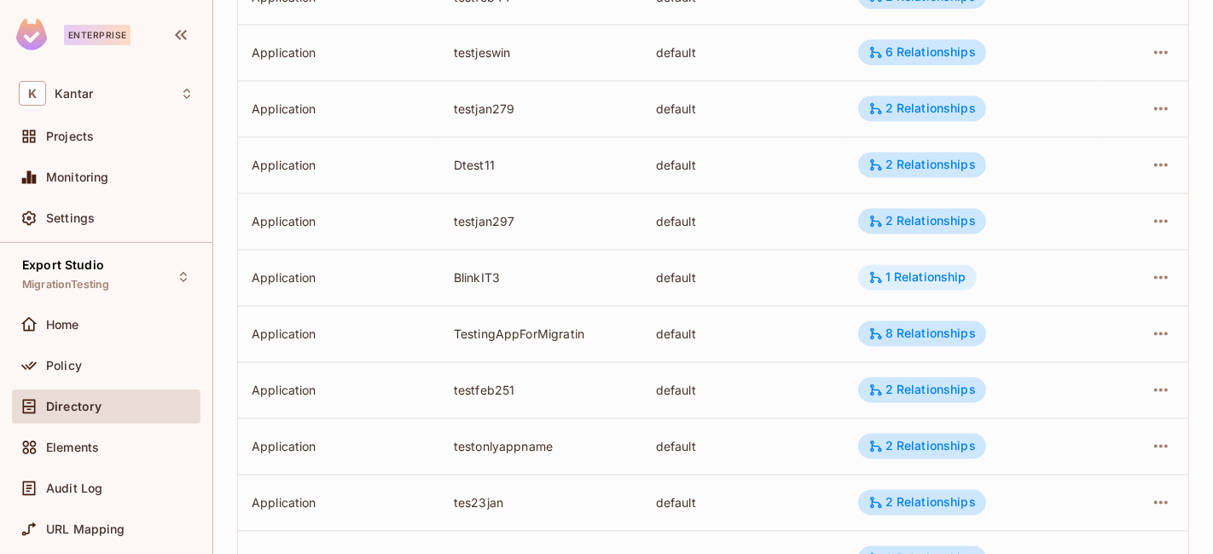
click at [887, 275] on div "1 Relationship" at bounding box center [917, 277] width 98 height 15
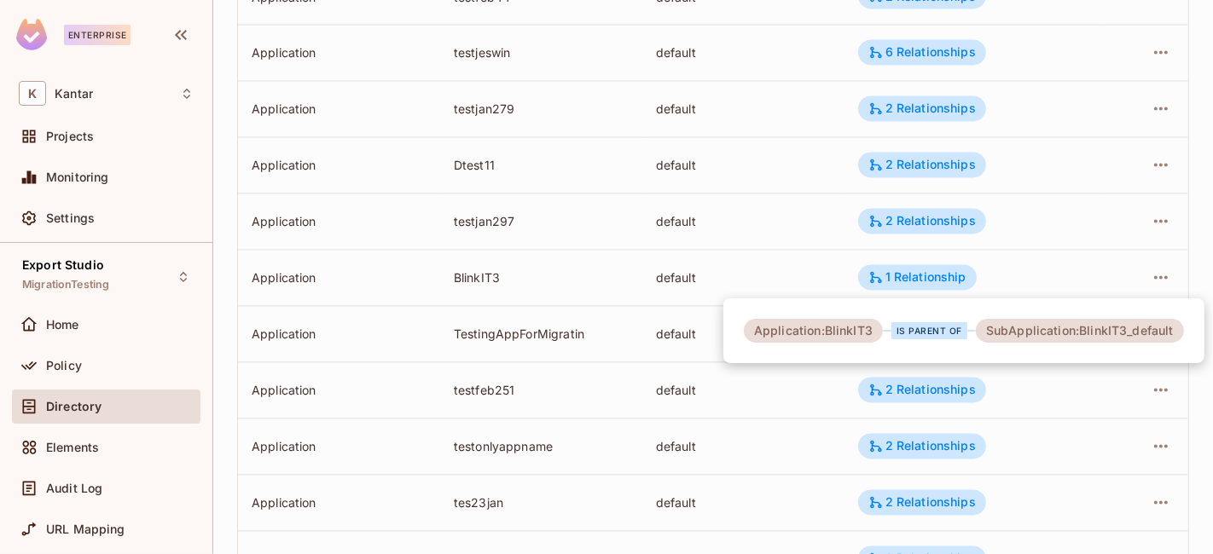
click at [795, 274] on div at bounding box center [606, 277] width 1213 height 554
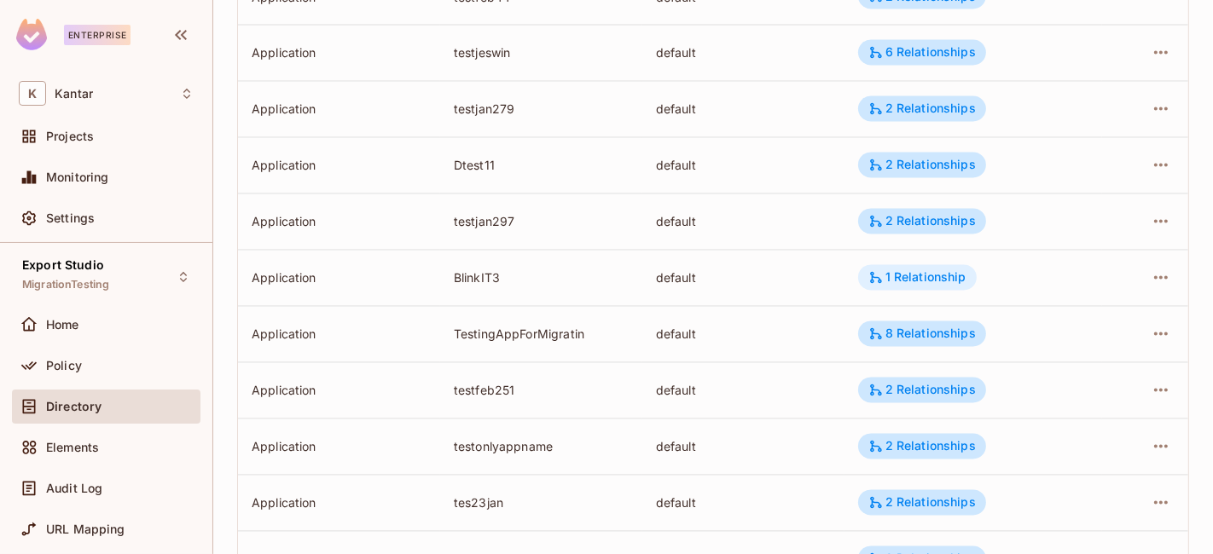
click at [899, 283] on div "1 Relationship" at bounding box center [917, 277] width 98 height 15
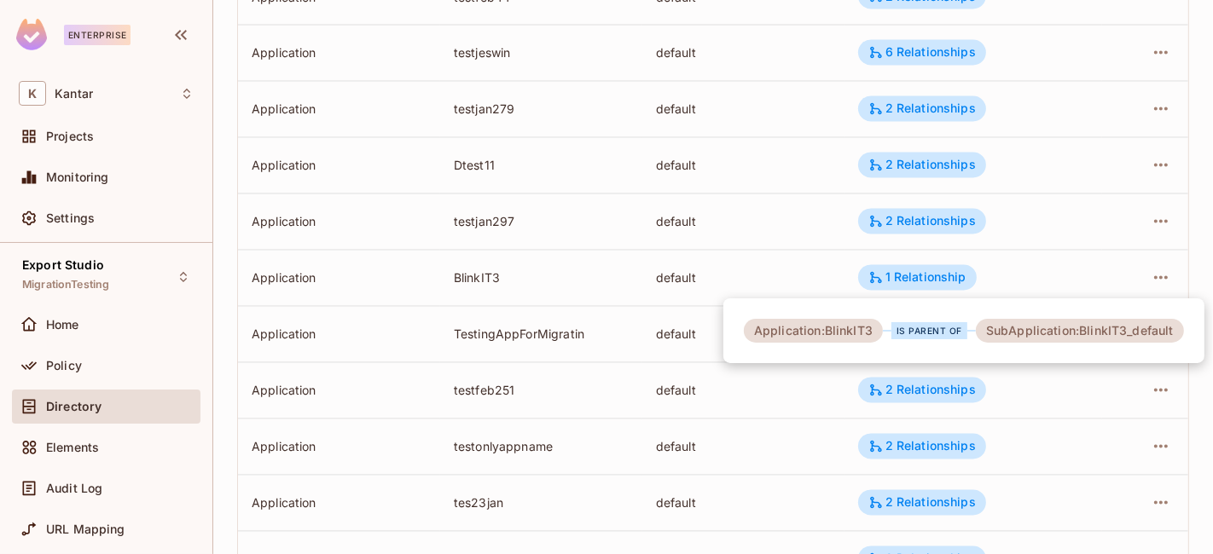
click at [813, 274] on div at bounding box center [606, 277] width 1213 height 554
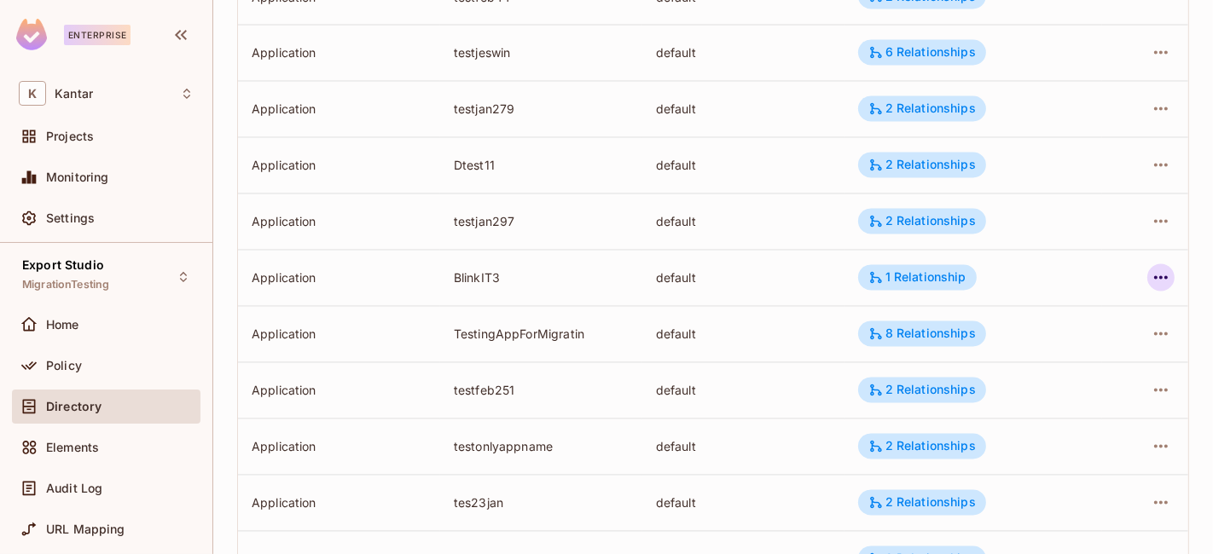
click at [1150, 273] on icon "button" at bounding box center [1160, 278] width 20 height 20
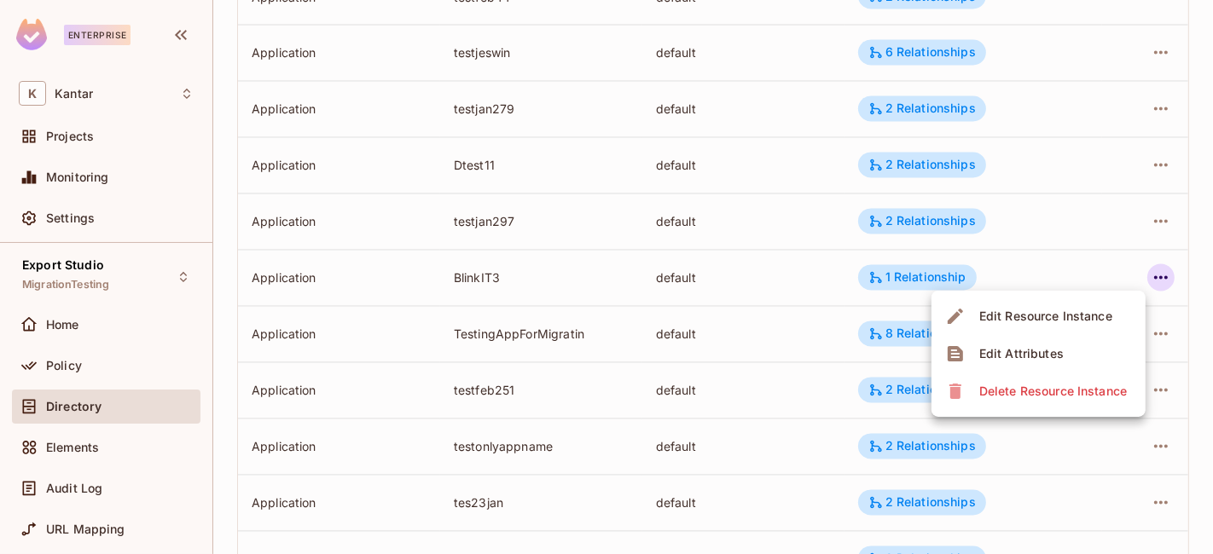
click at [1000, 393] on div "Delete Resource Instance" at bounding box center [1053, 391] width 148 height 17
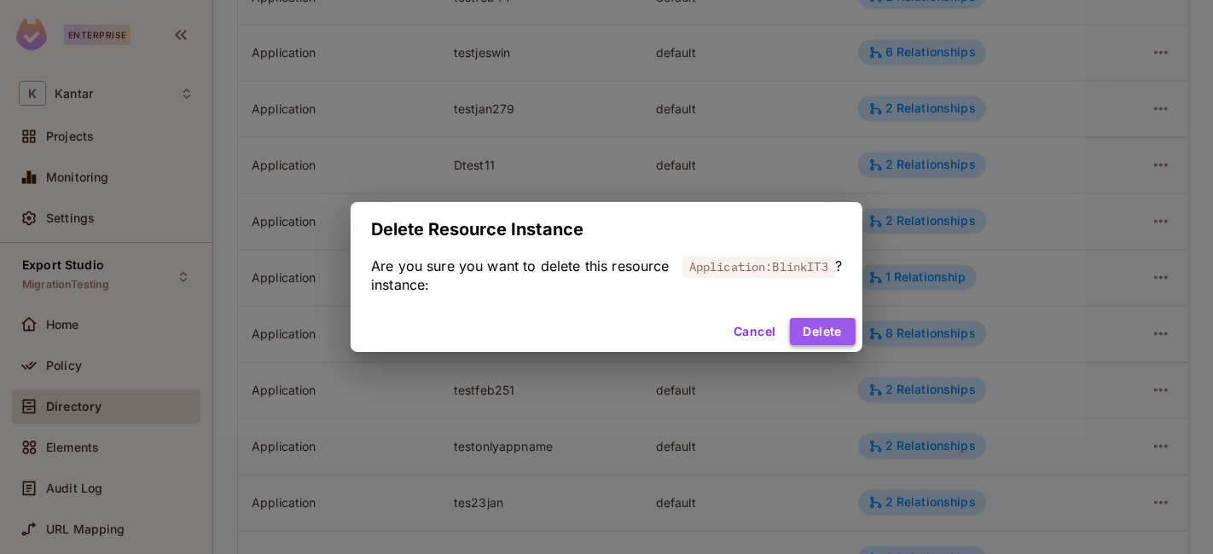
click at [816, 331] on button "Delete" at bounding box center [823, 331] width 66 height 27
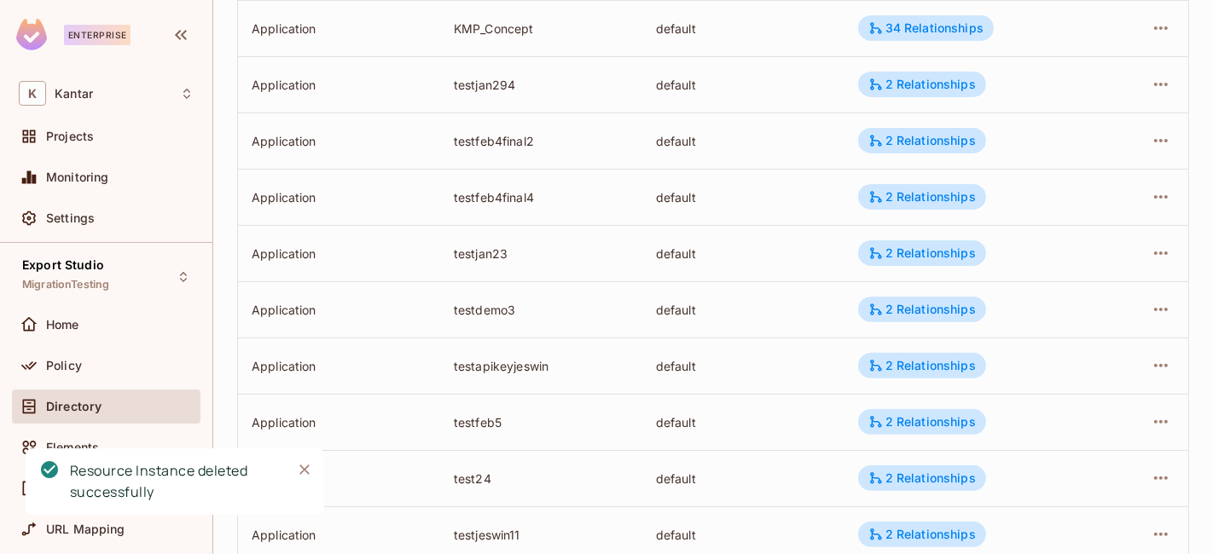
scroll to position [5123, 0]
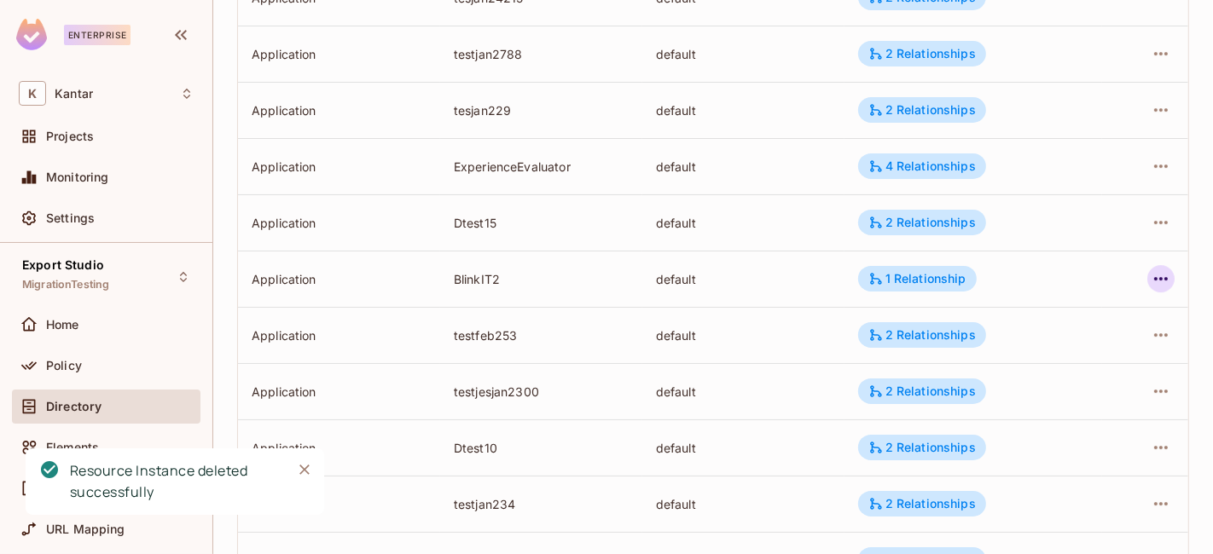
click at [1147, 275] on button "button" at bounding box center [1160, 278] width 27 height 27
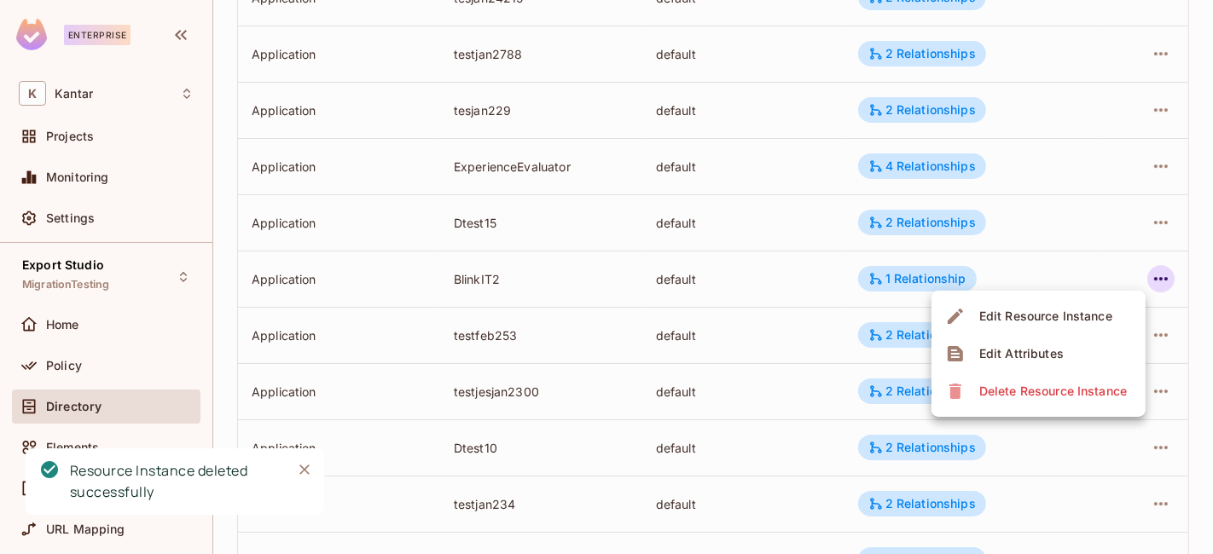
click at [1024, 381] on span "Delete Resource Instance" at bounding box center [1053, 391] width 158 height 27
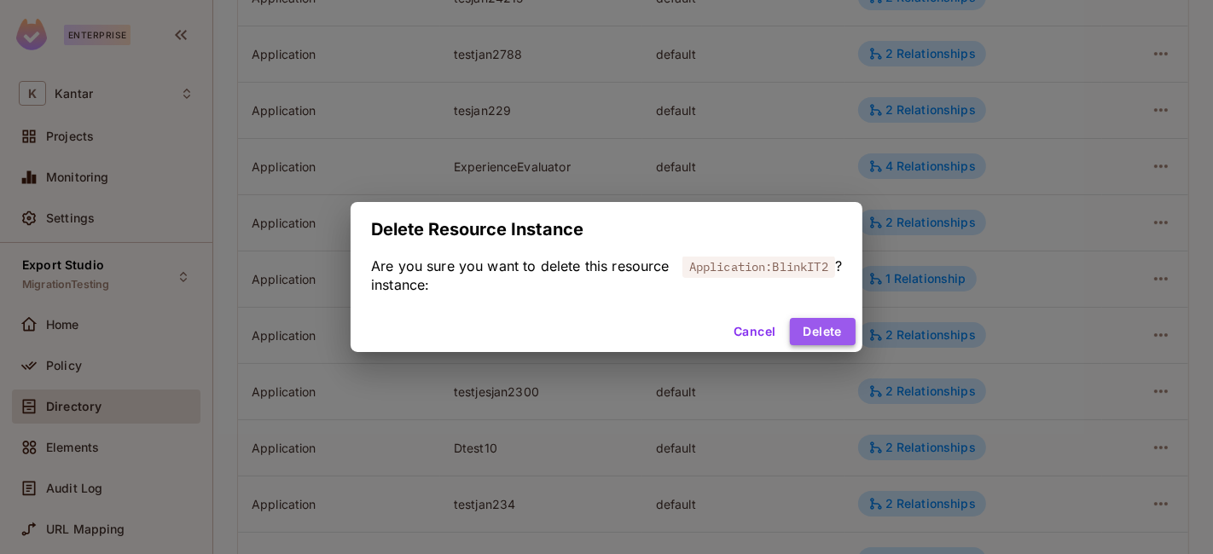
click at [820, 331] on button "Delete" at bounding box center [823, 331] width 66 height 27
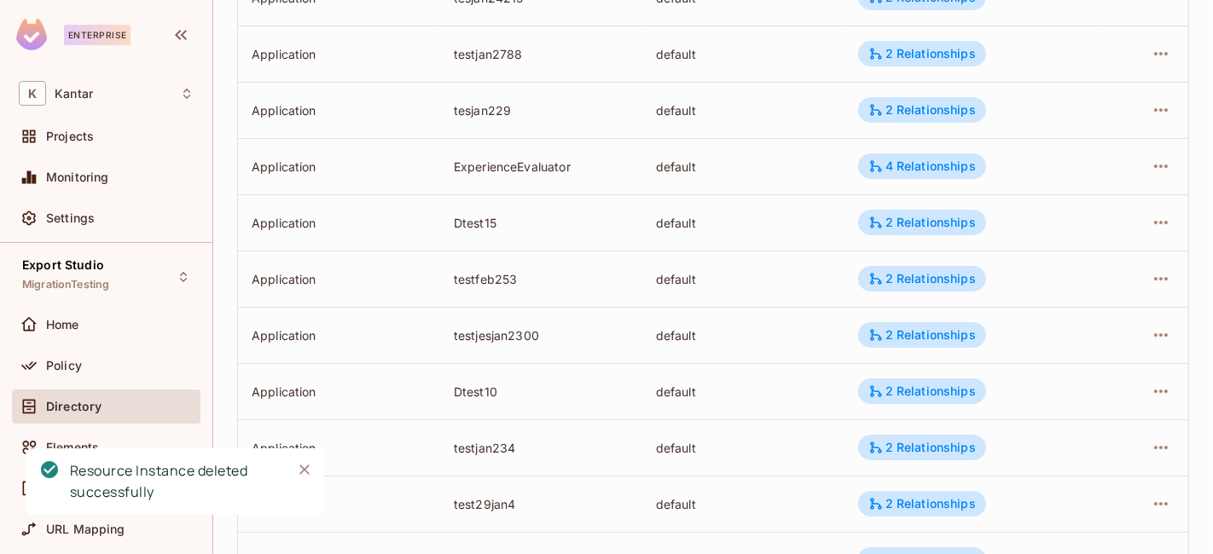
scroll to position [5419, 0]
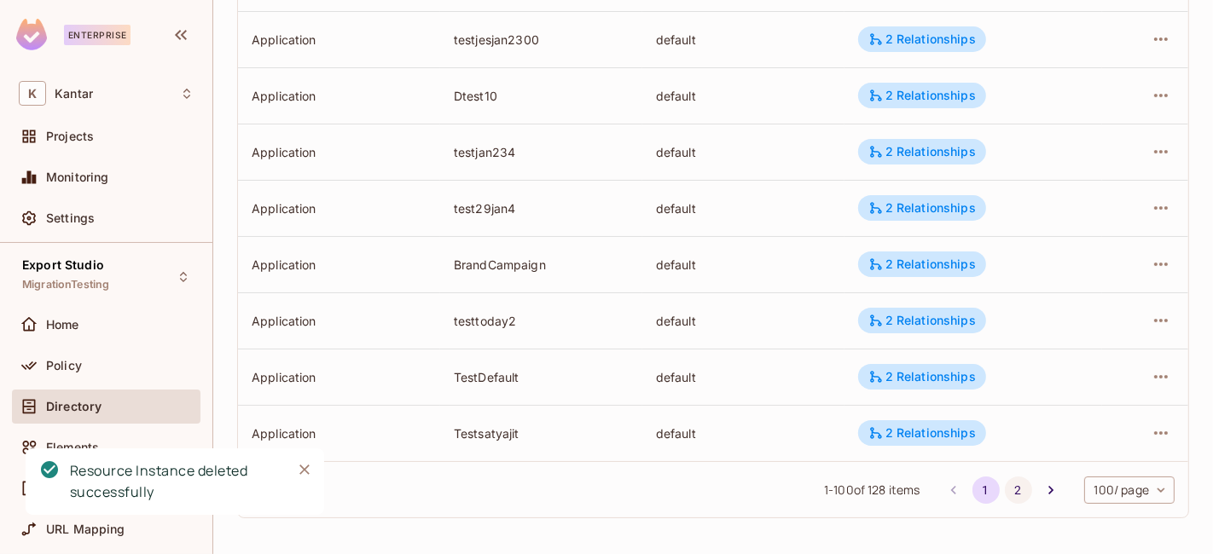
click at [1005, 486] on button "2" at bounding box center [1018, 490] width 27 height 27
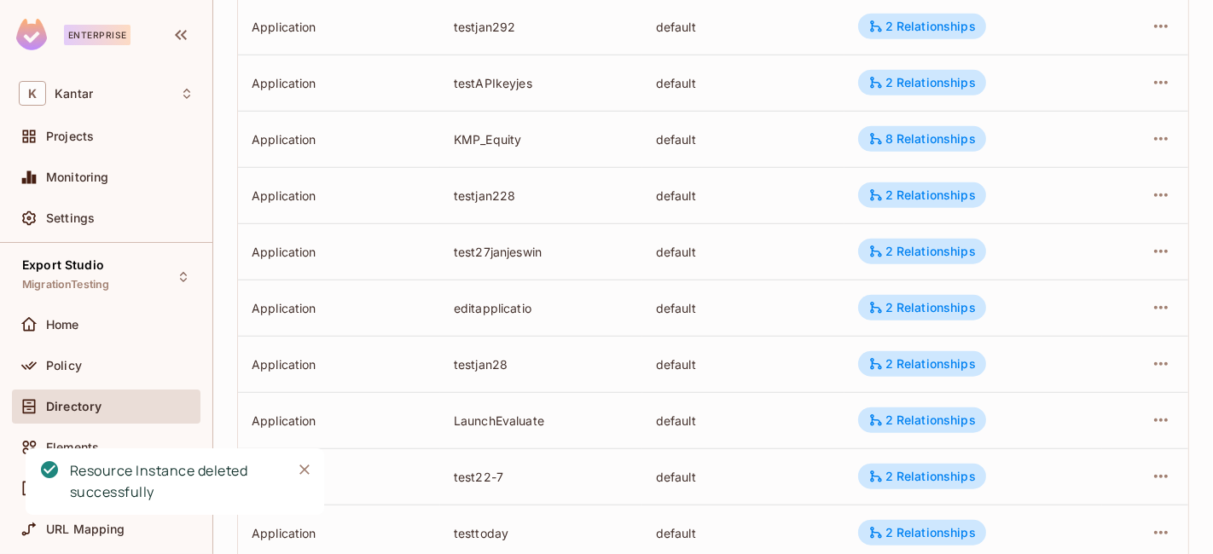
scroll to position [1367, 0]
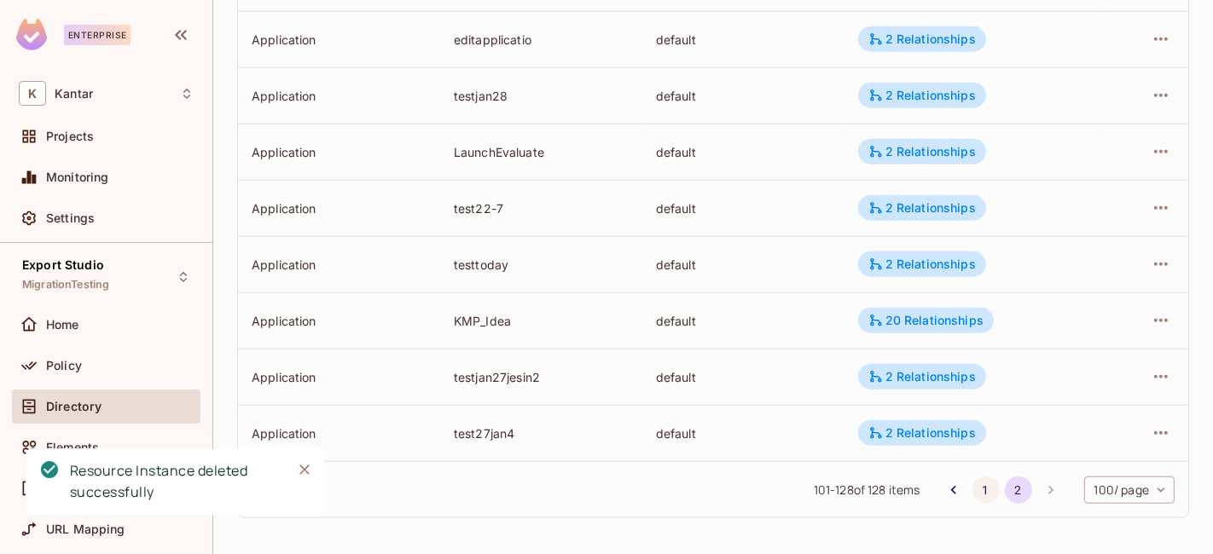
click at [972, 492] on button "1" at bounding box center [985, 490] width 27 height 27
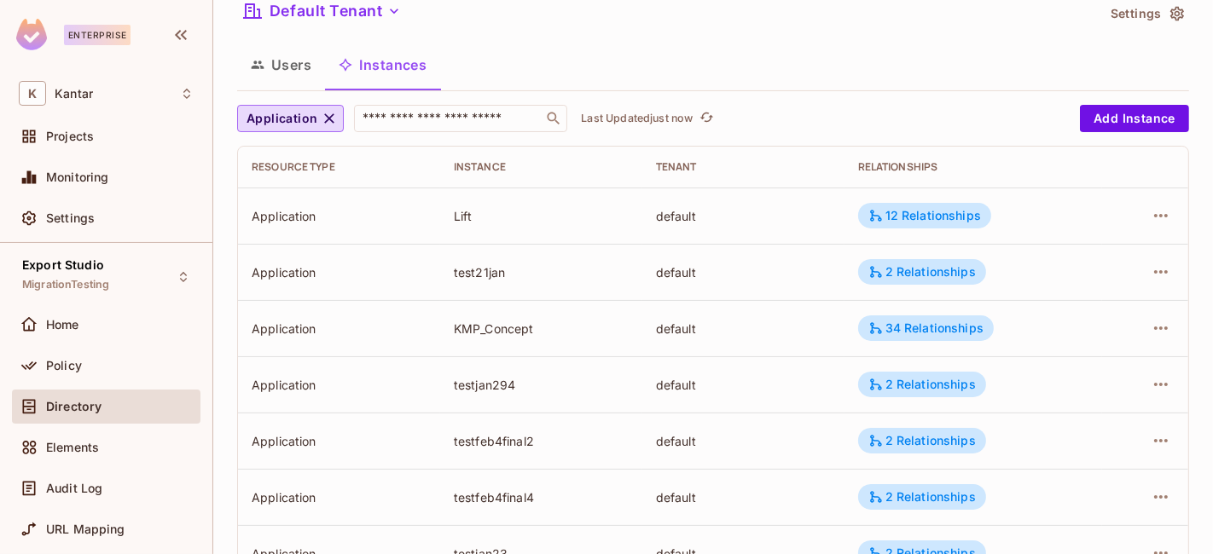
scroll to position [0, 0]
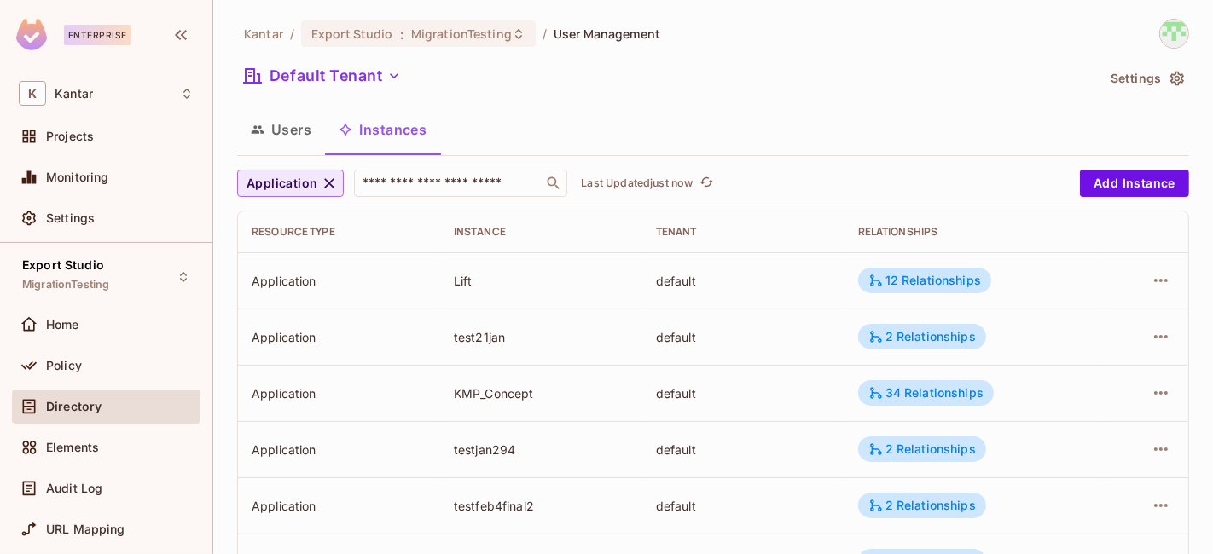
click at [335, 182] on icon "button" at bounding box center [329, 183] width 17 height 17
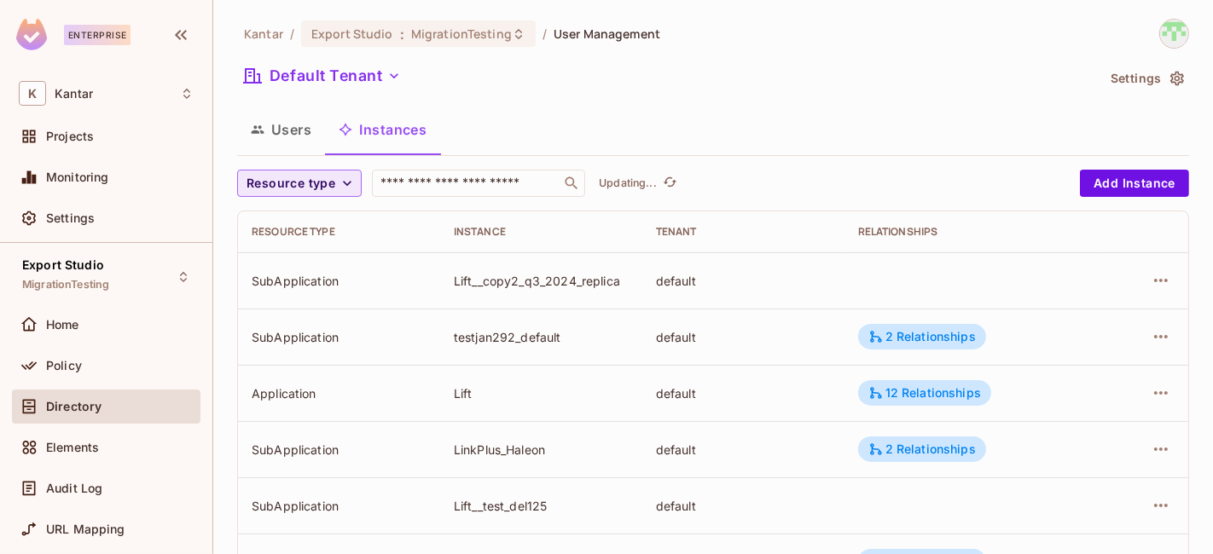
click at [326, 183] on span "Resource type" at bounding box center [290, 183] width 89 height 21
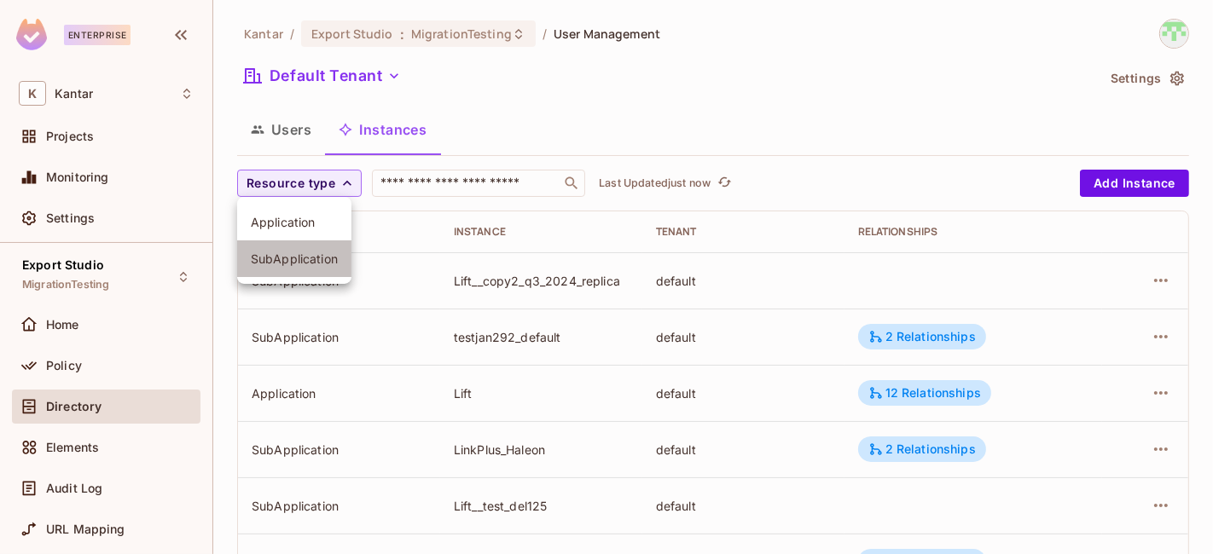
click at [312, 267] on li "SubApplication" at bounding box center [294, 258] width 114 height 37
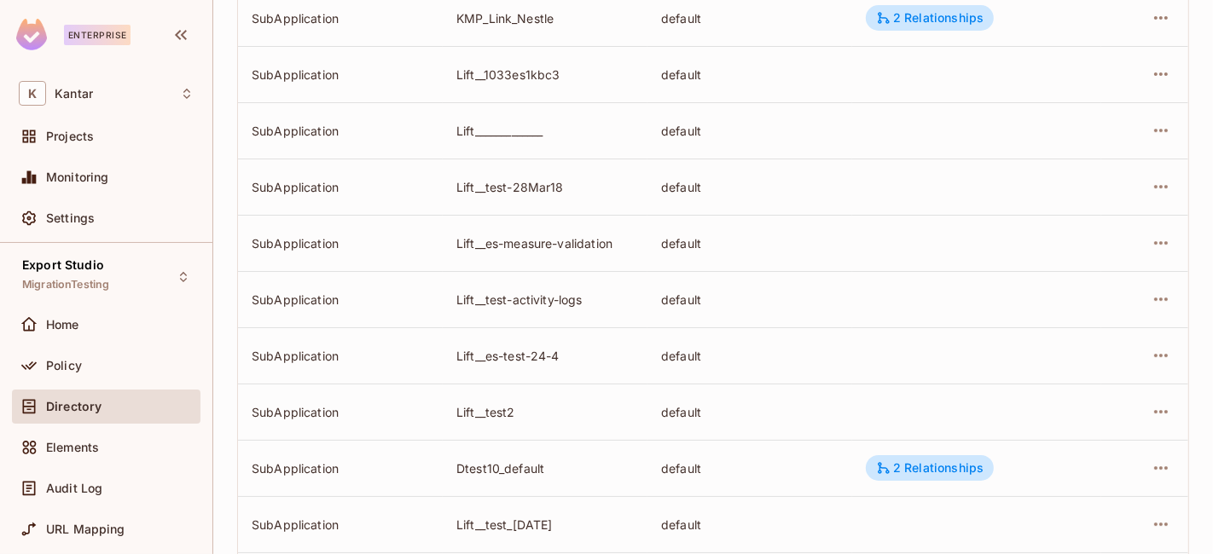
scroll to position [5419, 0]
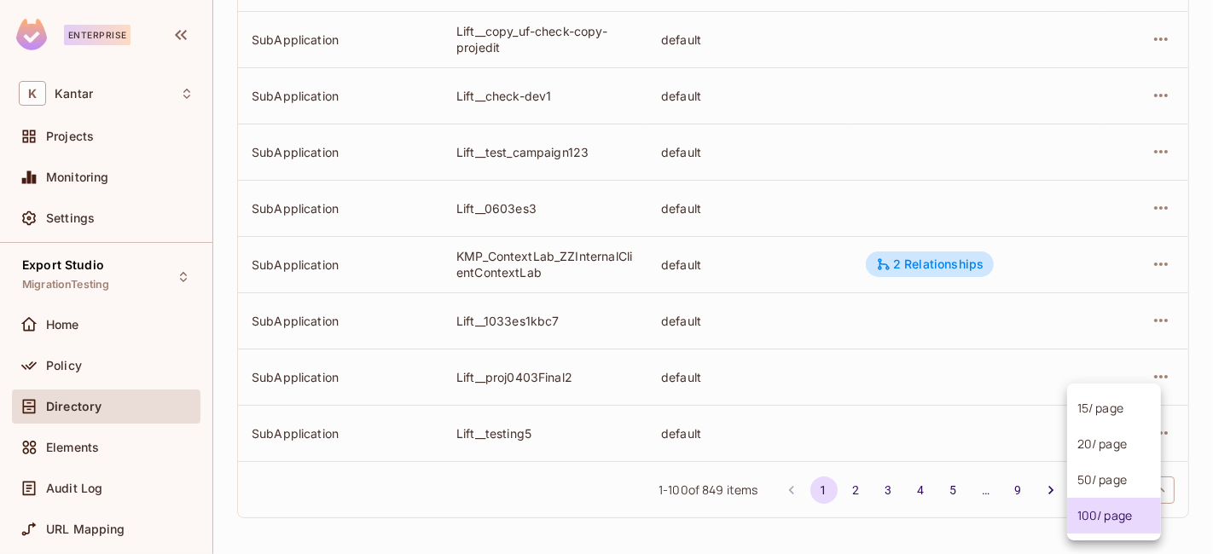
click at [1109, 494] on body "Enterprise K Kantar Projects Monitoring Settings Export Studio MigrationTesting…" at bounding box center [606, 277] width 1213 height 554
click at [1096, 507] on li "100 / page" at bounding box center [1114, 516] width 94 height 36
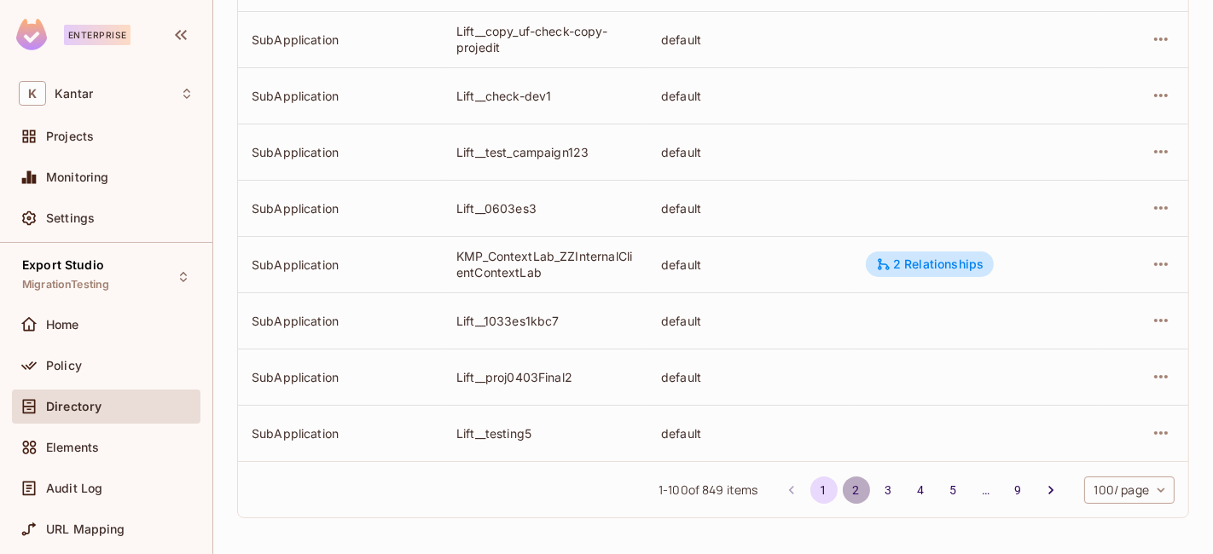
click at [842, 490] on button "2" at bounding box center [855, 490] width 27 height 27
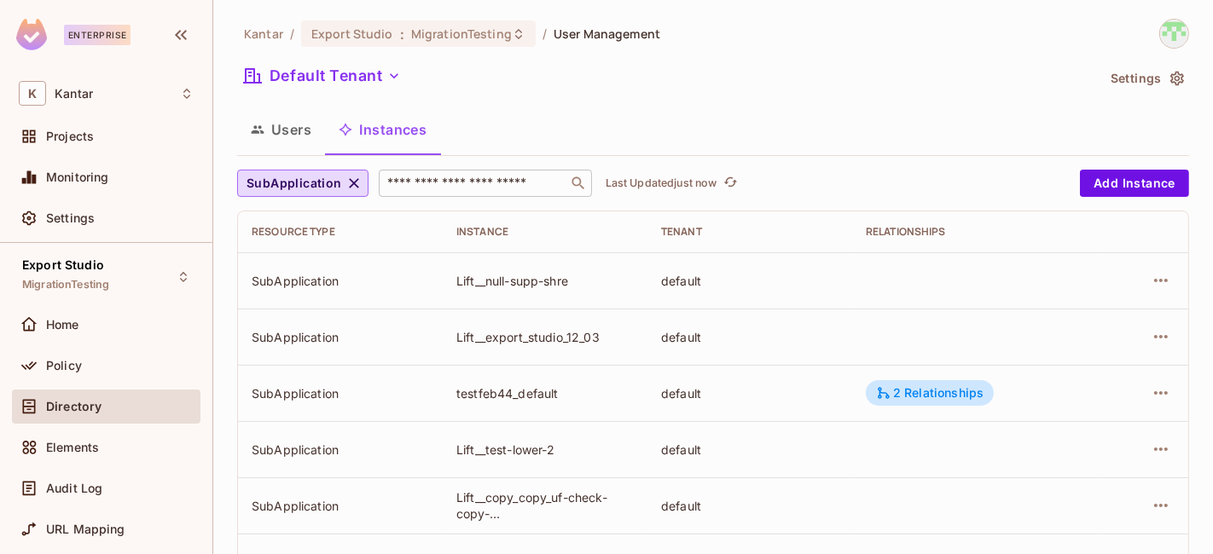
click at [486, 186] on input "text" at bounding box center [473, 183] width 179 height 17
paste input "*****"
type input "*****"
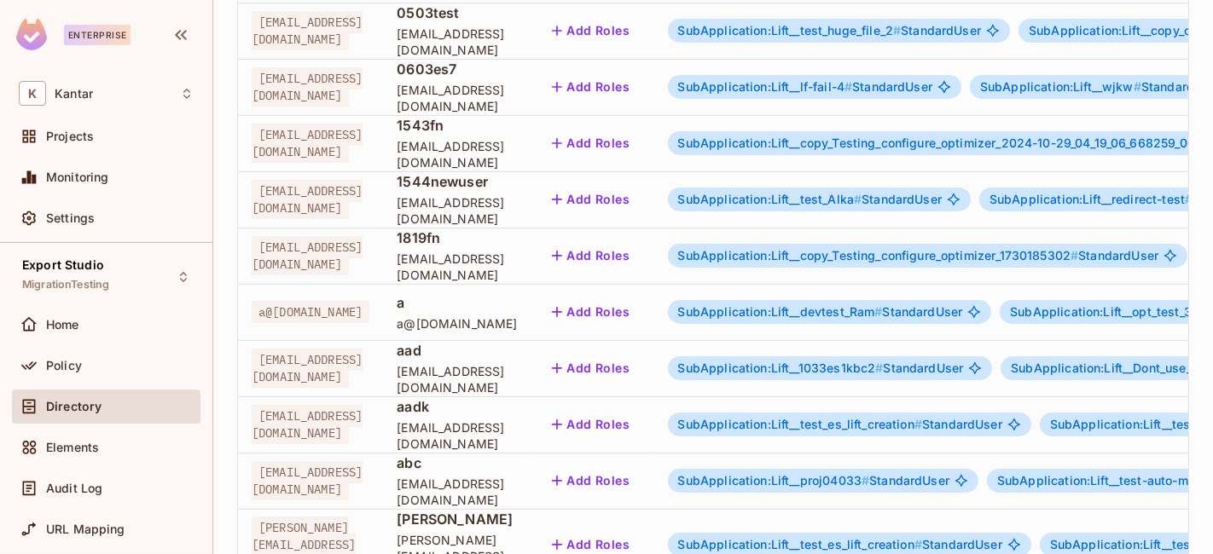
scroll to position [85, 0]
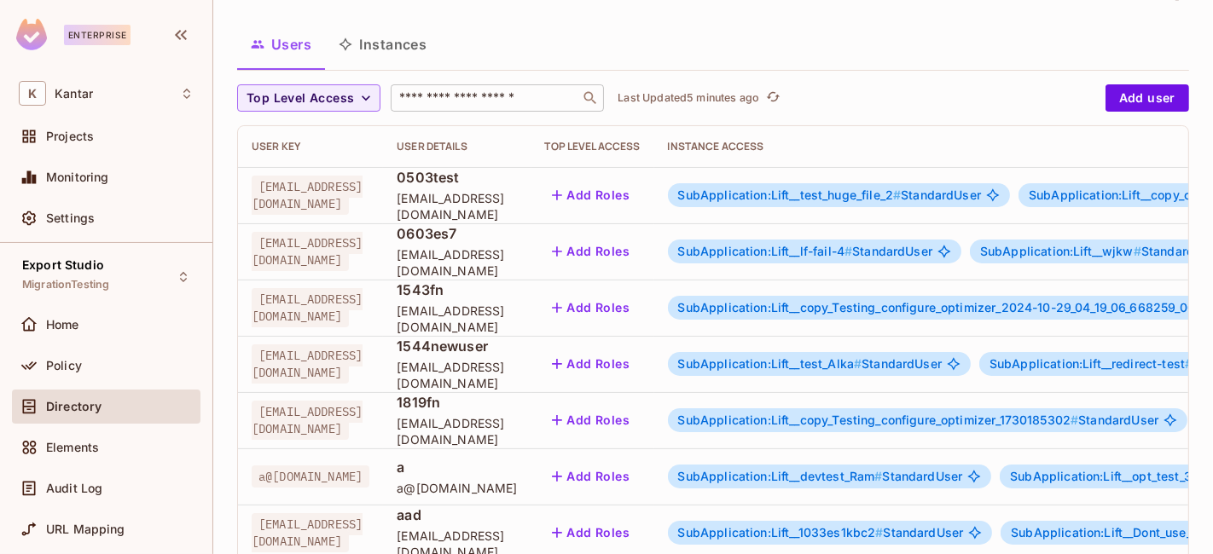
click at [431, 109] on div "​" at bounding box center [497, 97] width 213 height 27
click at [318, 97] on span "Top Level Access" at bounding box center [299, 98] width 107 height 21
click at [445, 120] on div at bounding box center [606, 277] width 1213 height 554
click at [388, 57] on button "Instances" at bounding box center [382, 44] width 115 height 43
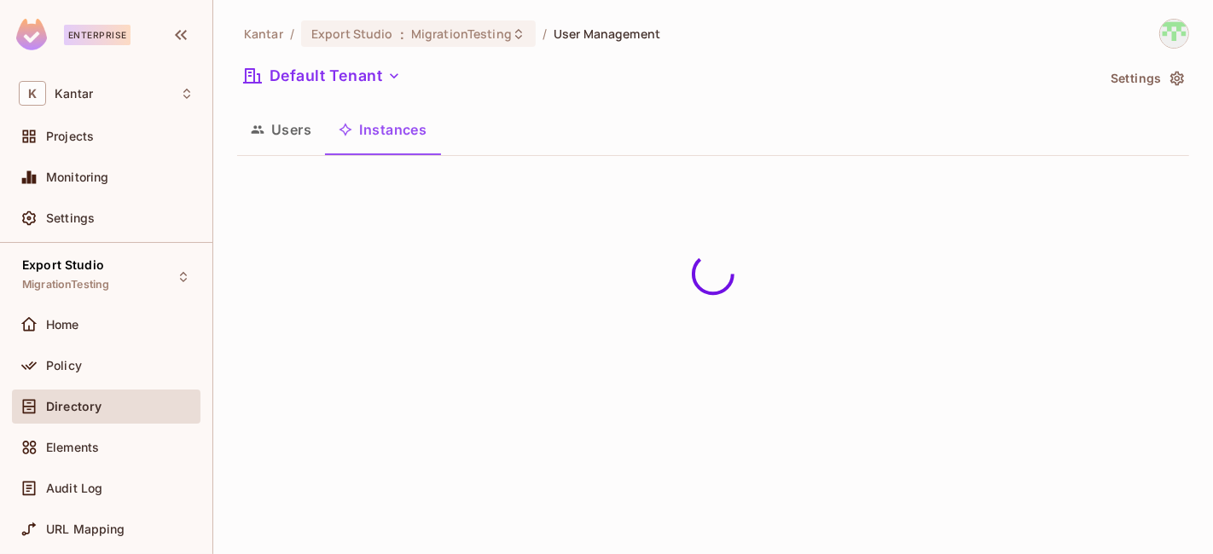
click at [290, 136] on button "Users" at bounding box center [281, 129] width 88 height 43
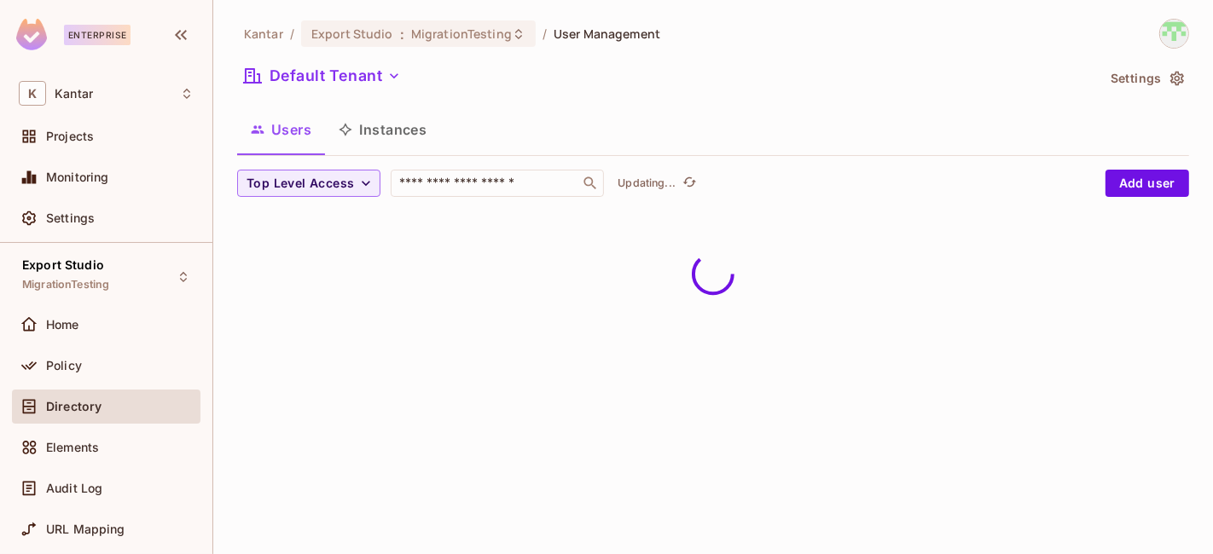
click at [362, 142] on button "Instances" at bounding box center [382, 129] width 115 height 43
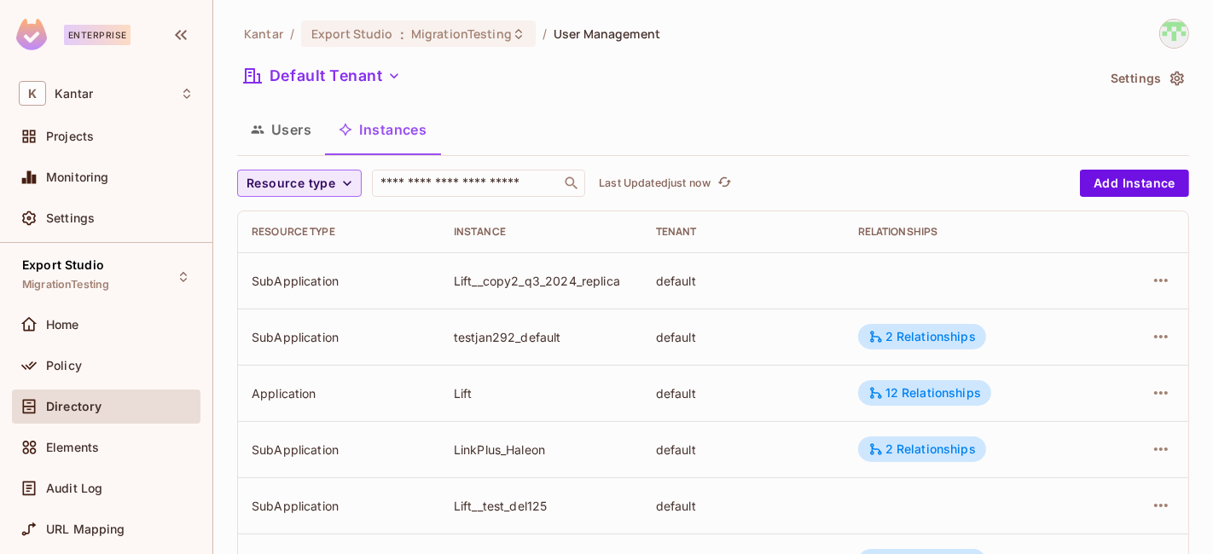
click at [298, 182] on span "Resource type" at bounding box center [290, 183] width 89 height 21
click at [296, 217] on span "Application" at bounding box center [294, 222] width 87 height 16
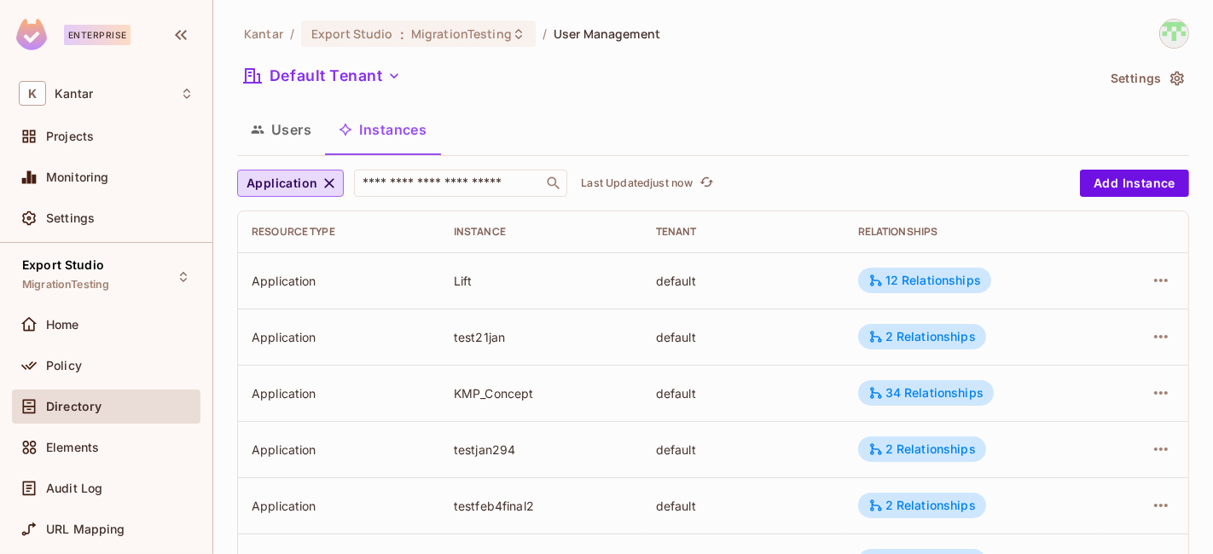
scroll to position [635, 0]
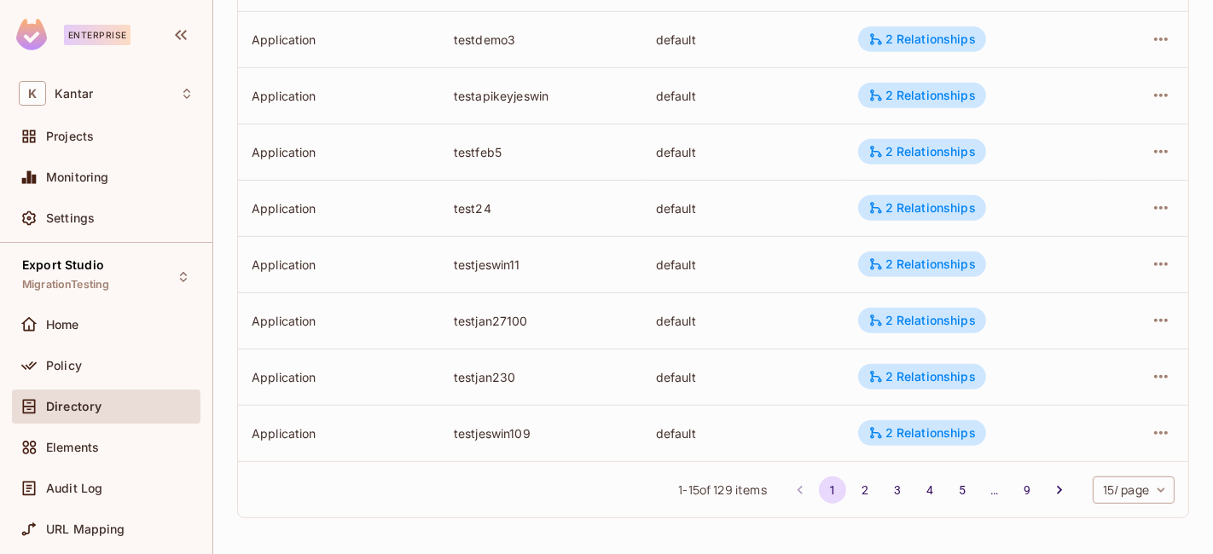
click at [1091, 486] on body "Enterprise K Kantar Projects Monitoring Settings Export Studio MigrationTesting…" at bounding box center [606, 277] width 1213 height 554
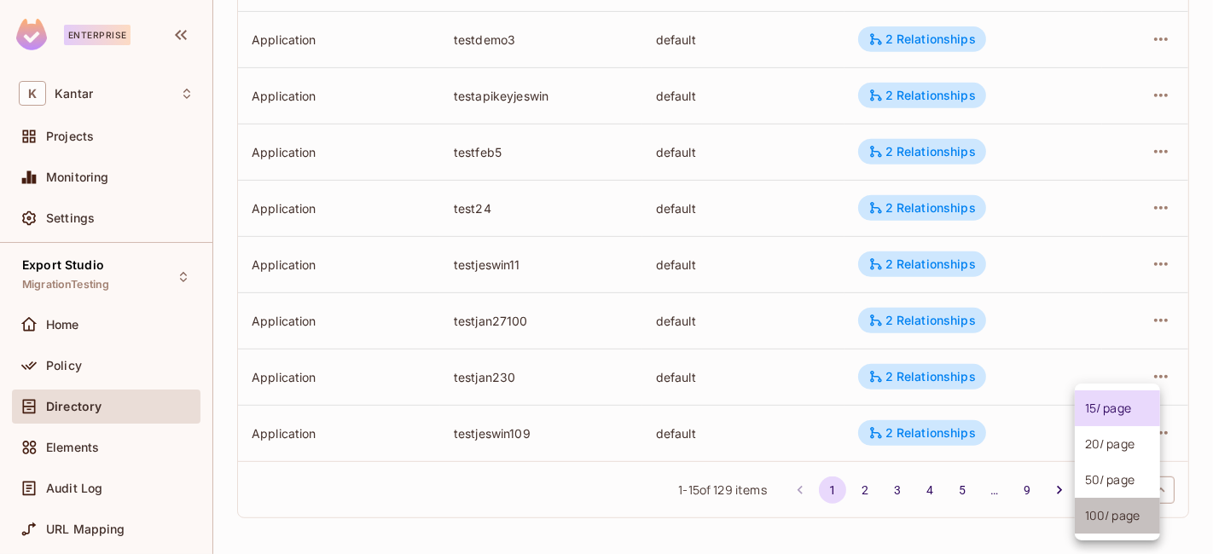
click at [1094, 510] on li "100 / page" at bounding box center [1116, 516] width 85 height 36
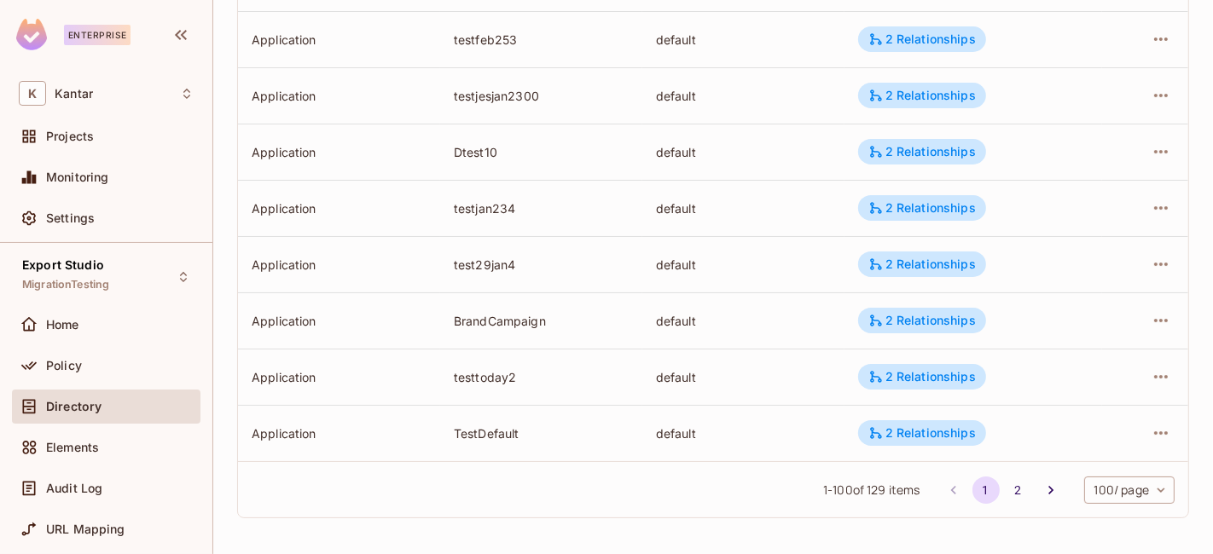
scroll to position [959, 0]
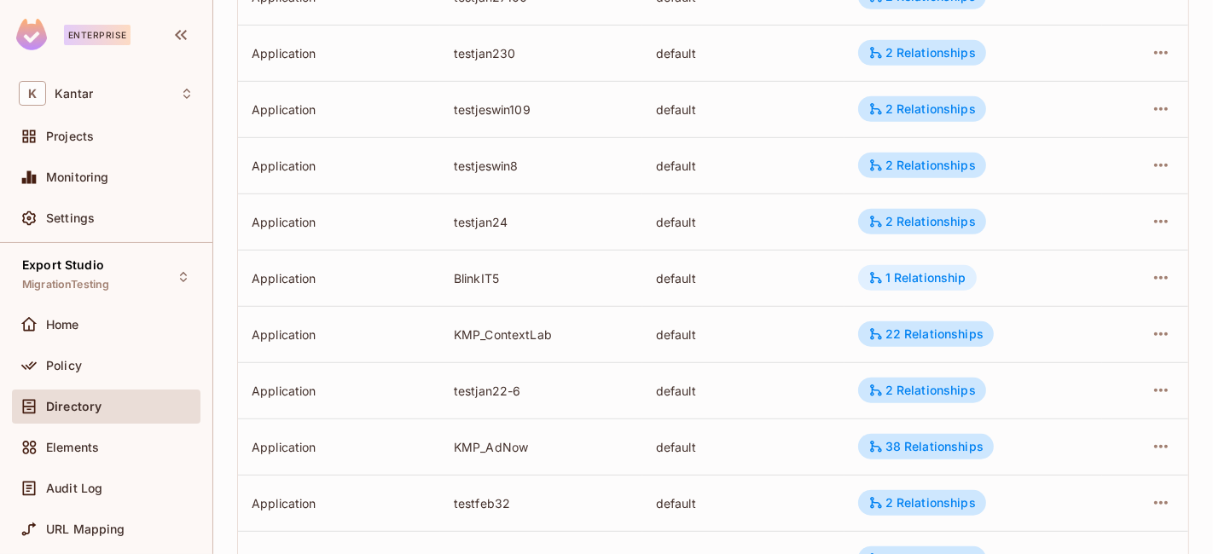
click at [916, 271] on div "1 Relationship" at bounding box center [917, 277] width 98 height 15
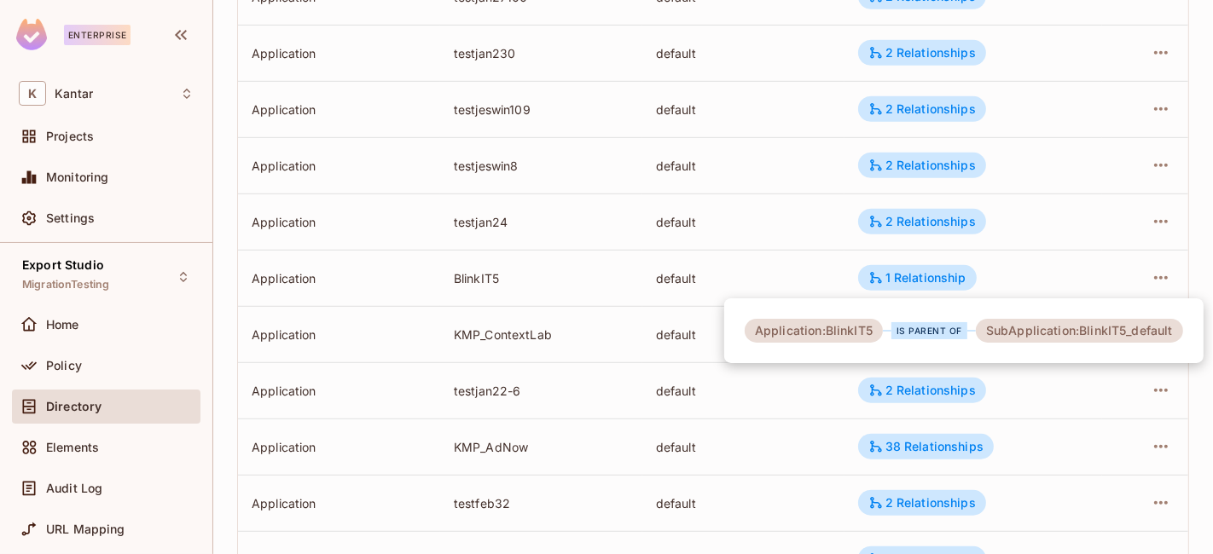
click at [1147, 276] on div at bounding box center [606, 277] width 1213 height 554
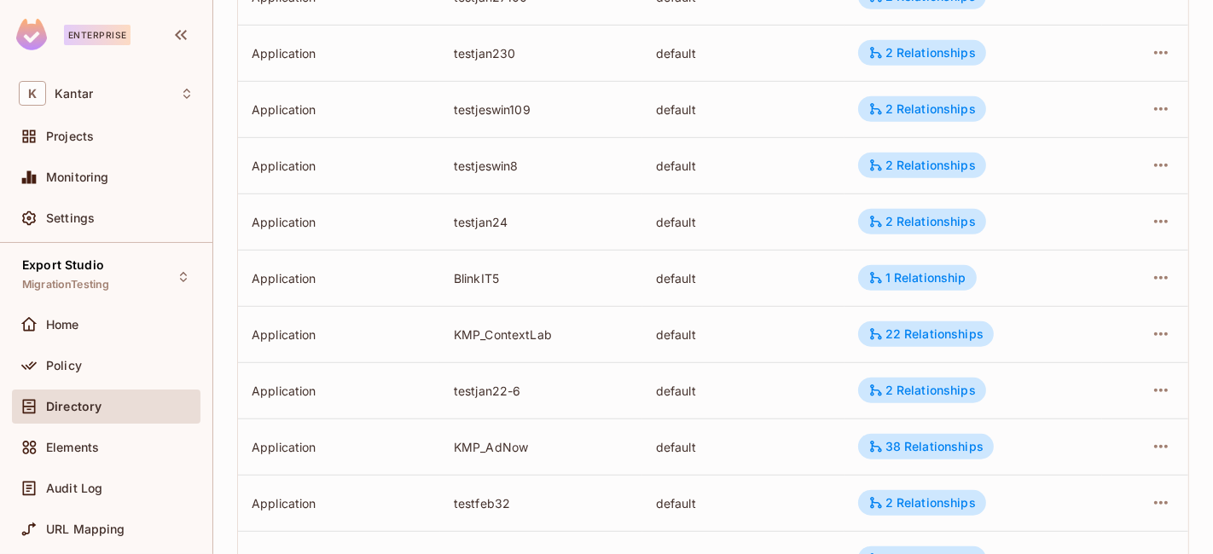
click at [1154, 276] on icon "button" at bounding box center [1161, 277] width 14 height 3
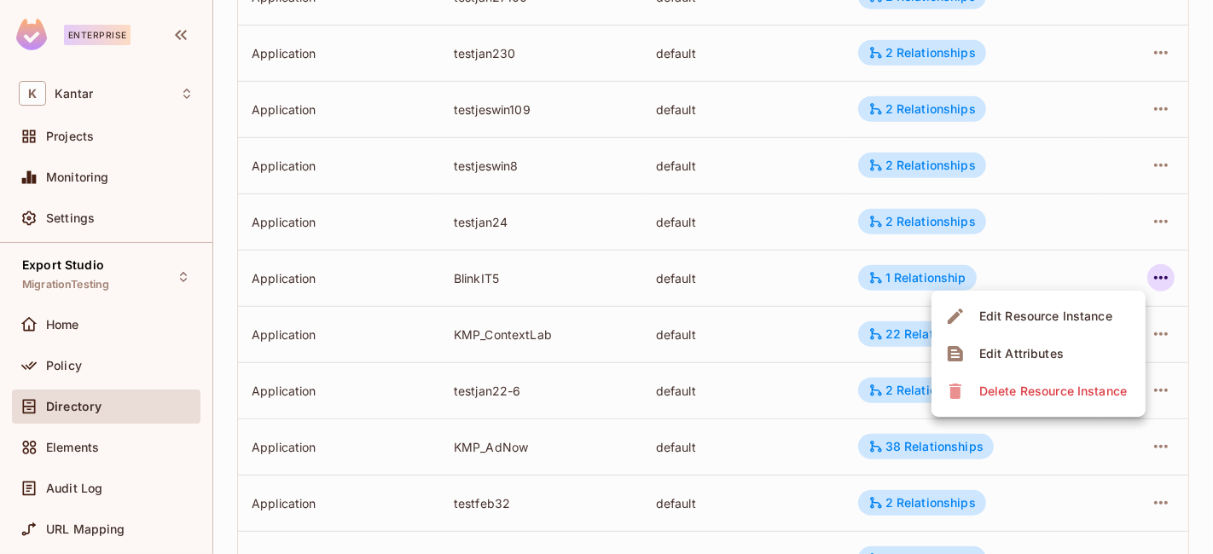
click at [989, 402] on span "Delete Resource Instance" at bounding box center [1053, 391] width 158 height 27
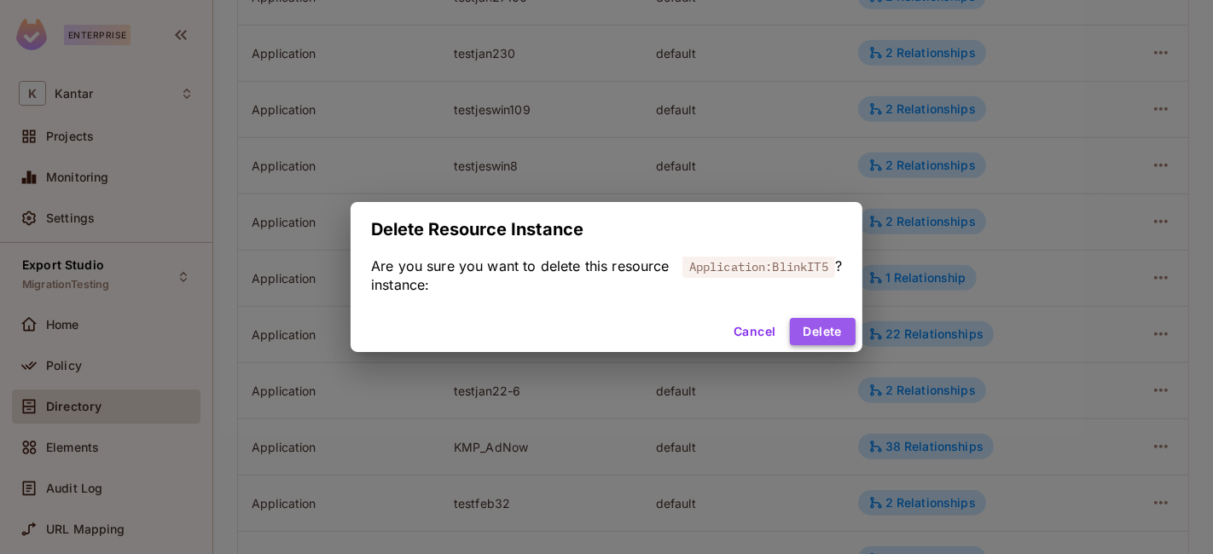
click at [806, 337] on button "Delete" at bounding box center [823, 331] width 66 height 27
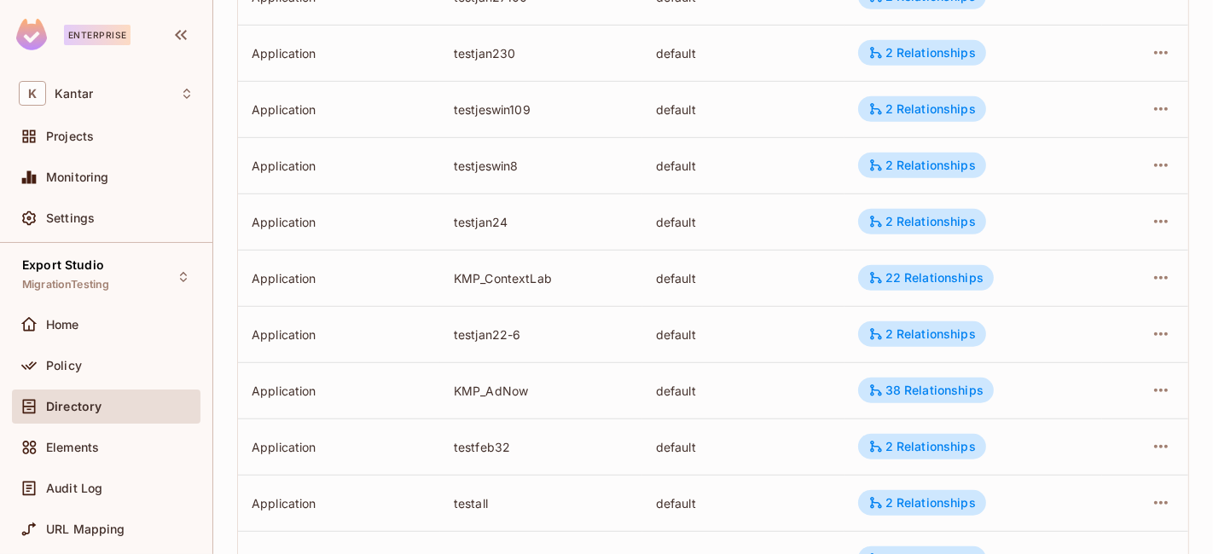
scroll to position [0, 0]
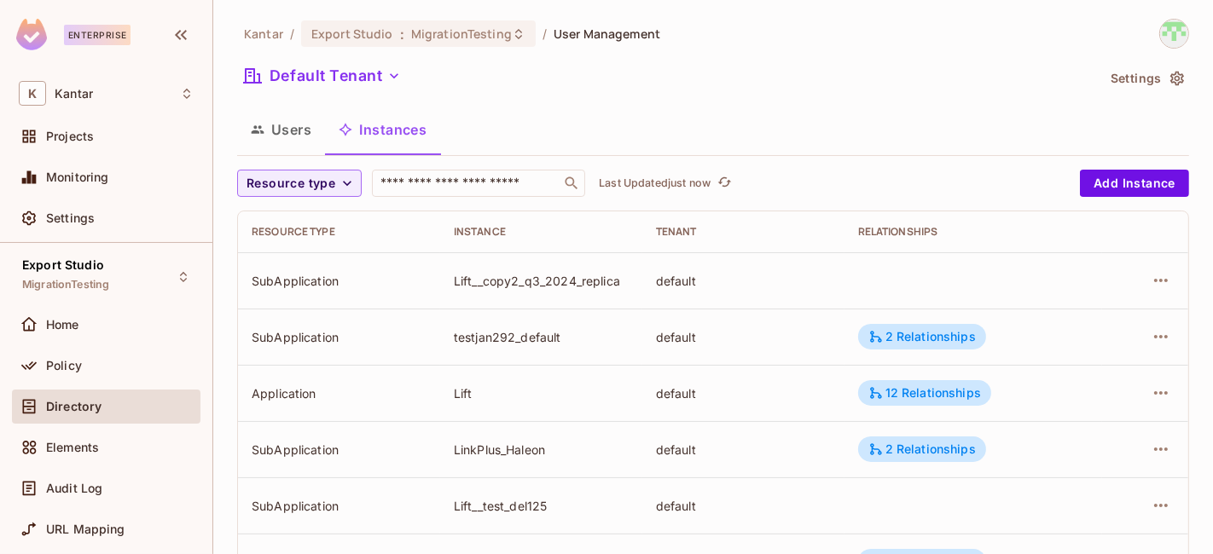
scroll to position [635, 0]
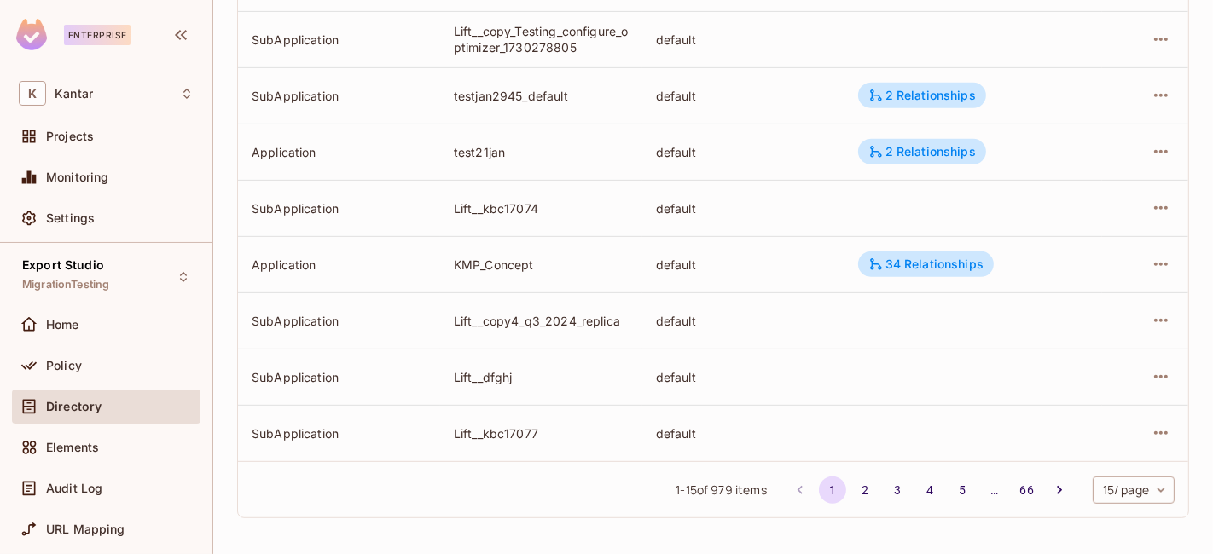
click at [1121, 492] on body "Enterprise K Kantar Projects Monitoring Settings Export Studio MigrationTesting…" at bounding box center [606, 277] width 1213 height 554
click at [1102, 519] on li "100 / page" at bounding box center [1116, 516] width 85 height 36
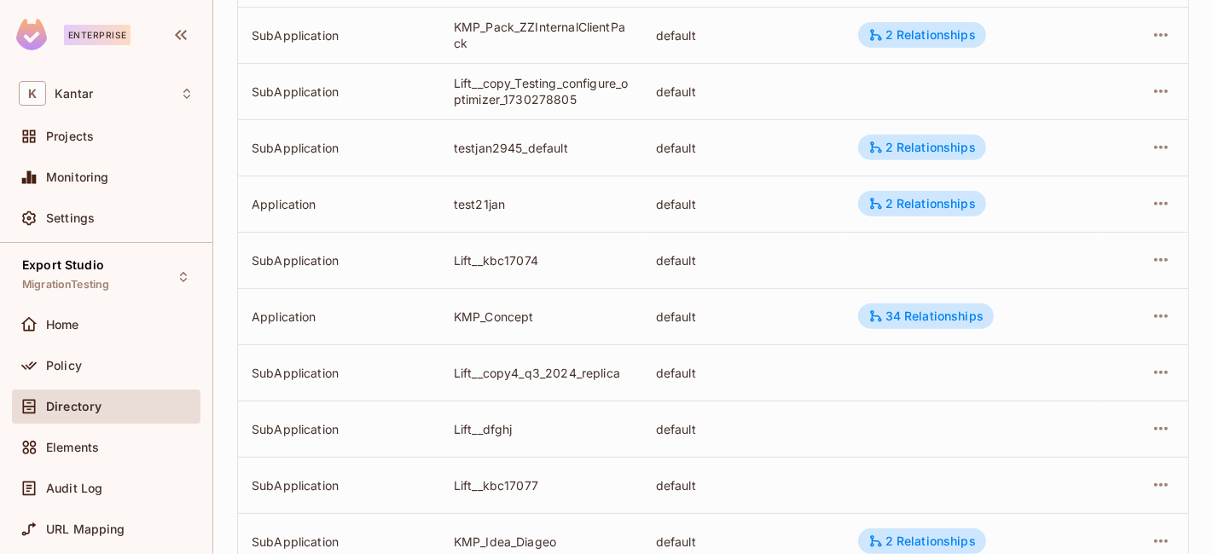
scroll to position [0, 0]
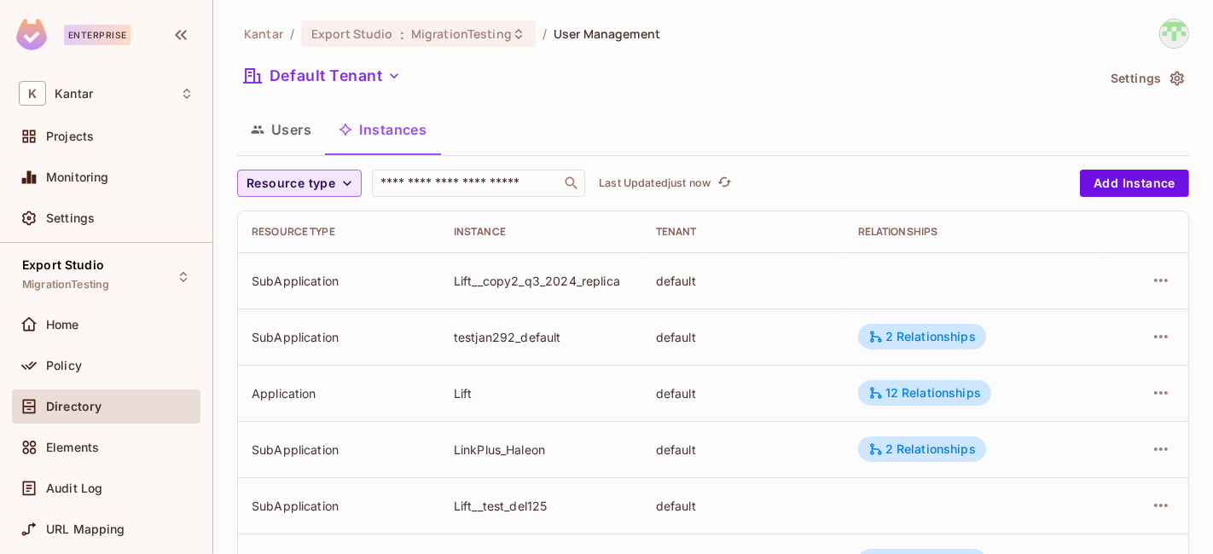
click at [298, 186] on span "Resource type" at bounding box center [290, 183] width 89 height 21
click at [292, 220] on span "Application" at bounding box center [294, 222] width 87 height 16
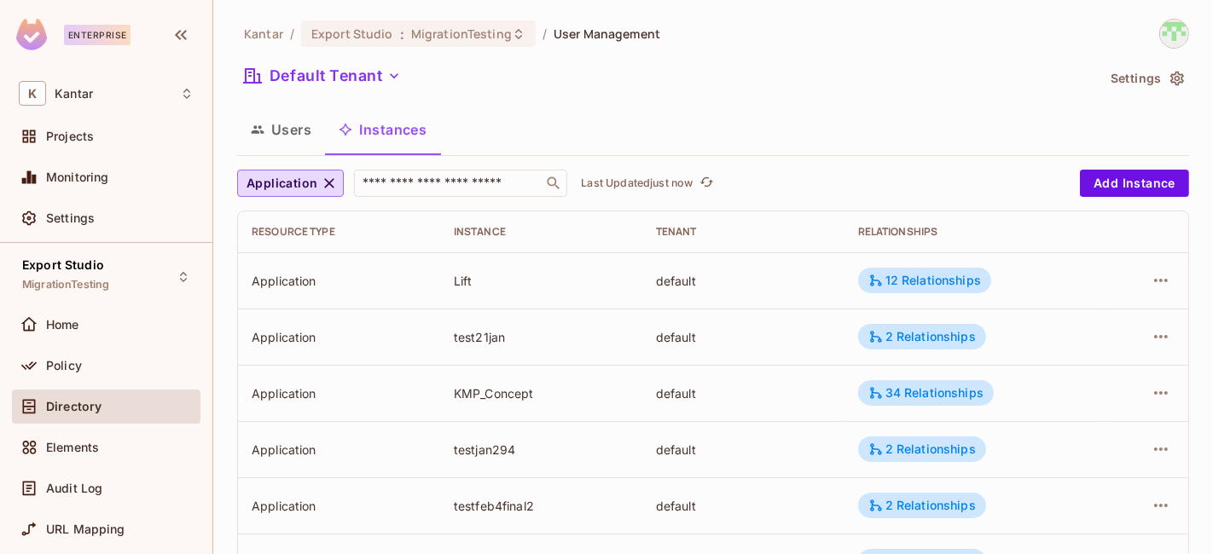
scroll to position [2365, 0]
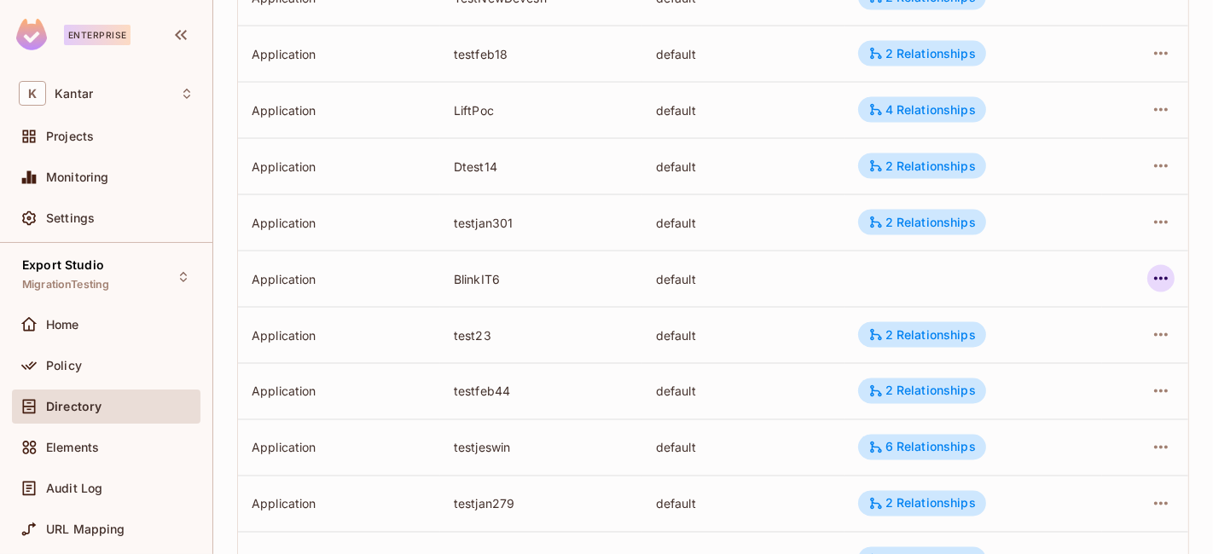
click at [1154, 277] on icon "button" at bounding box center [1161, 278] width 14 height 3
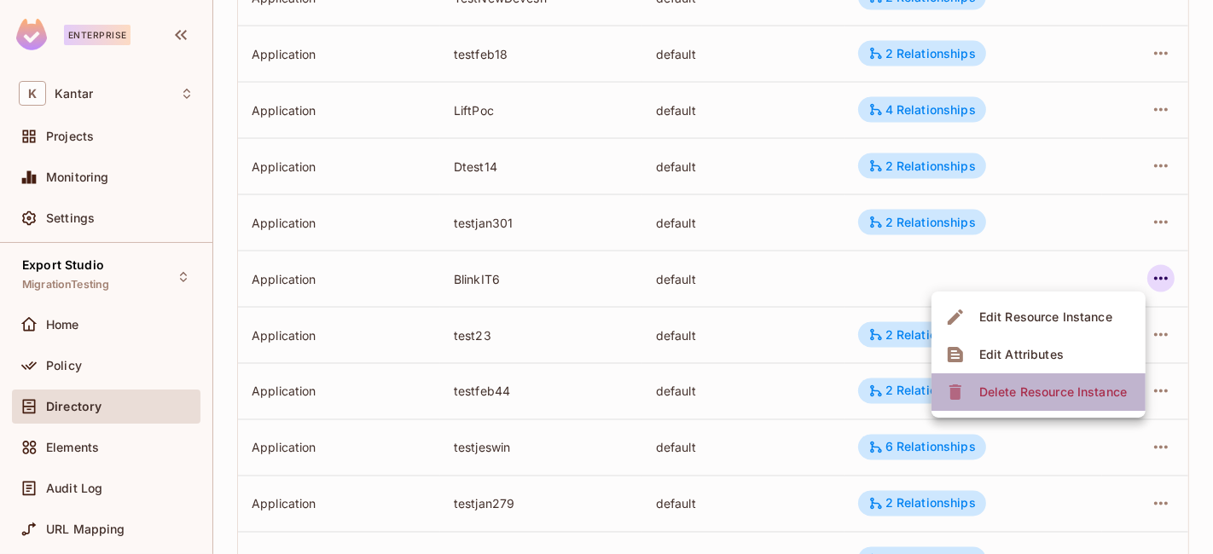
click at [962, 385] on icon at bounding box center [955, 392] width 20 height 20
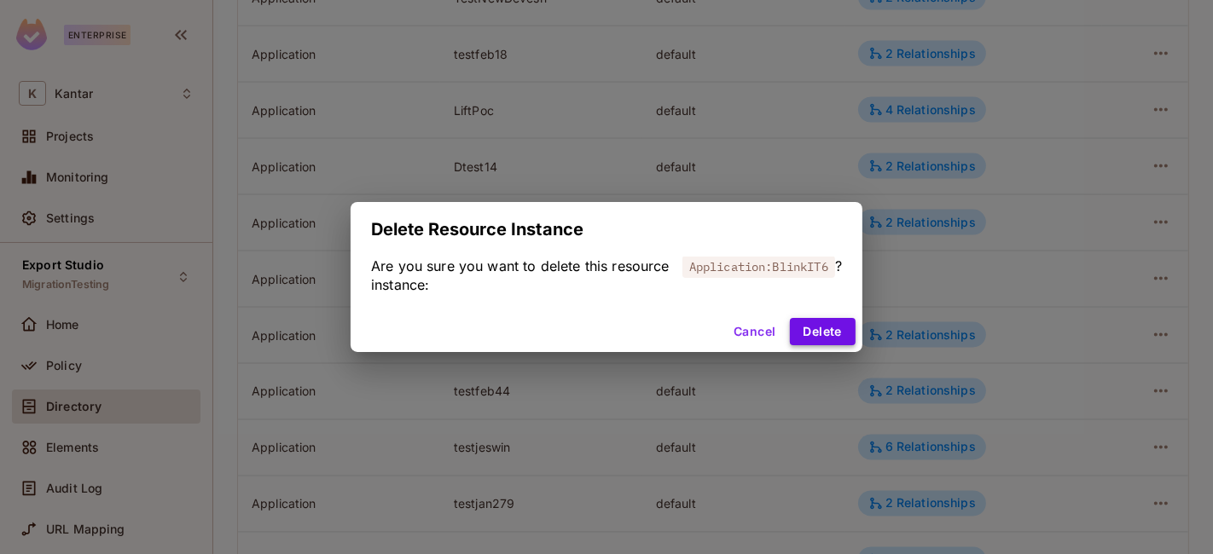
click at [800, 321] on button "Delete" at bounding box center [823, 331] width 66 height 27
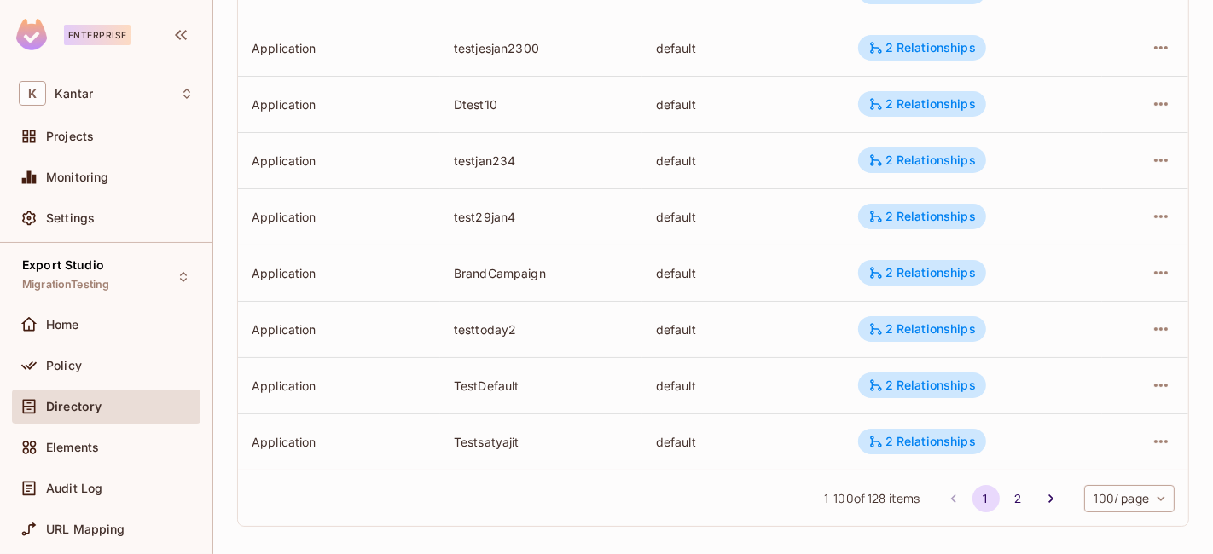
scroll to position [5409, 0]
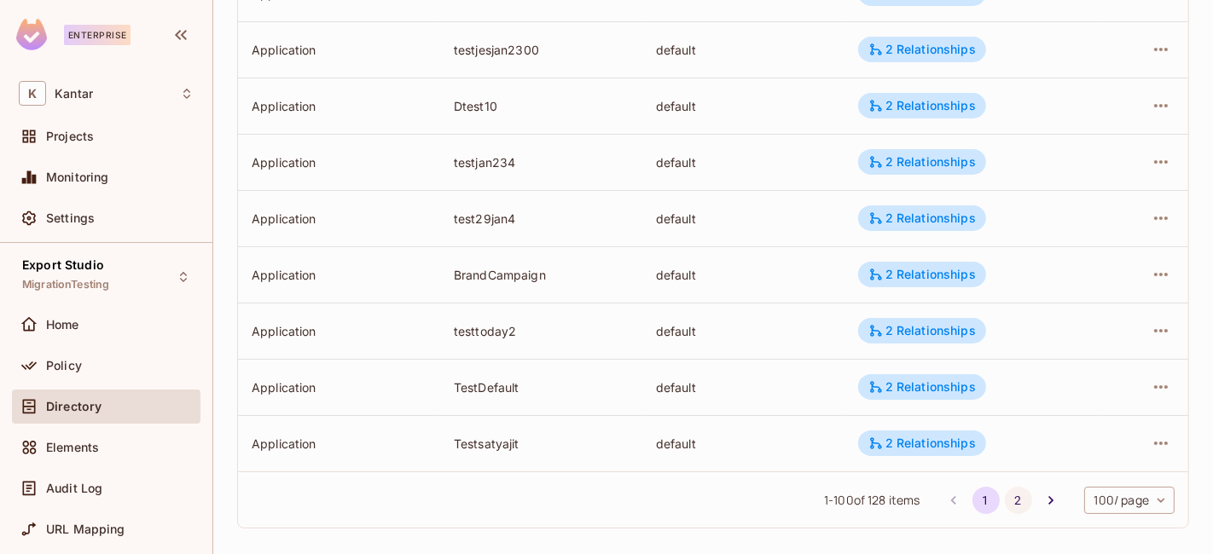
click at [1005, 501] on button "2" at bounding box center [1018, 500] width 27 height 27
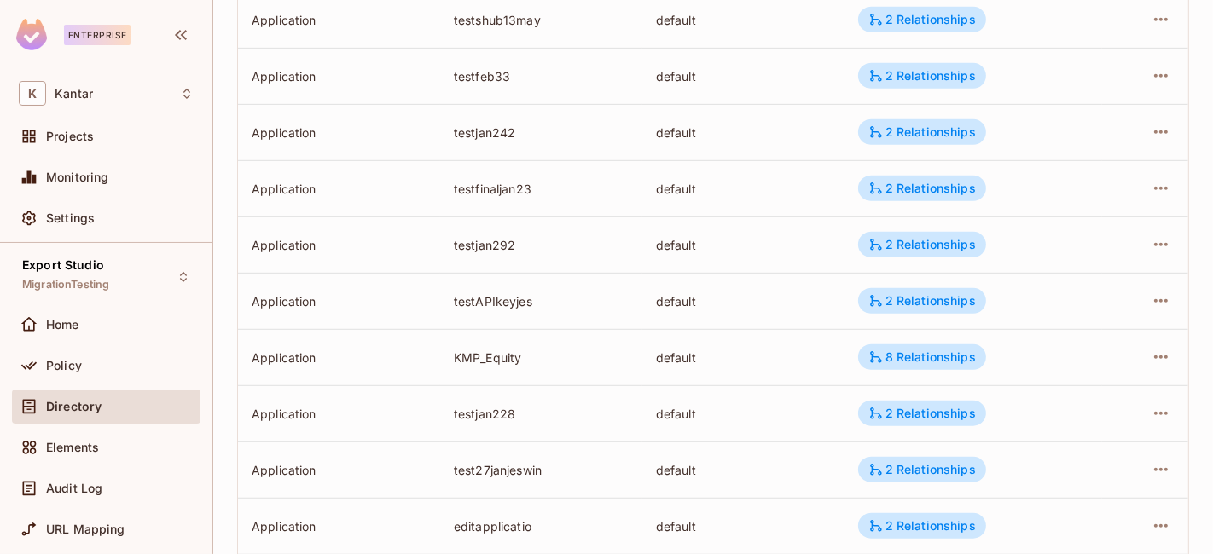
scroll to position [1367, 0]
